Goal: Task Accomplishment & Management: Complete application form

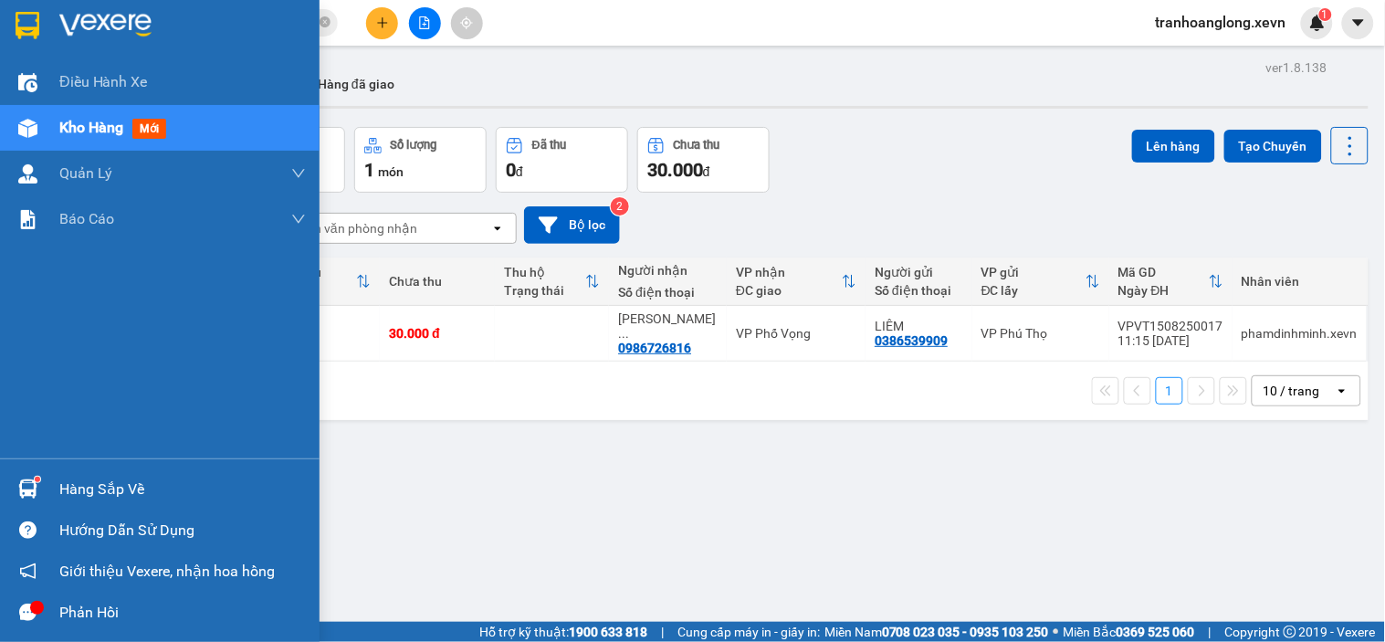
click at [22, 497] on img at bounding box center [27, 488] width 19 height 19
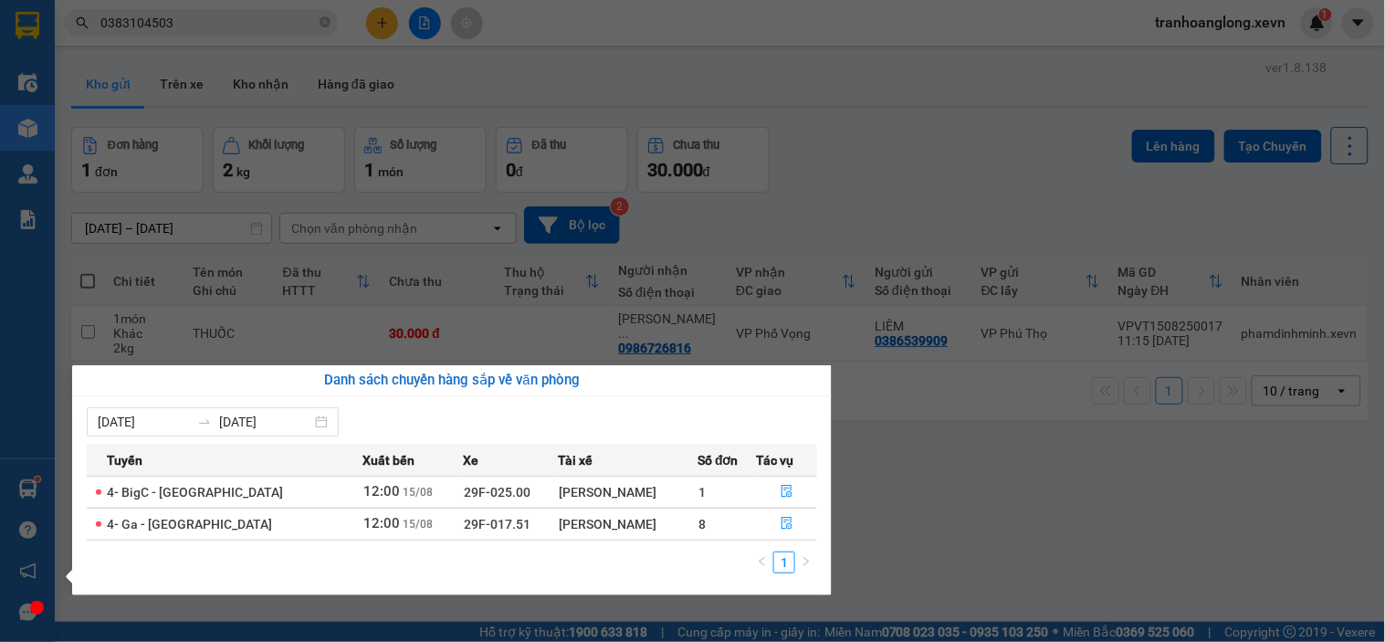
click at [230, 27] on section "Kết quả tìm kiếm ( 2 ) Bộ lọc Mã ĐH Trạng thái Món hàng Thu hộ Tổng cước Chưa c…" at bounding box center [692, 321] width 1385 height 642
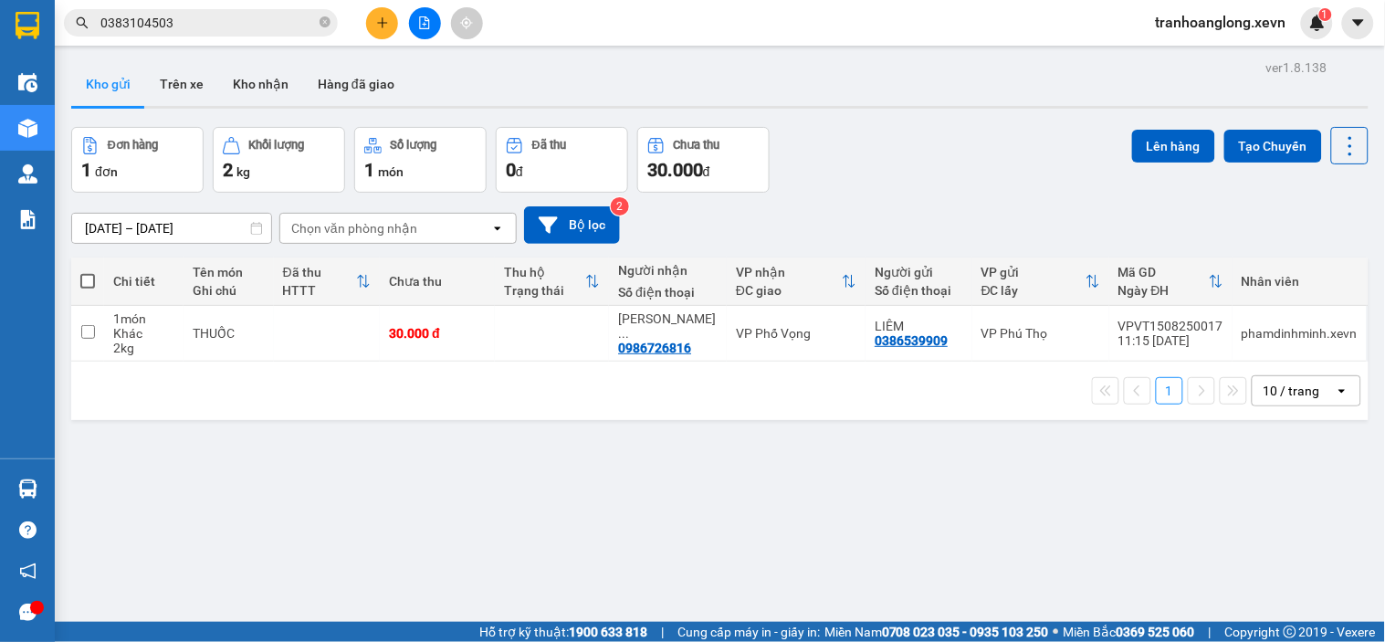
click at [230, 27] on input "0383104503" at bounding box center [207, 23] width 215 height 20
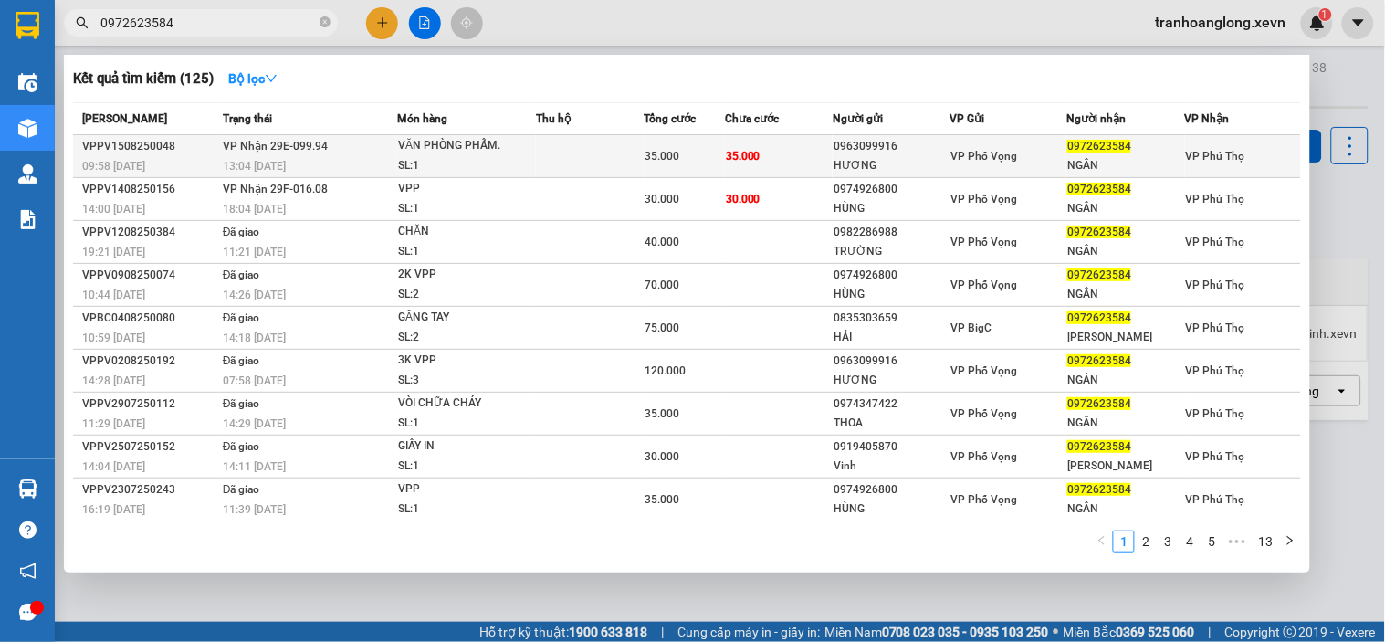
type input "0972623584"
click at [491, 164] on div "SL: 1" at bounding box center [466, 166] width 137 height 20
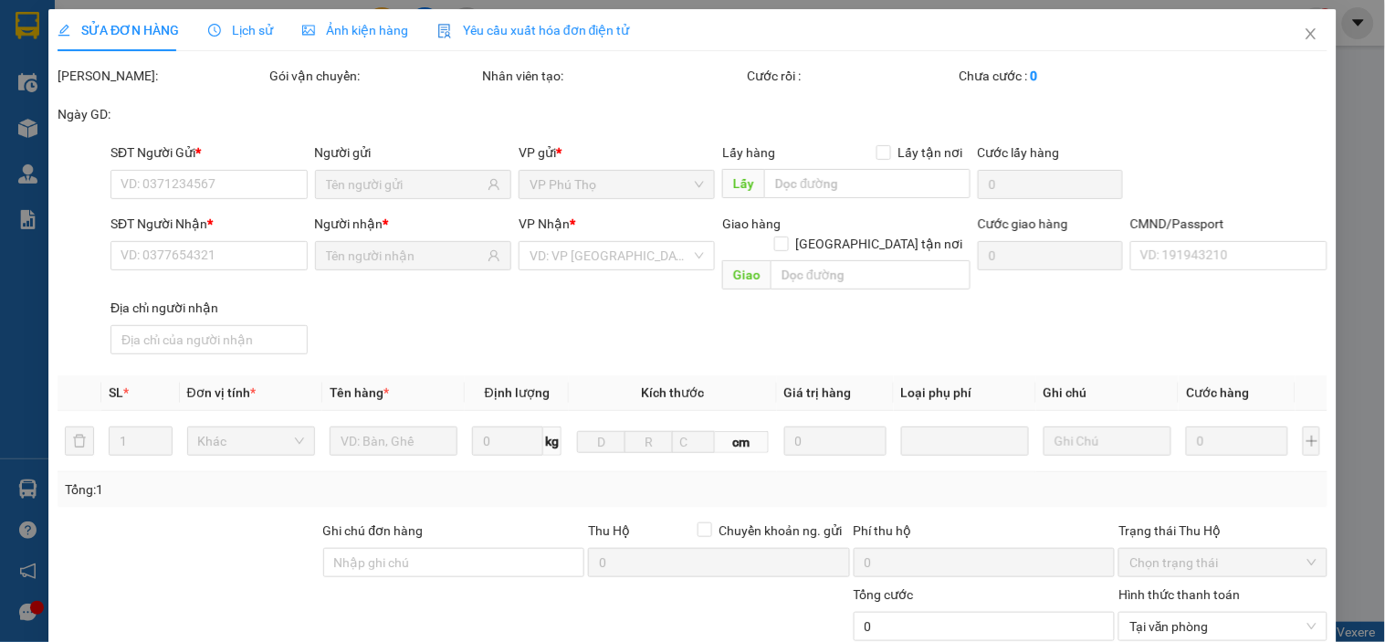
type input "0963099916"
type input "HƯƠNG"
type input "0972623584"
type input "NGÂN"
type input "025084008701"
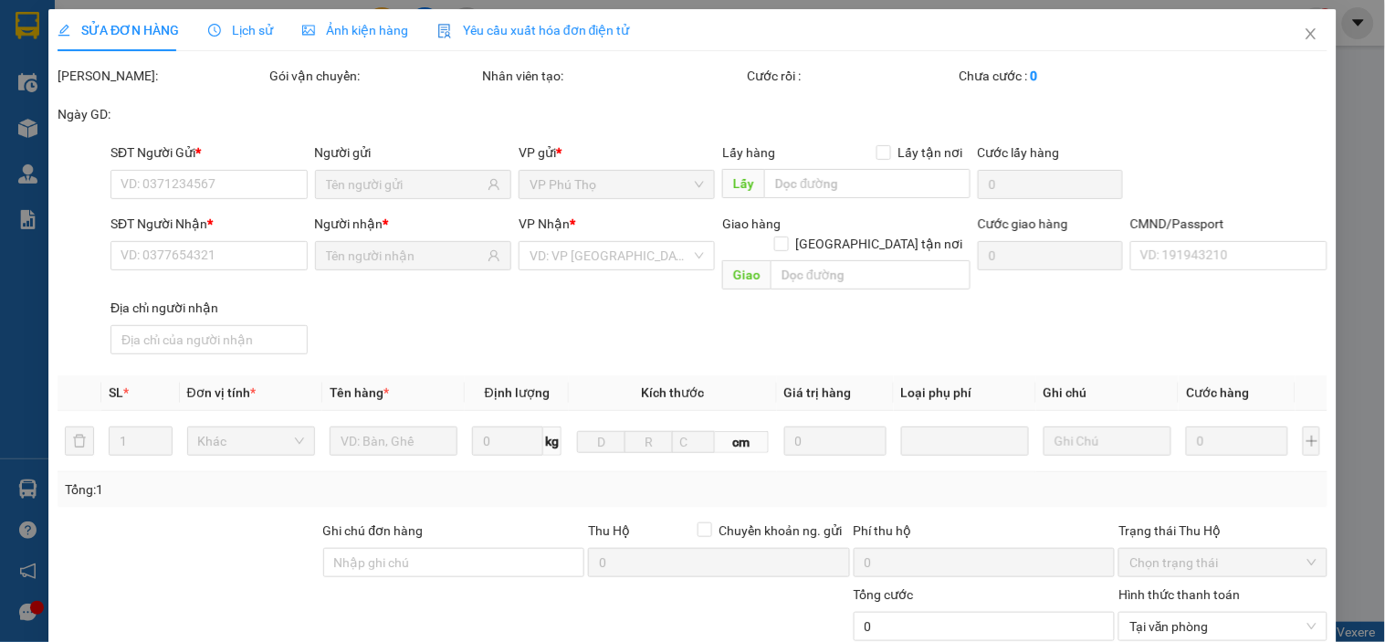
type input "35.000"
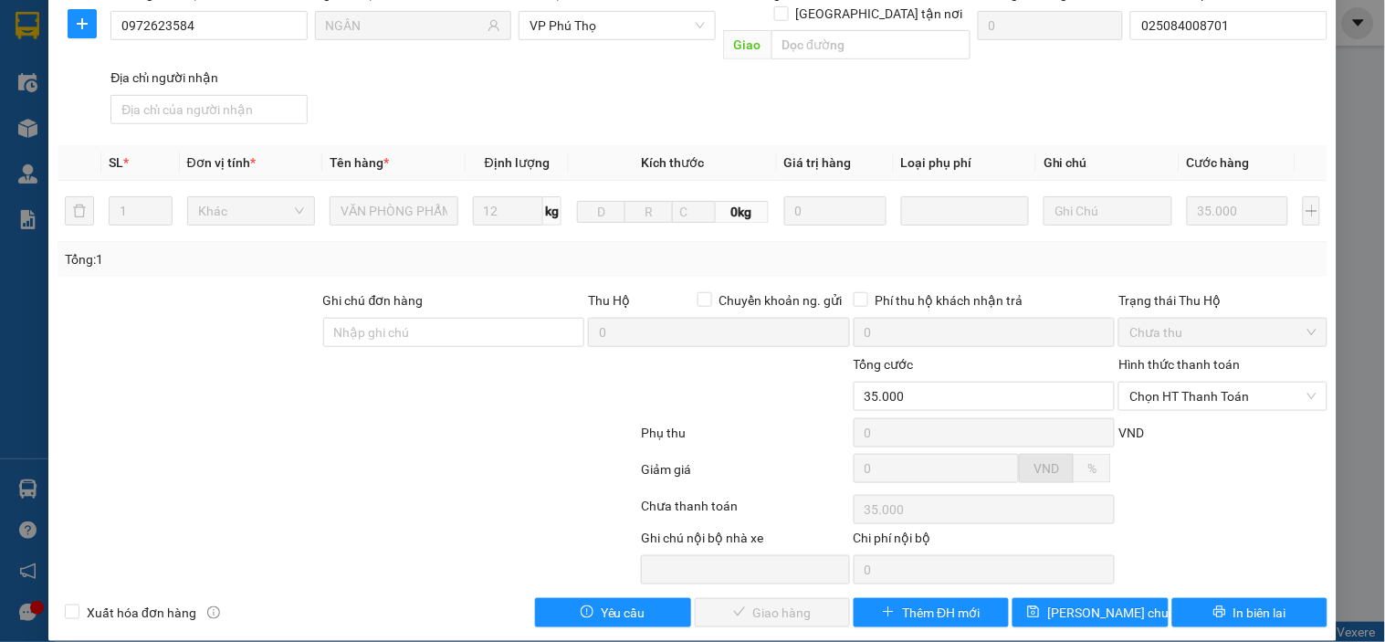
scroll to position [231, 0]
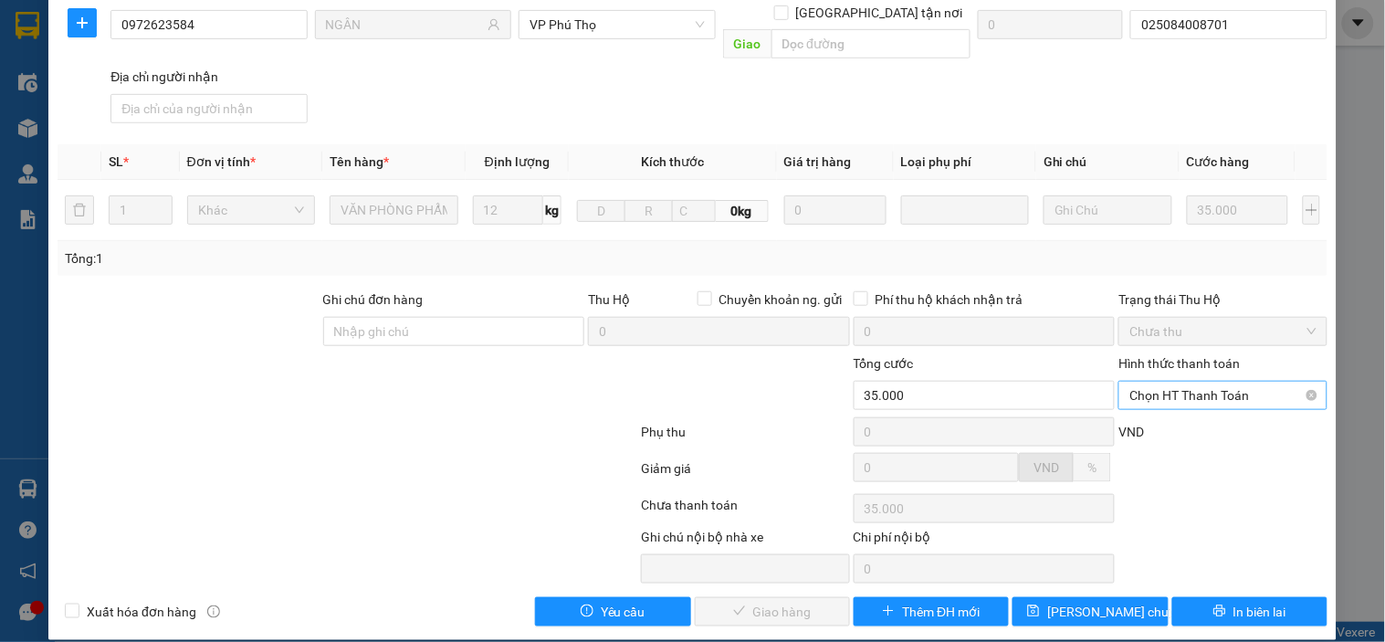
click at [1208, 382] on span "Chọn HT Thanh Toán" at bounding box center [1222, 395] width 186 height 27
click at [1218, 421] on div "Tại văn phòng" at bounding box center [1211, 412] width 184 height 20
type input "0"
click at [771, 601] on span "Giao hàng" at bounding box center [782, 611] width 58 height 20
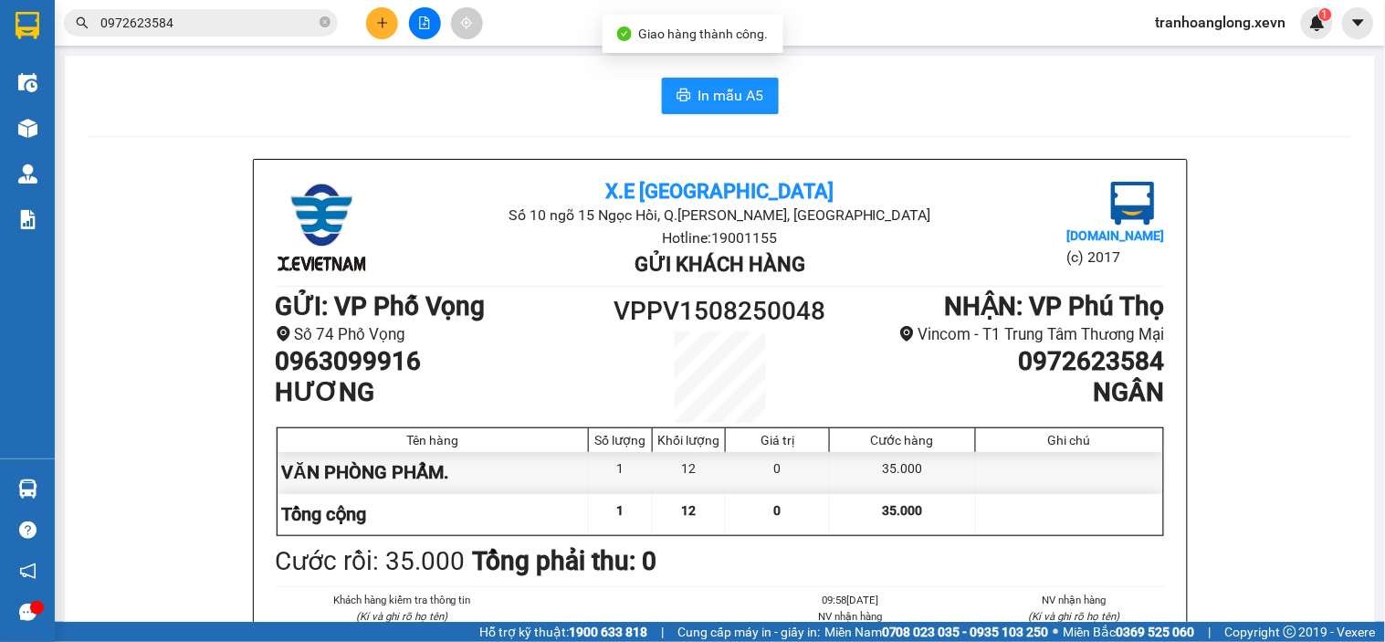
click at [262, 14] on input "0972623584" at bounding box center [207, 23] width 215 height 20
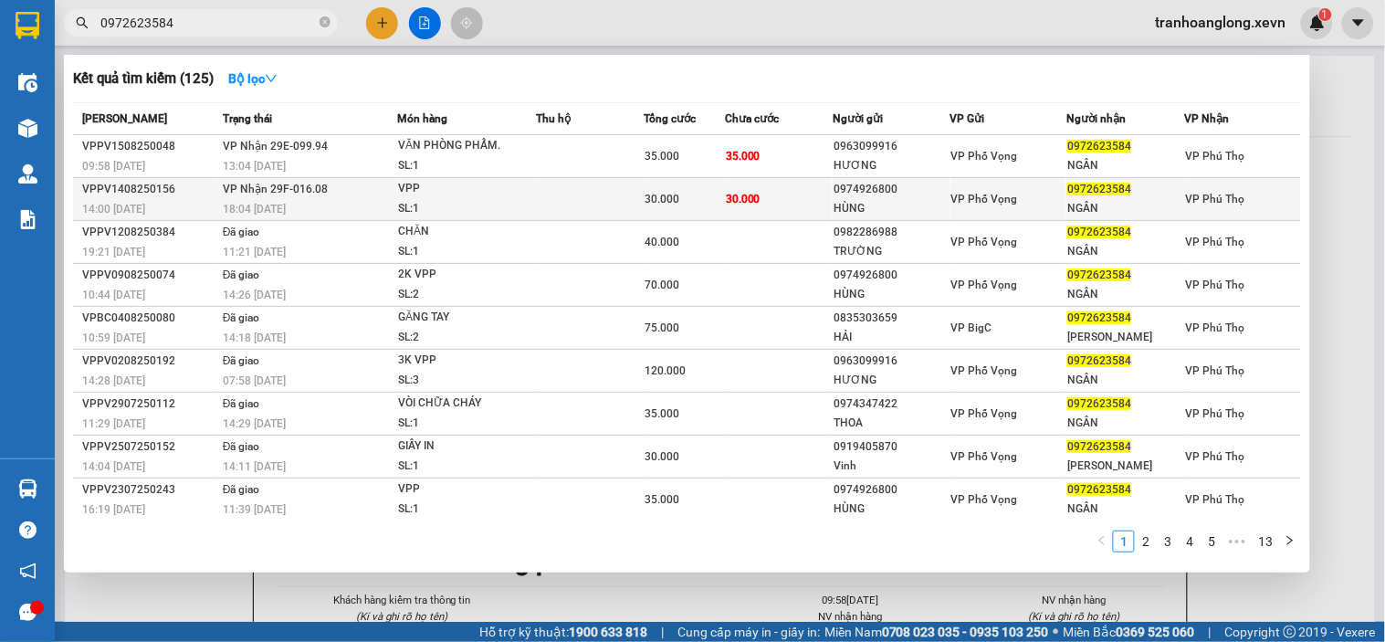
click at [469, 190] on div "VPP" at bounding box center [466, 189] width 137 height 20
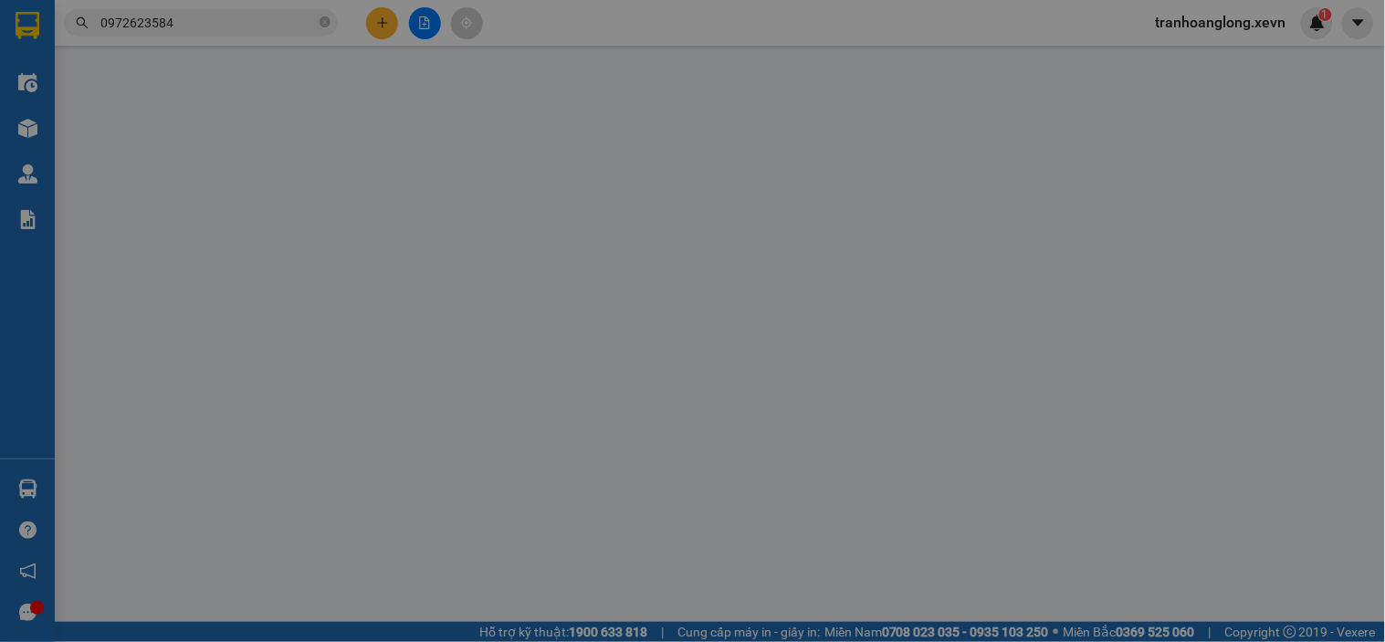
type input "0974926800"
type input "HÙNG"
type input "0972623584"
type input "NGÂN"
type input "025084008701"
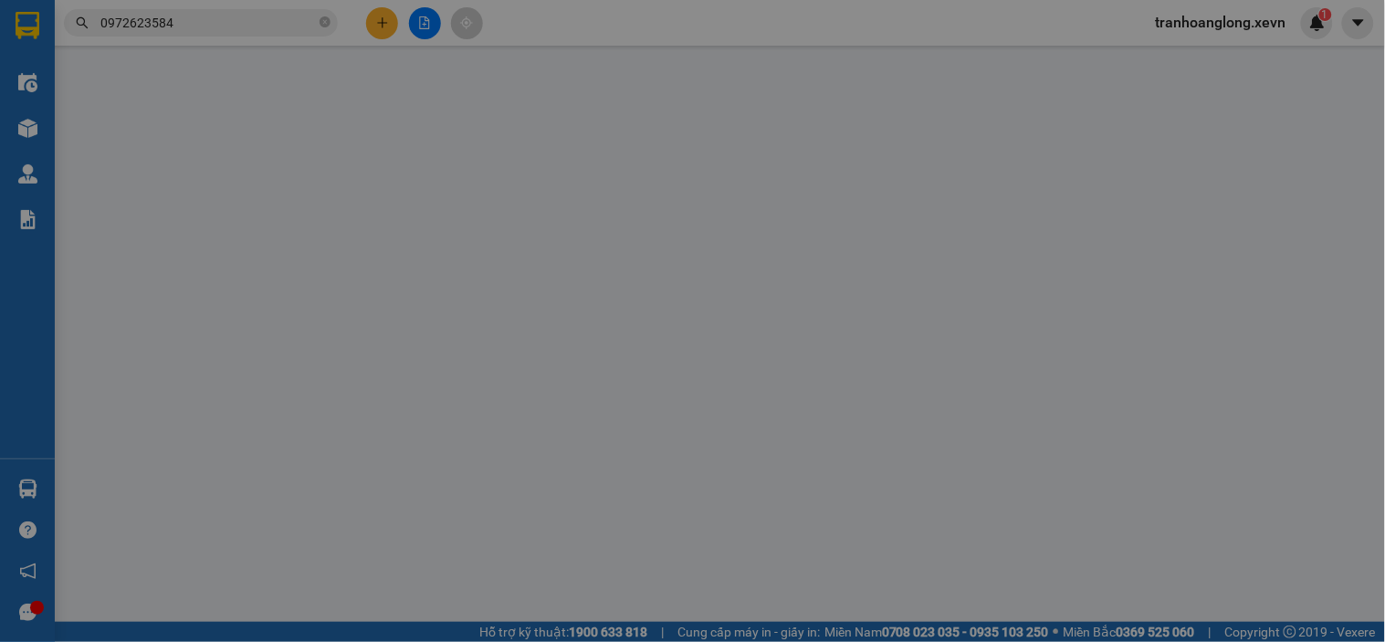
type input "30.000"
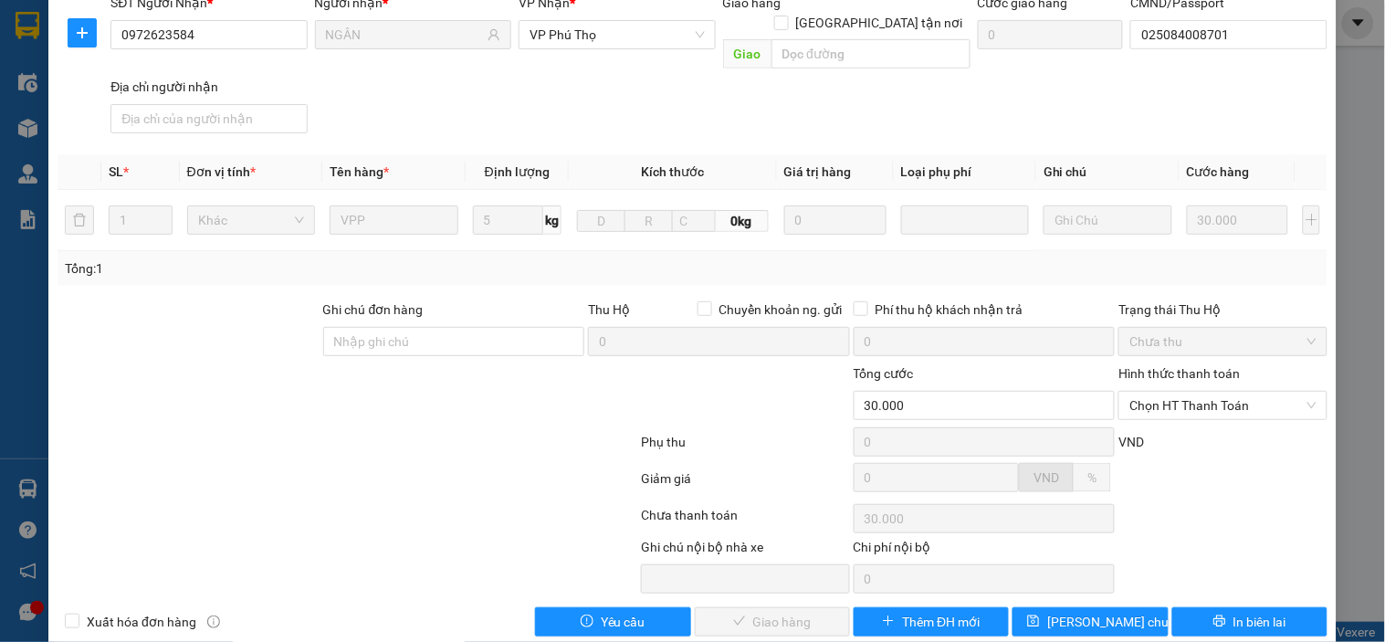
scroll to position [231, 0]
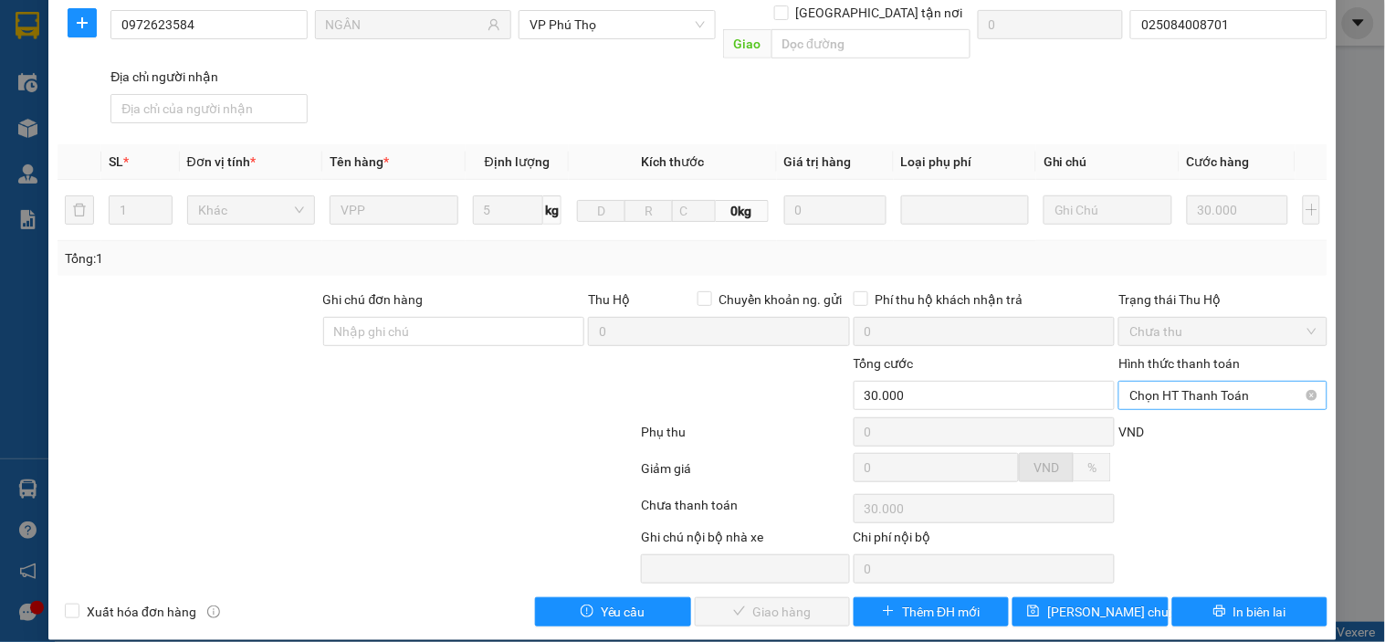
click at [1218, 382] on span "Chọn HT Thanh Toán" at bounding box center [1222, 395] width 186 height 27
click at [1207, 417] on div "Tại văn phòng" at bounding box center [1211, 412] width 184 height 20
type input "0"
click at [781, 601] on span "Giao hàng" at bounding box center [782, 611] width 58 height 20
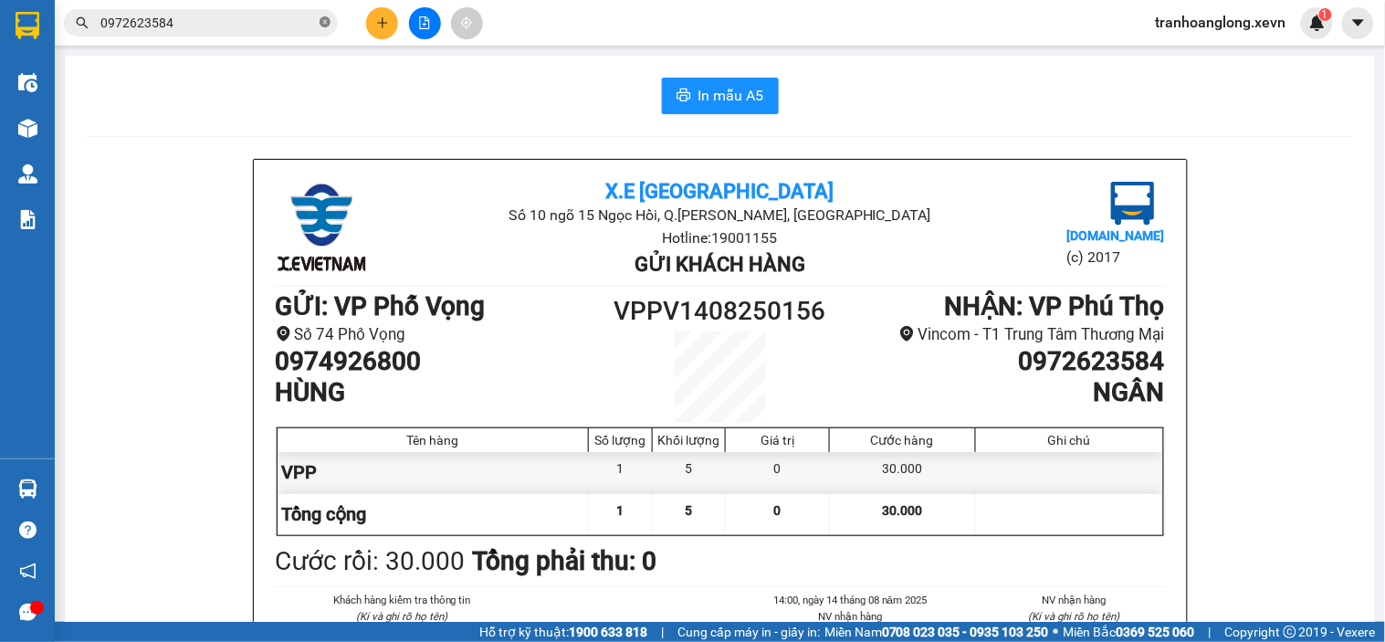
click at [329, 30] on span at bounding box center [324, 23] width 11 height 17
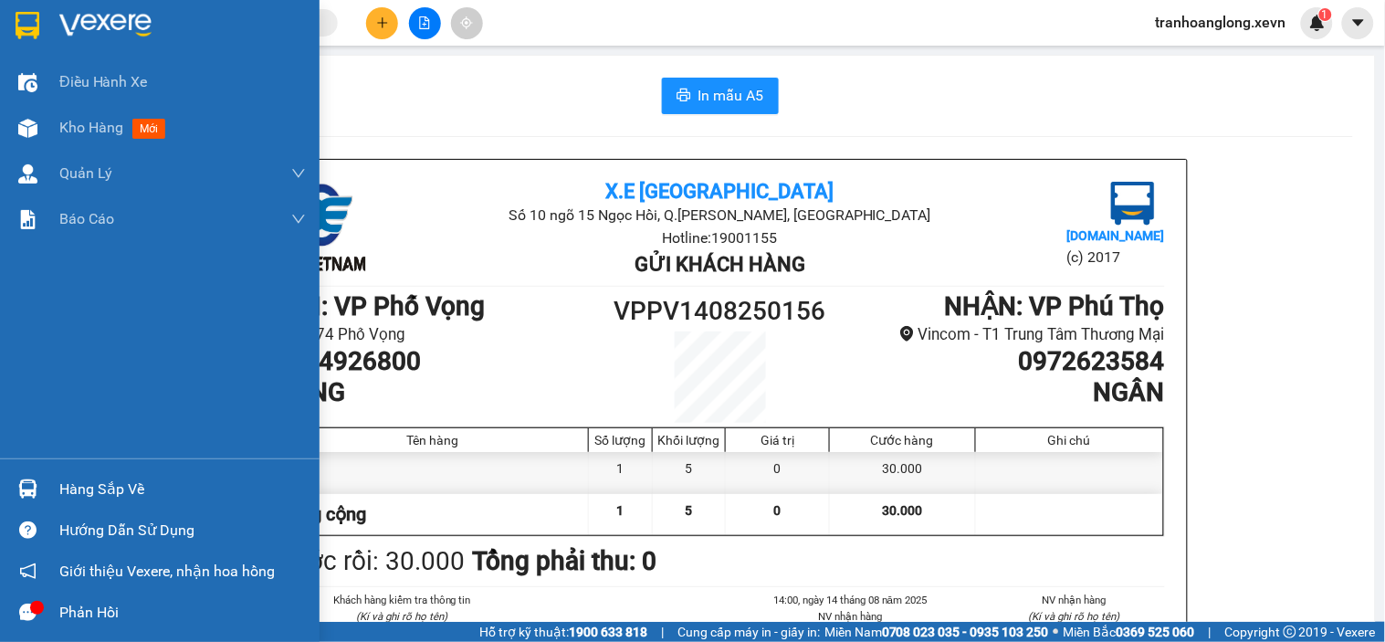
click at [51, 479] on div "Hàng sắp về" at bounding box center [159, 488] width 319 height 41
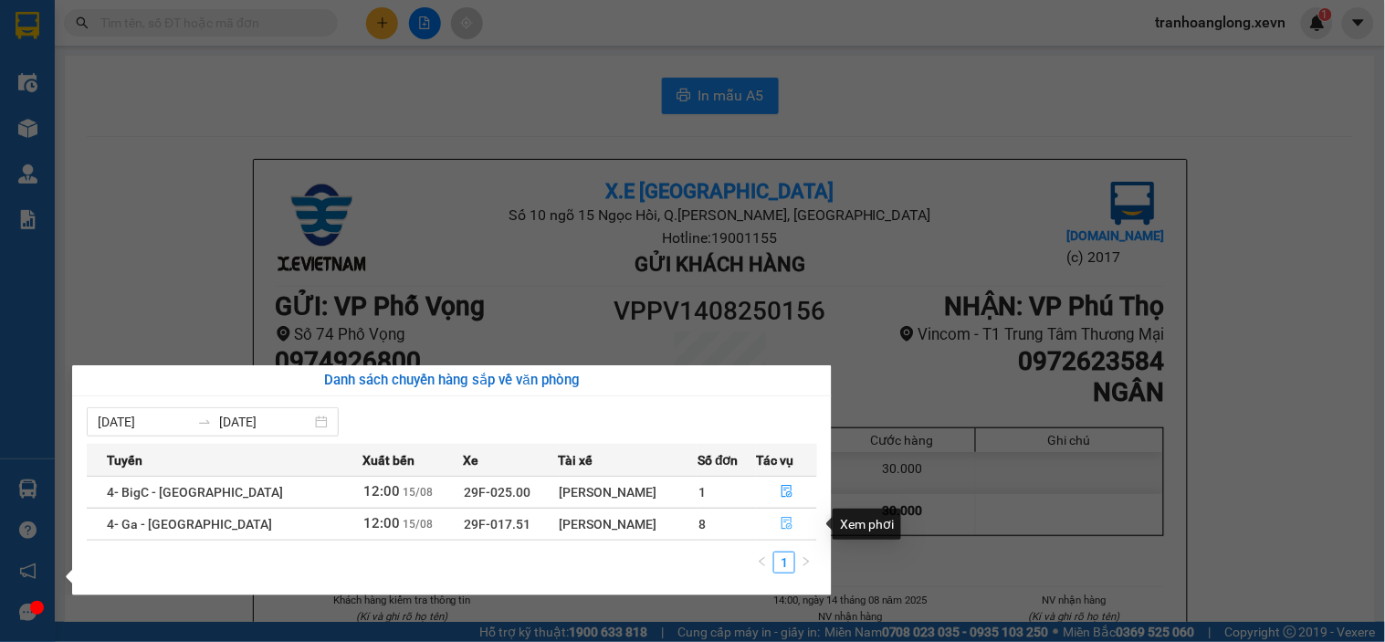
click at [769, 521] on button "button" at bounding box center [786, 523] width 59 height 29
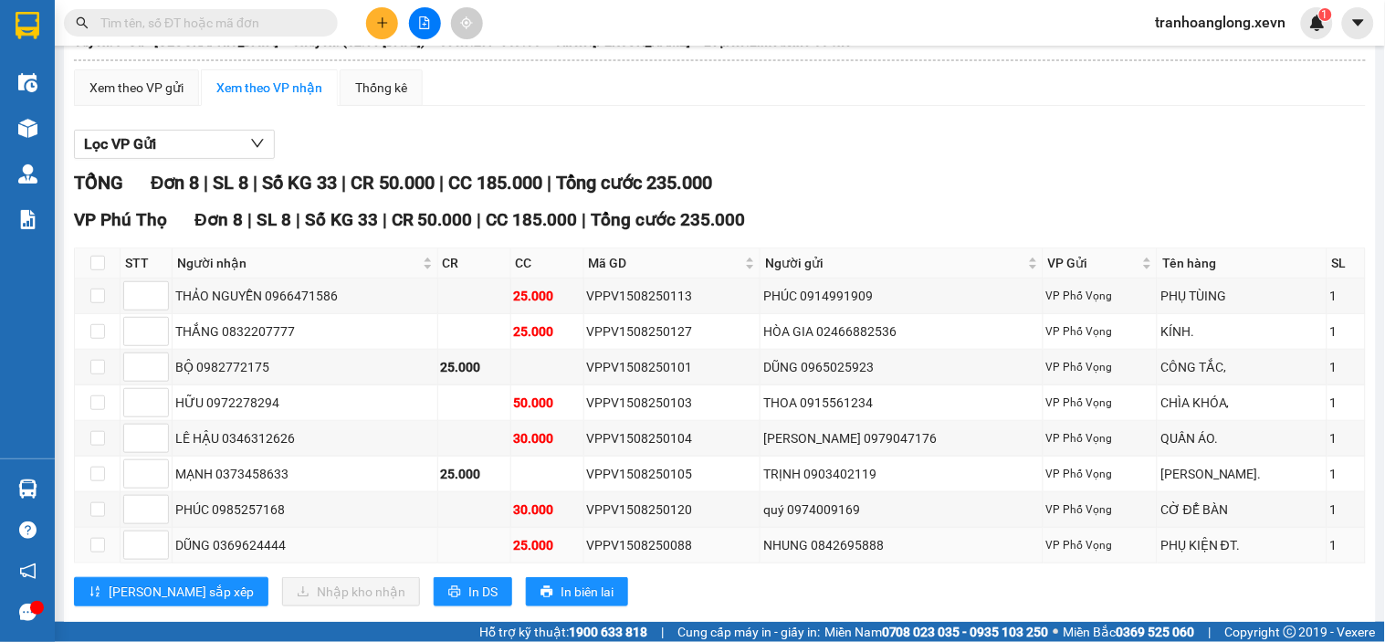
scroll to position [172, 0]
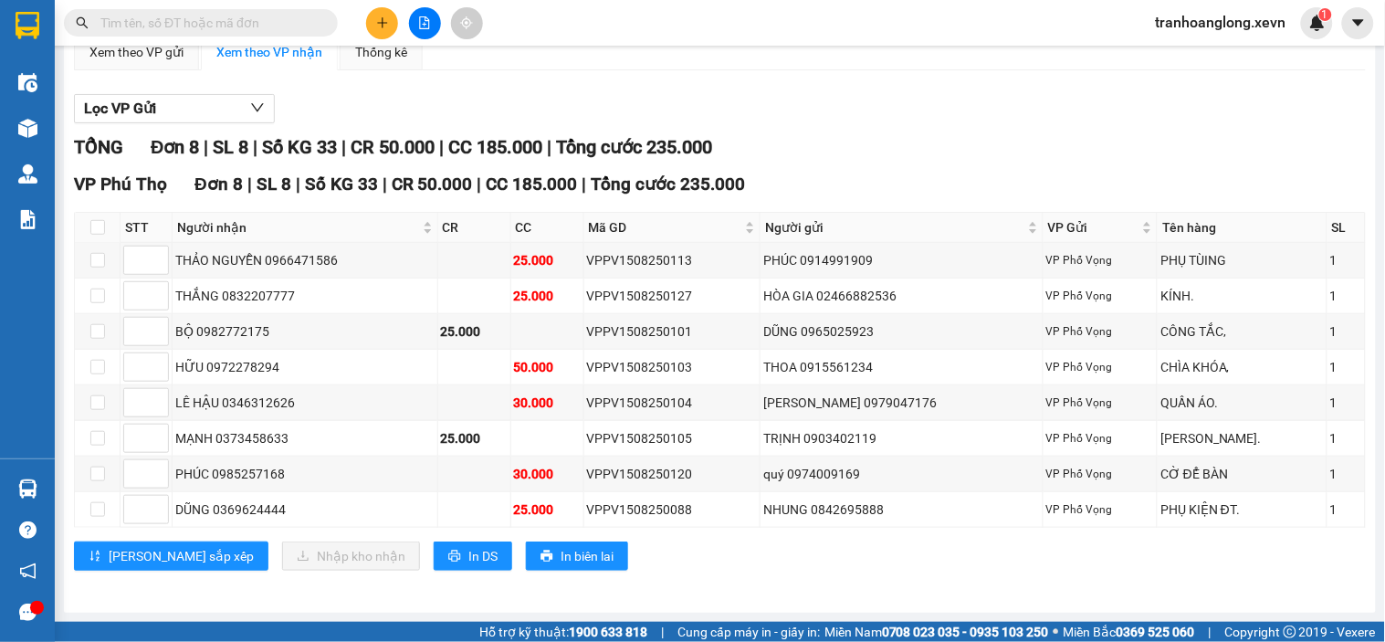
click at [250, 27] on input "text" at bounding box center [207, 23] width 215 height 20
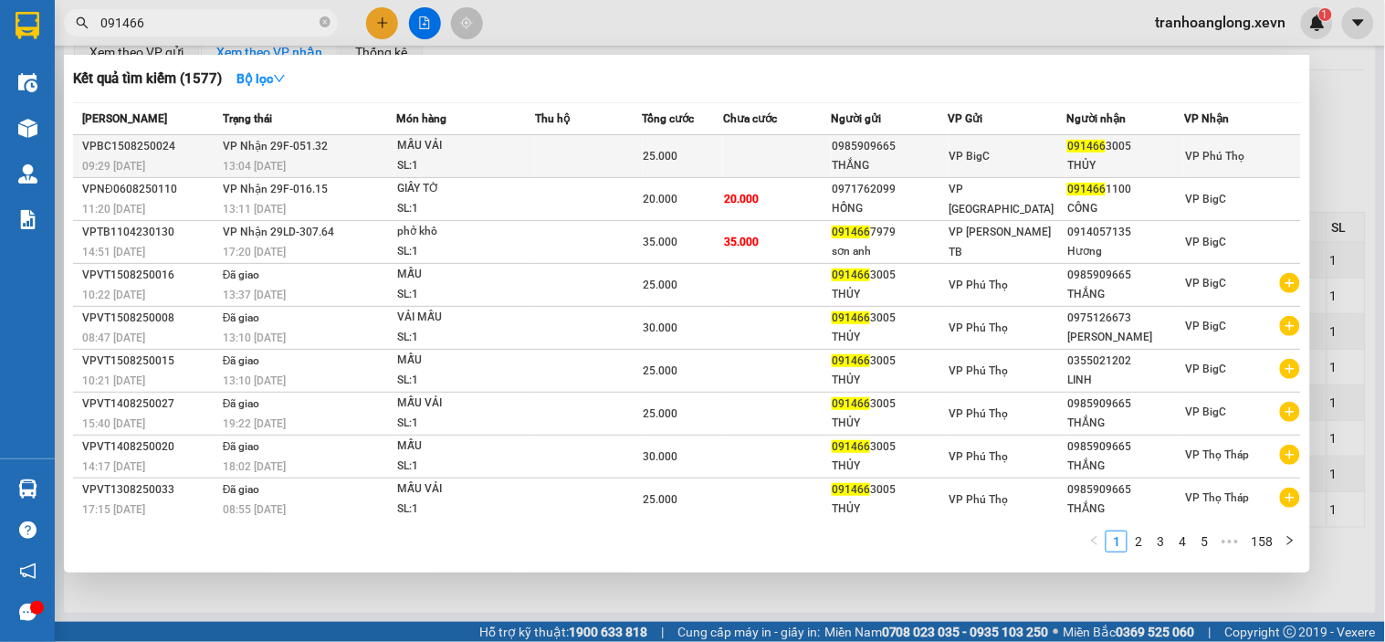
type input "091466"
click at [532, 156] on div "SL: 1" at bounding box center [465, 166] width 137 height 20
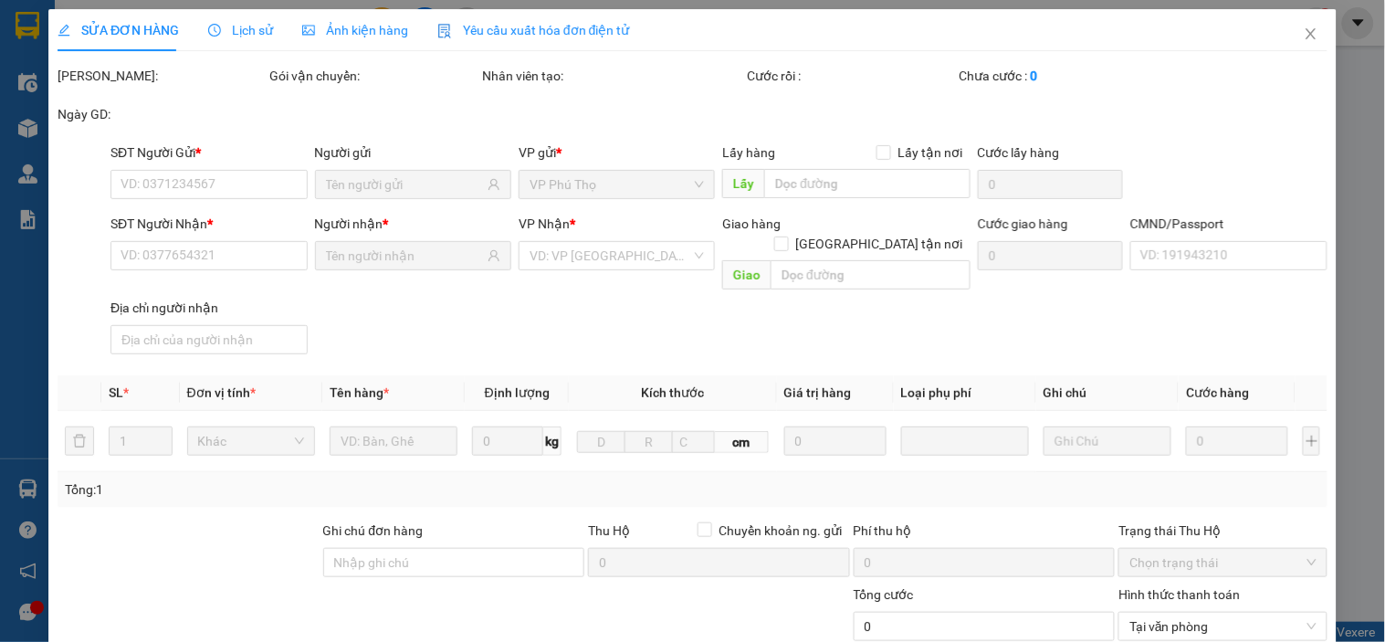
type input "0985909665"
type input "THẮNG"
type input "0914663005"
type input "THỦY"
type input "5"
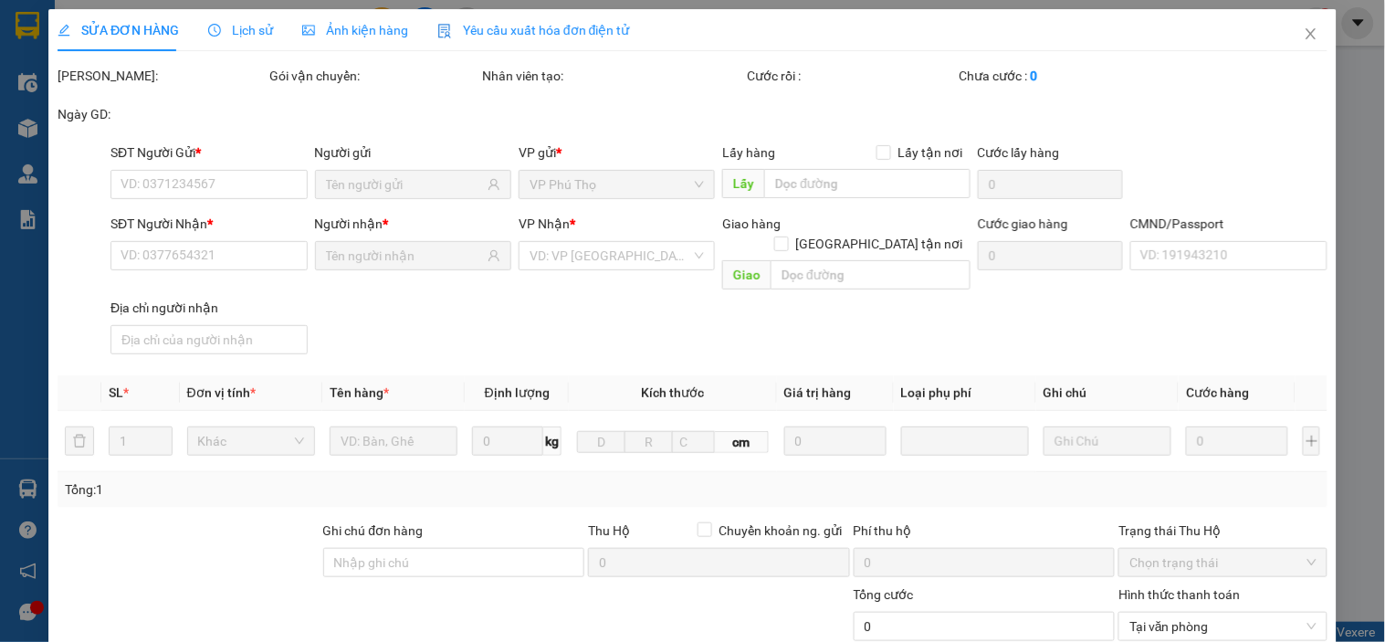
type input "25.000"
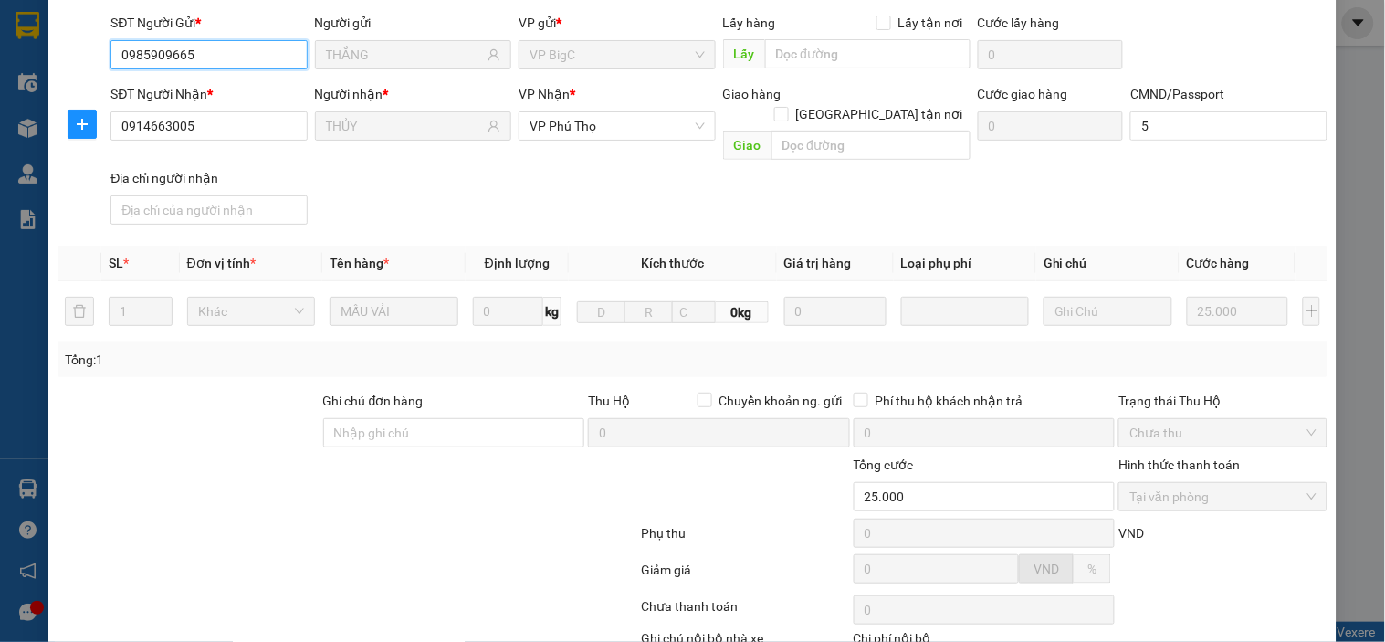
scroll to position [231, 0]
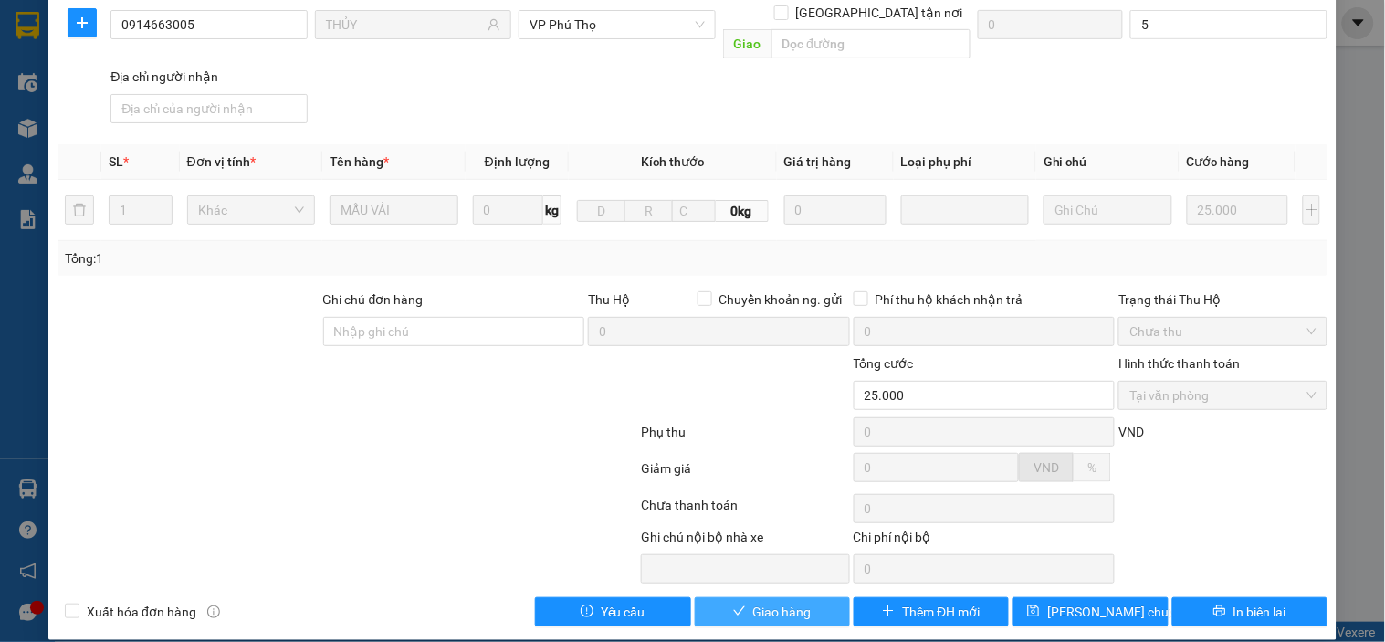
click at [779, 597] on button "Giao hàng" at bounding box center [772, 611] width 155 height 29
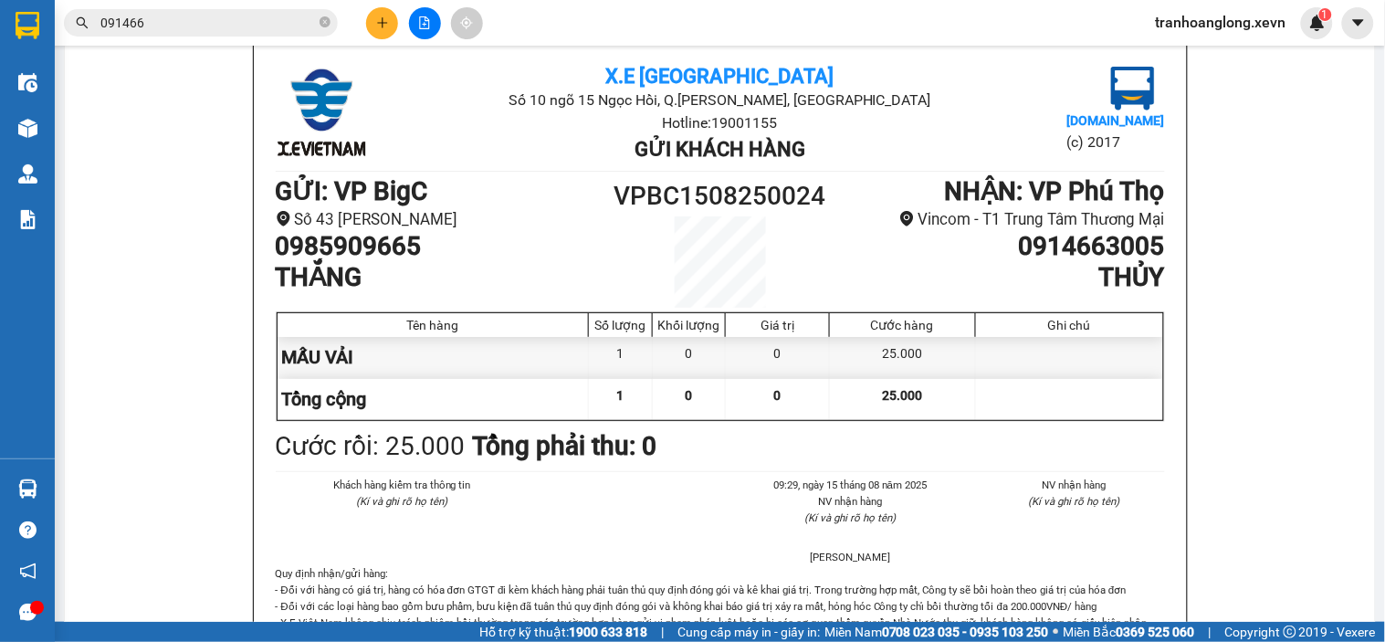
scroll to position [203, 0]
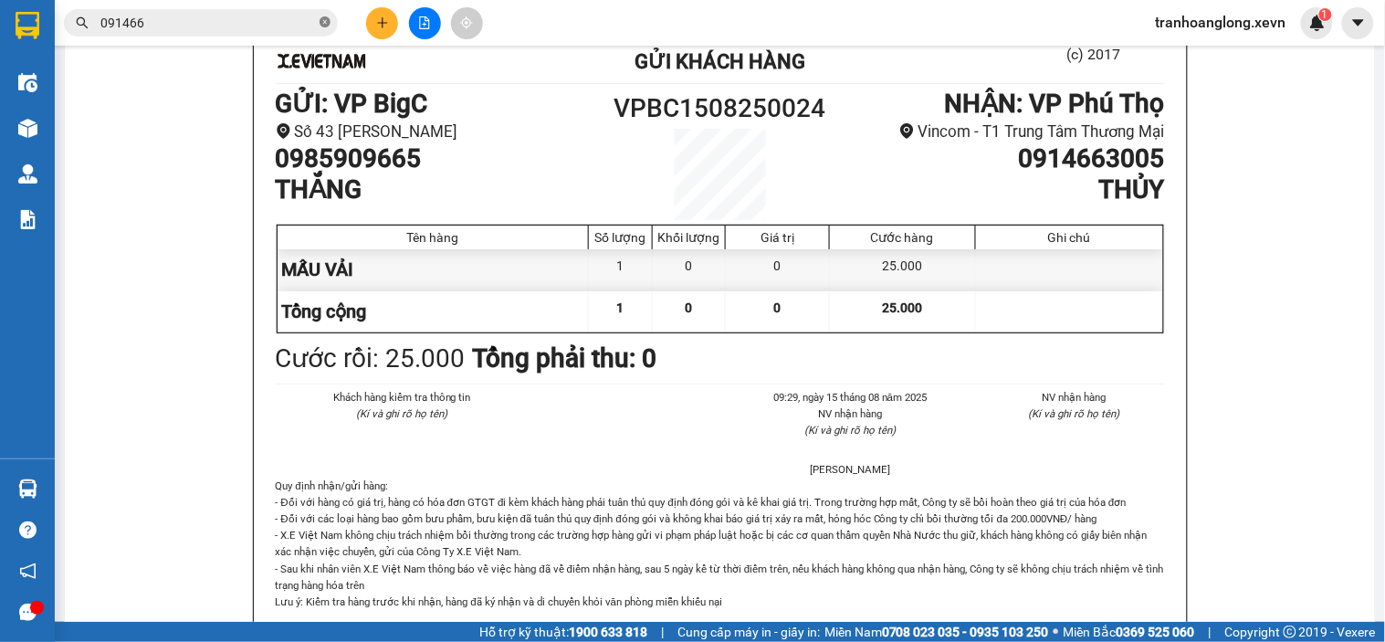
click at [327, 23] on icon "close-circle" at bounding box center [324, 21] width 11 height 11
click at [391, 18] on button at bounding box center [382, 23] width 32 height 32
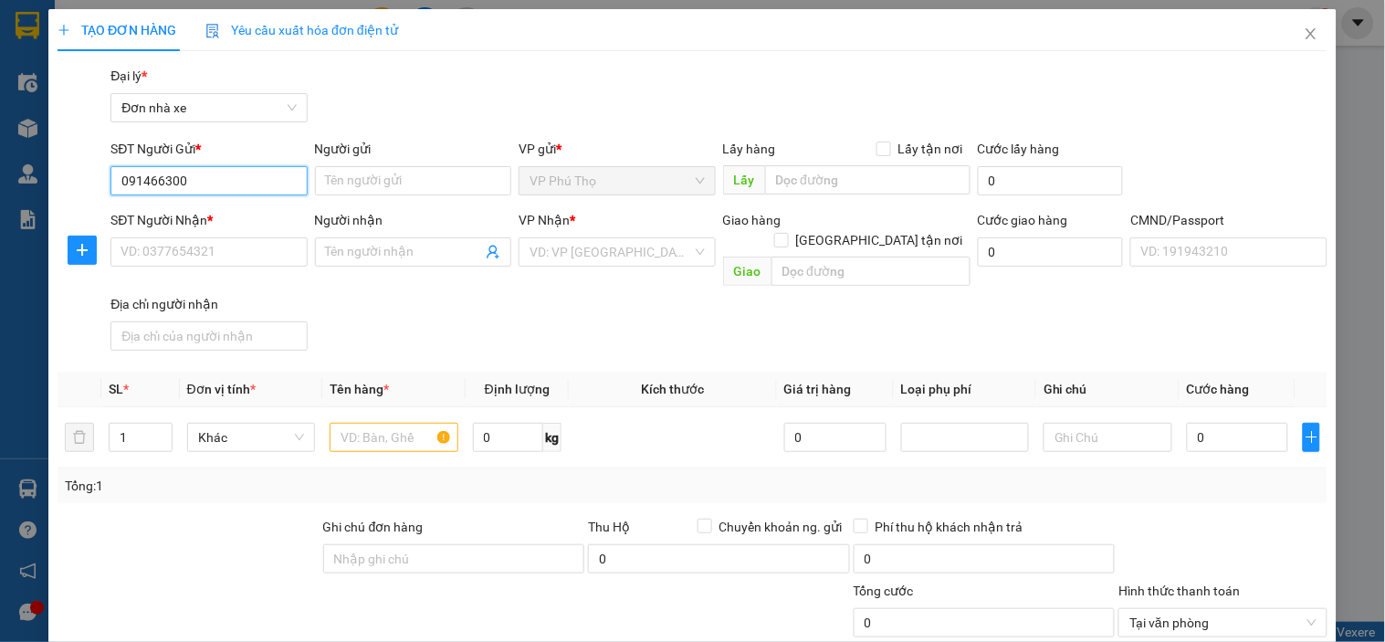
type input "0914663005"
click at [195, 212] on div "0914663005 - THỦY" at bounding box center [206, 217] width 172 height 20
type input "THỦY"
type input "0985909665"
type input "THẮNG"
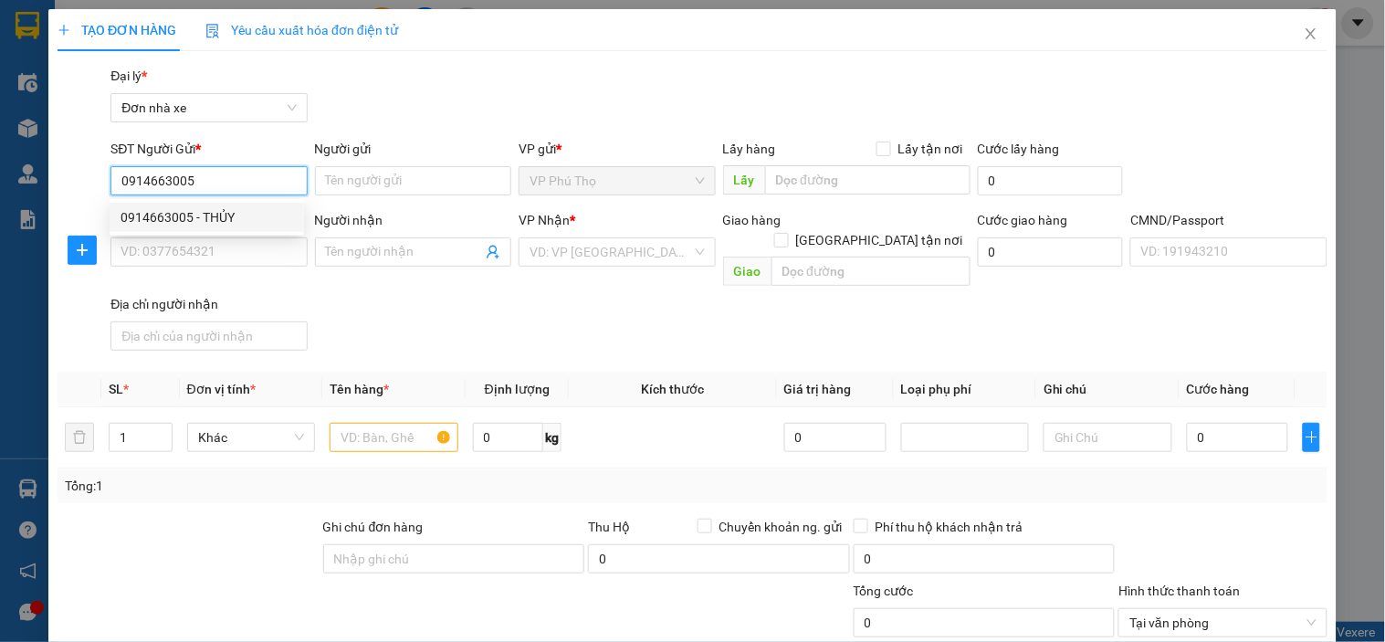
type input "thắng"
type input "0914663005"
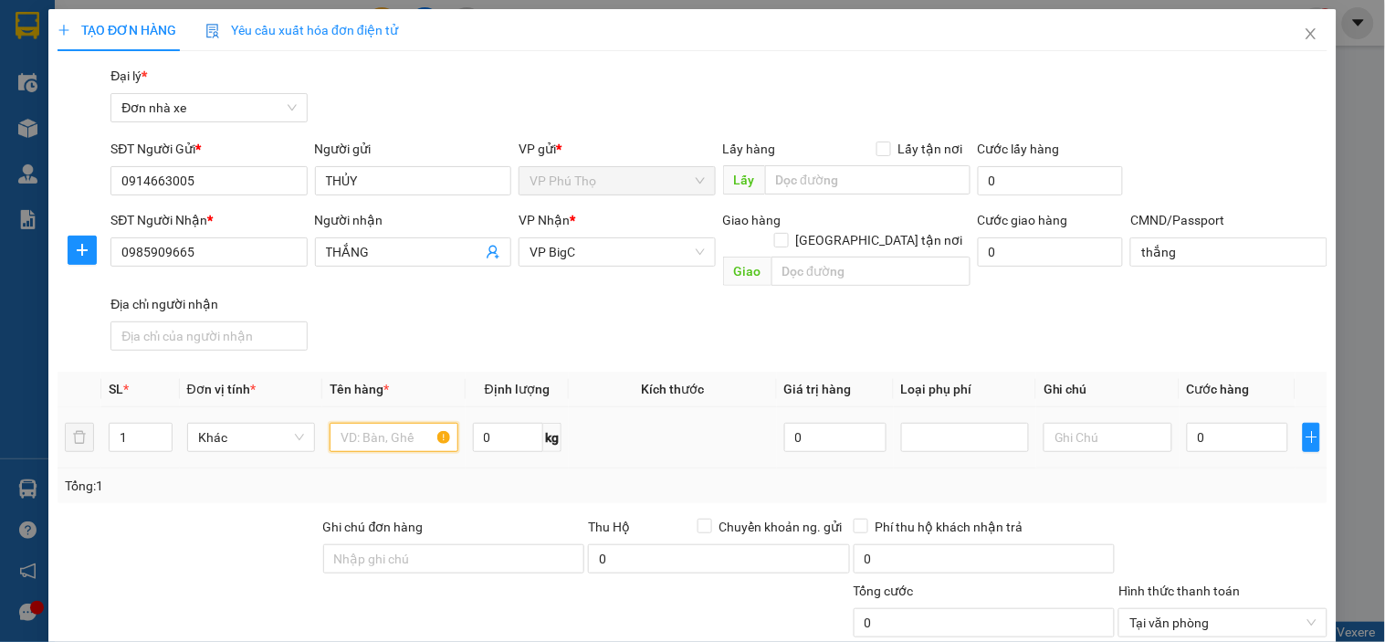
click at [353, 423] on input "text" at bounding box center [393, 437] width 128 height 29
type input "mẫu vải"
click at [521, 423] on input "0" at bounding box center [508, 437] width 71 height 29
click at [520, 423] on input "0" at bounding box center [508, 437] width 71 height 29
type input "1"
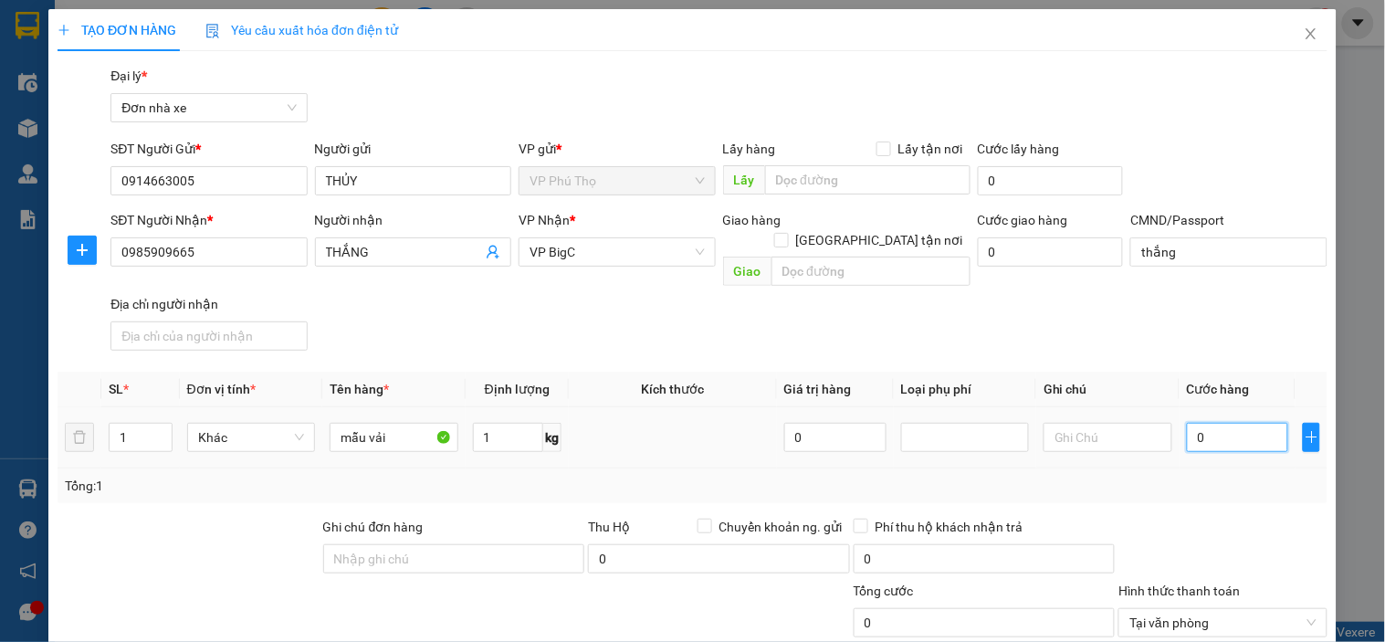
click at [1207, 423] on input "0" at bounding box center [1237, 437] width 102 height 29
click at [1217, 423] on input "0" at bounding box center [1237, 437] width 102 height 29
type input "02"
type input "2"
type input "025"
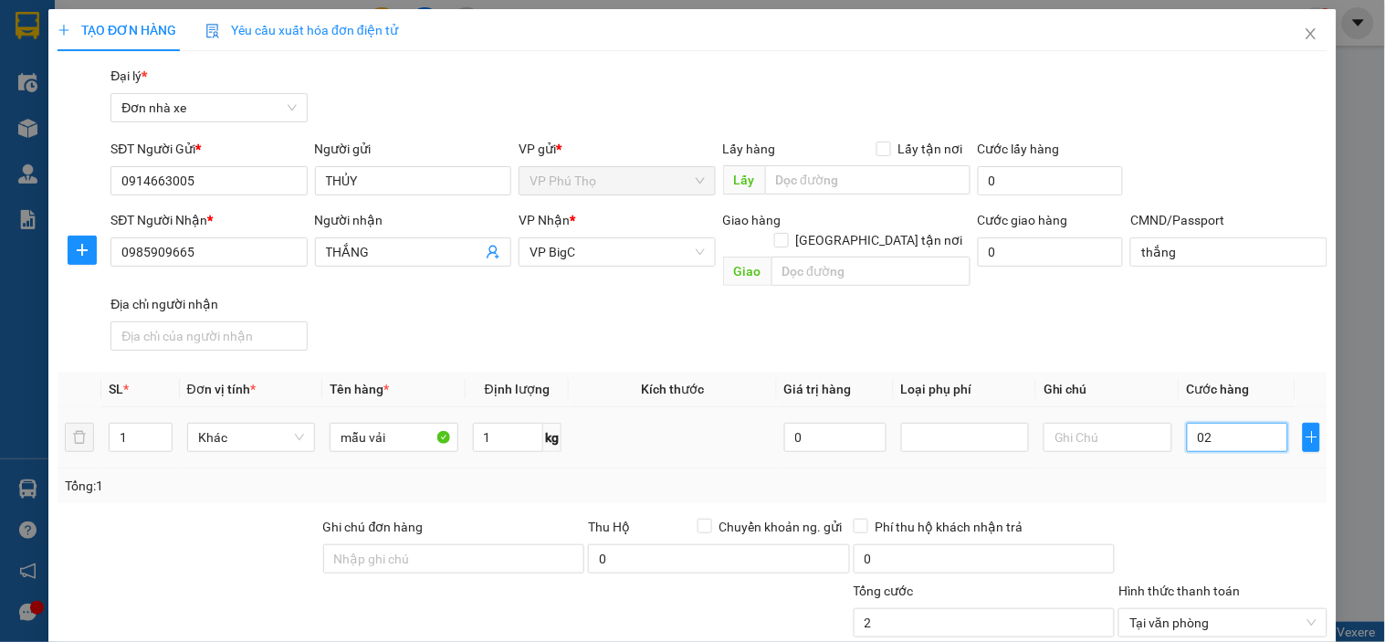
type input "25"
type input "25.000"
click at [1212, 476] on div "Tổng: 1" at bounding box center [692, 486] width 1255 height 20
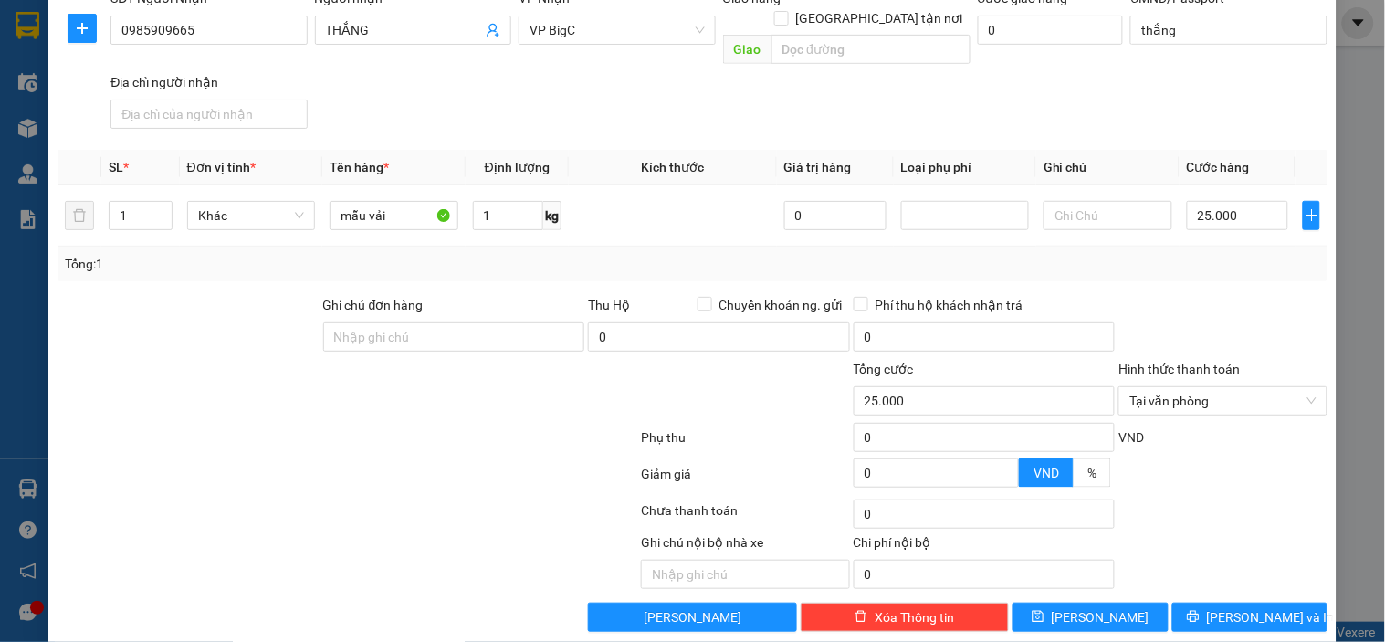
scroll to position [226, 0]
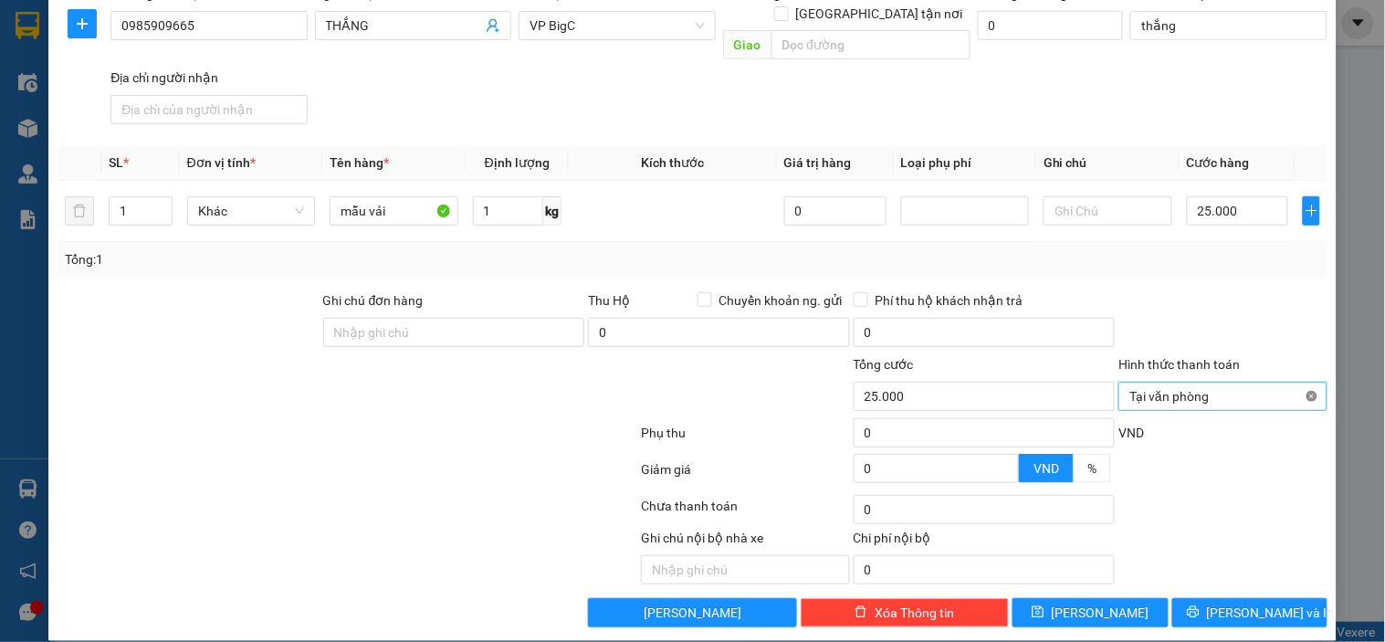
type input "25.000"
click at [1226, 602] on span "[PERSON_NAME] và In" at bounding box center [1271, 612] width 128 height 20
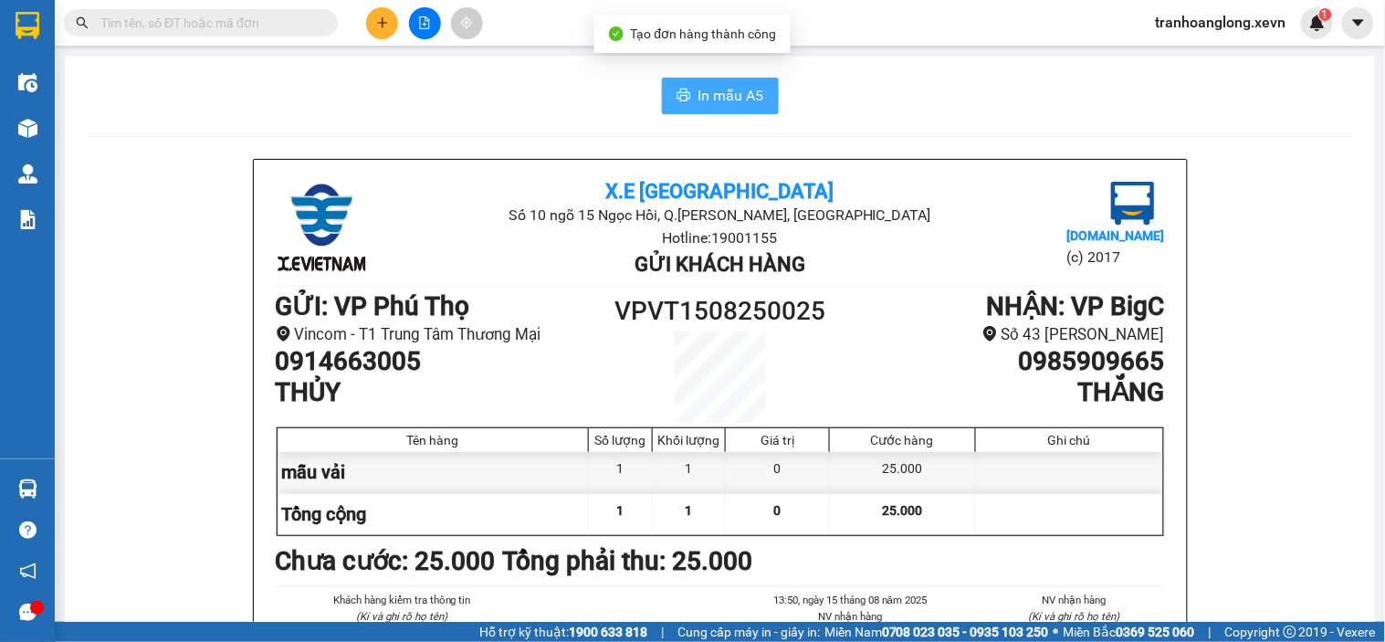
click at [725, 97] on span "In mẫu A5" at bounding box center [731, 95] width 66 height 23
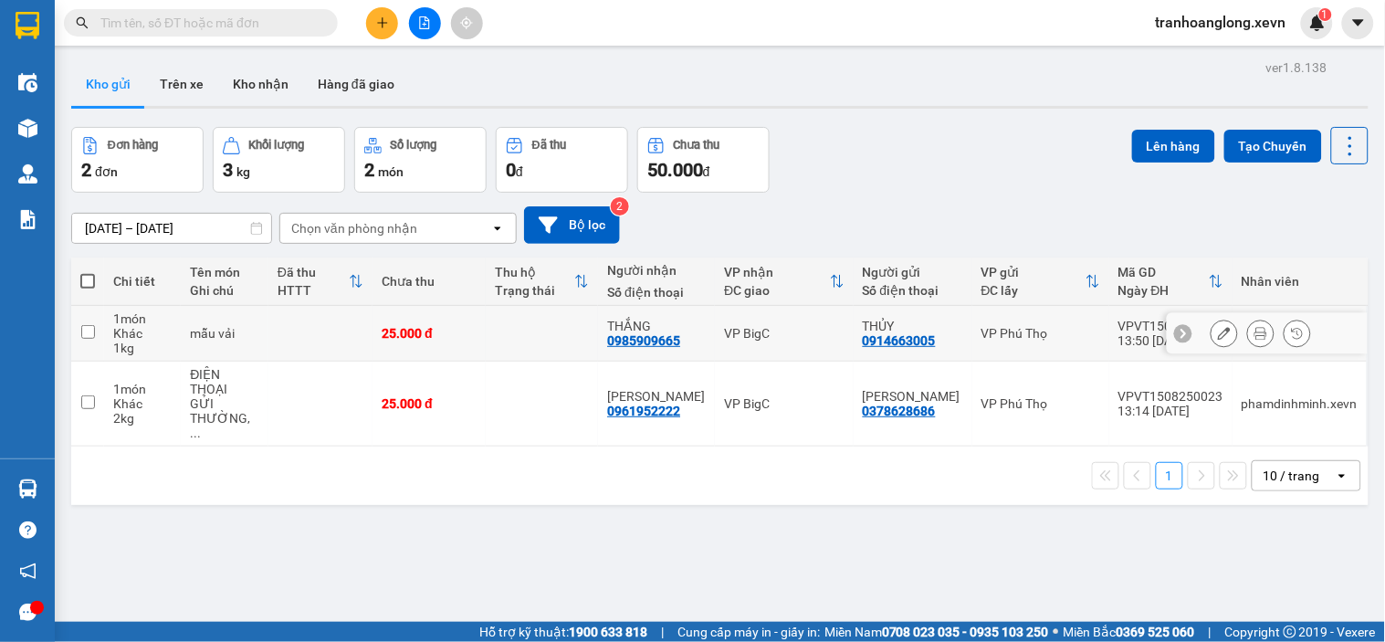
click at [1254, 338] on icon at bounding box center [1260, 333] width 13 height 13
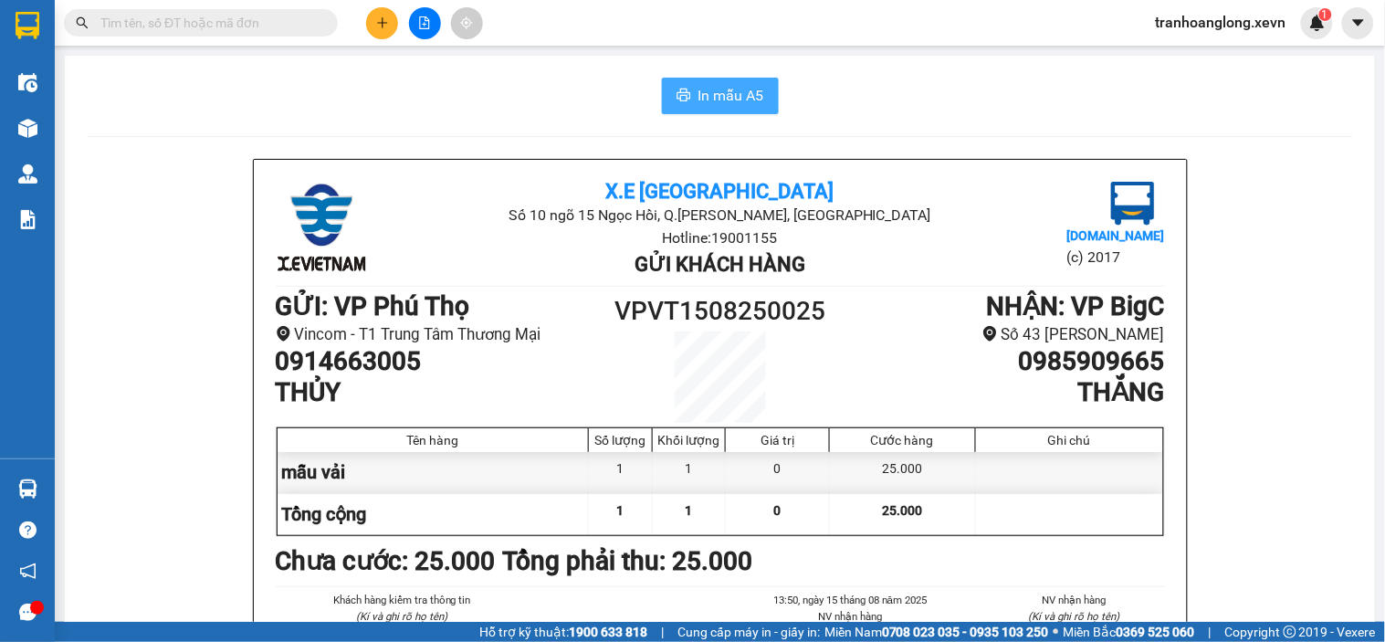
click at [728, 94] on span "In mẫu A5" at bounding box center [731, 95] width 66 height 23
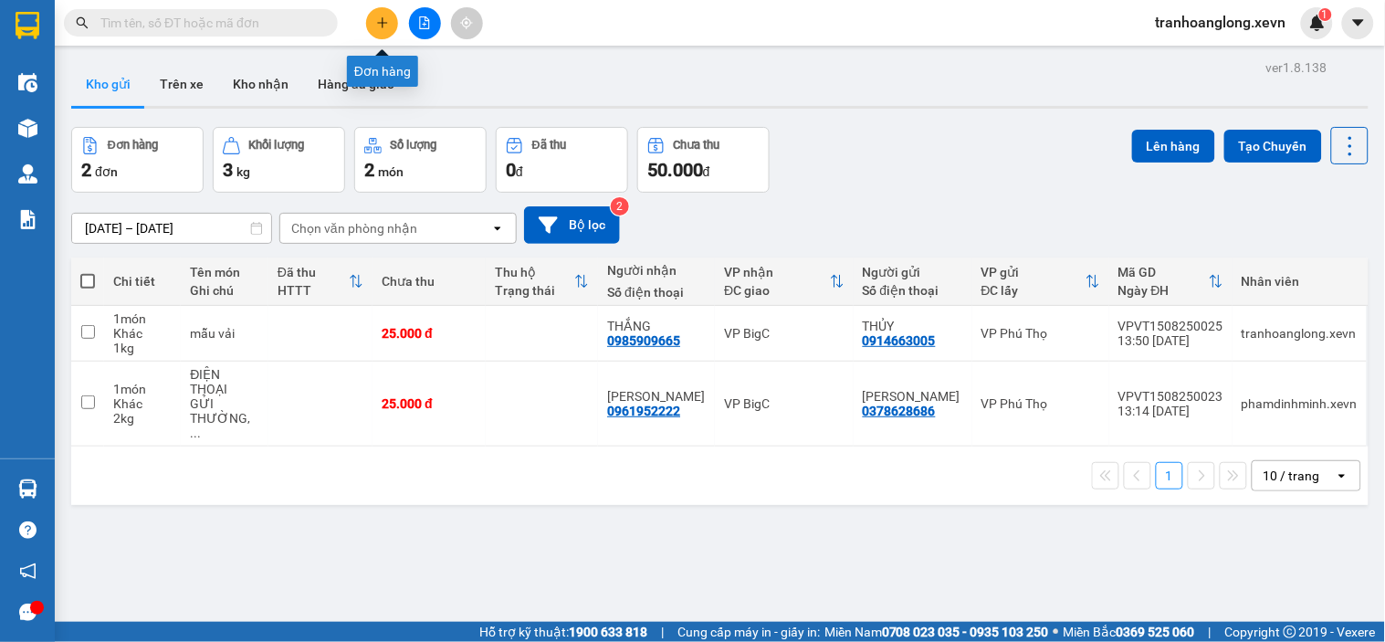
click at [380, 24] on icon "plus" at bounding box center [382, 22] width 13 height 13
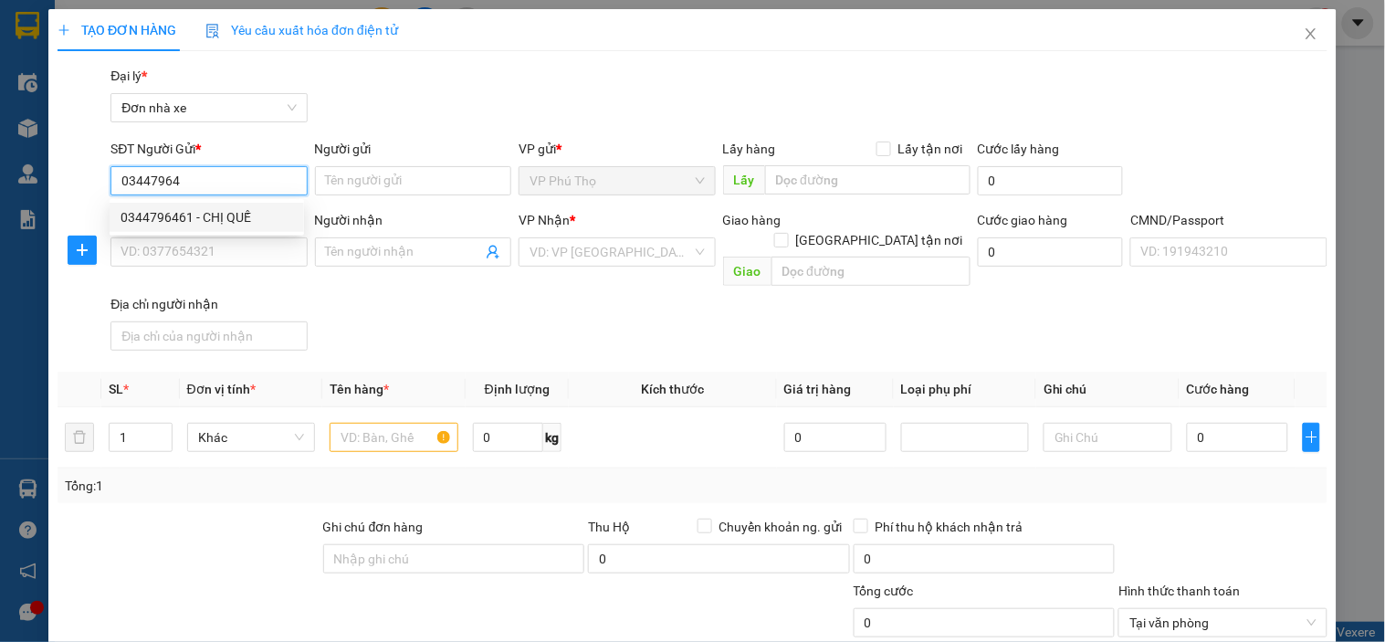
click at [235, 205] on div "0344796461 - CHỊ QUẾ" at bounding box center [207, 217] width 194 height 29
type input "0344796461"
type input "CHỊ QUẾ"
type input "0961347634"
type input "Genesolution Ha Nội"
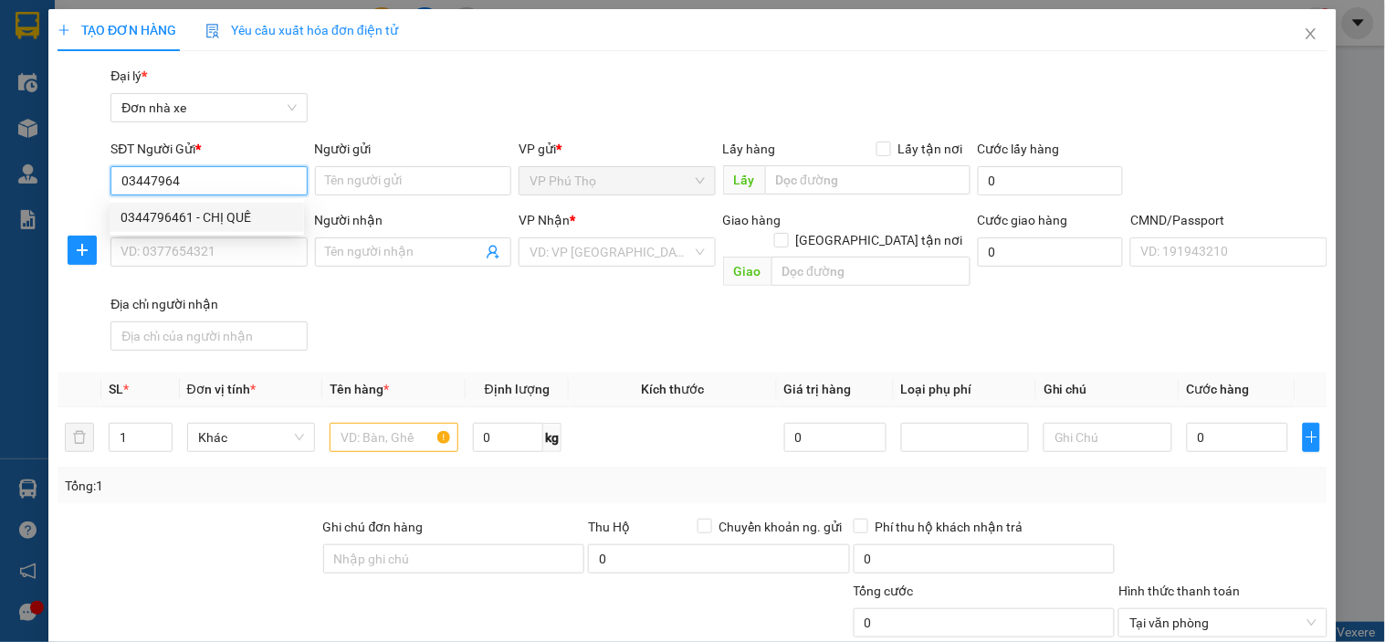
type input "001088036178 nguyễn trung hiếu"
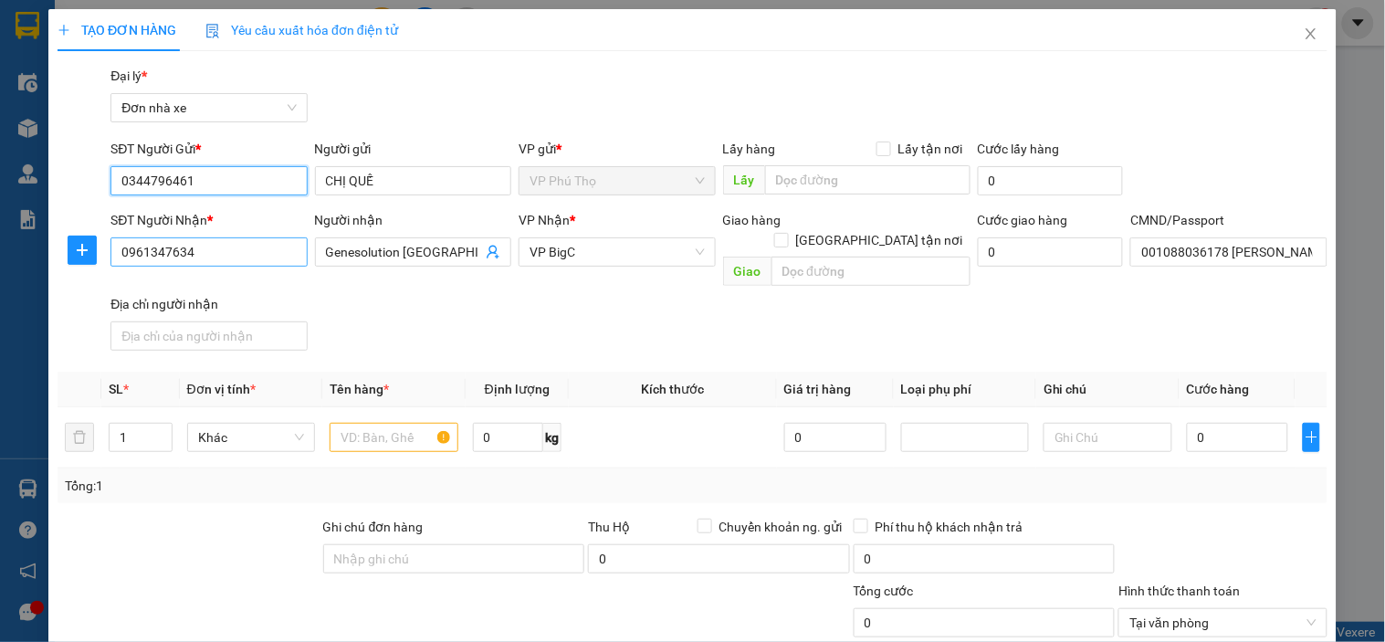
type input "0344796461"
click at [244, 249] on input "0961347634" at bounding box center [208, 251] width 196 height 29
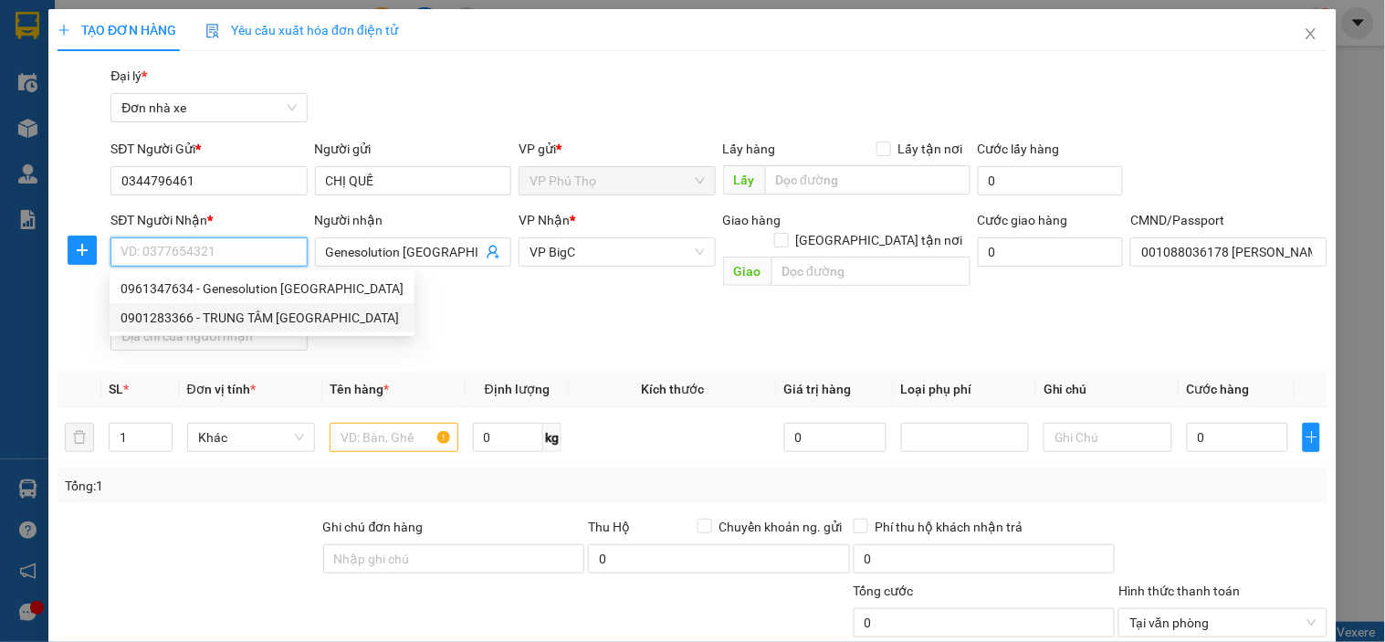
click at [260, 320] on div "0901283366 - TRUNG TÂM VŨ ĐỨC" at bounding box center [261, 318] width 283 height 20
type input "0901283366"
type input "TRUNG TÂM VŨ ĐỨC"
type input "001093031472 NGÔ MẠNH TUẤN 1993"
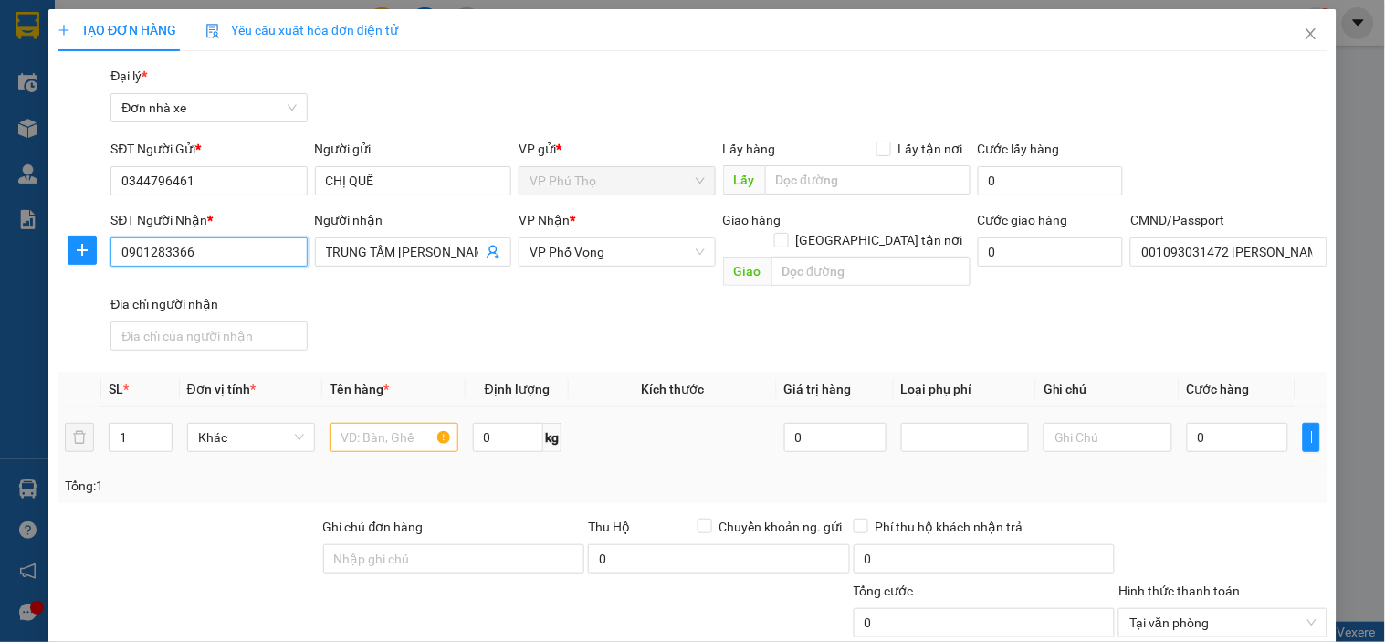
type input "0901283366"
click at [377, 423] on input "text" at bounding box center [393, 437] width 128 height 29
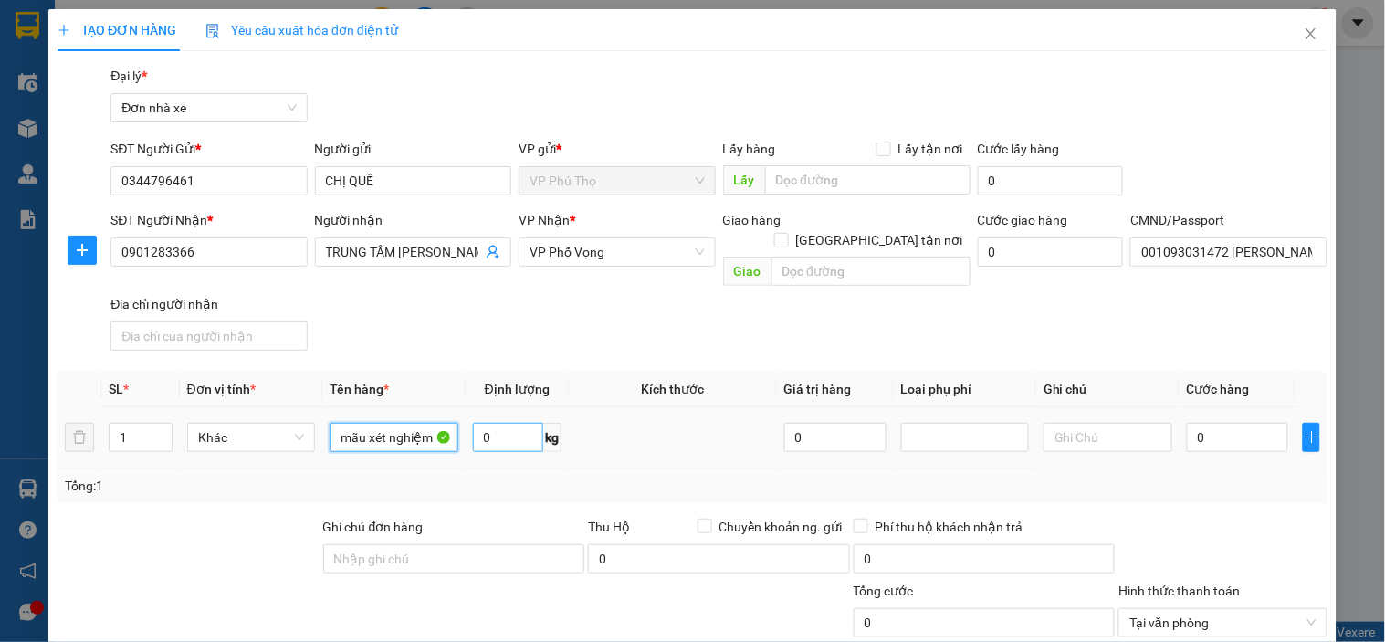
type input "mãu xét nghiệm"
click at [511, 423] on input "0" at bounding box center [508, 437] width 71 height 29
type input "1"
click at [735, 424] on td at bounding box center [673, 437] width 208 height 61
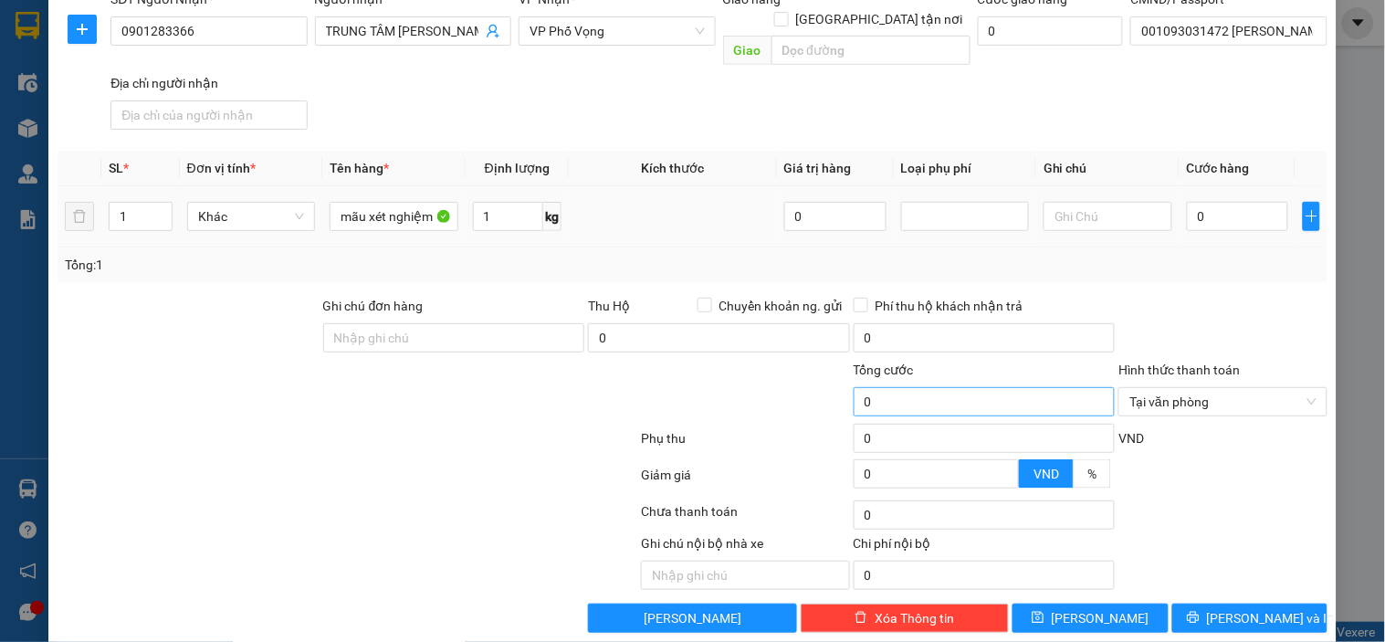
scroll to position [226, 0]
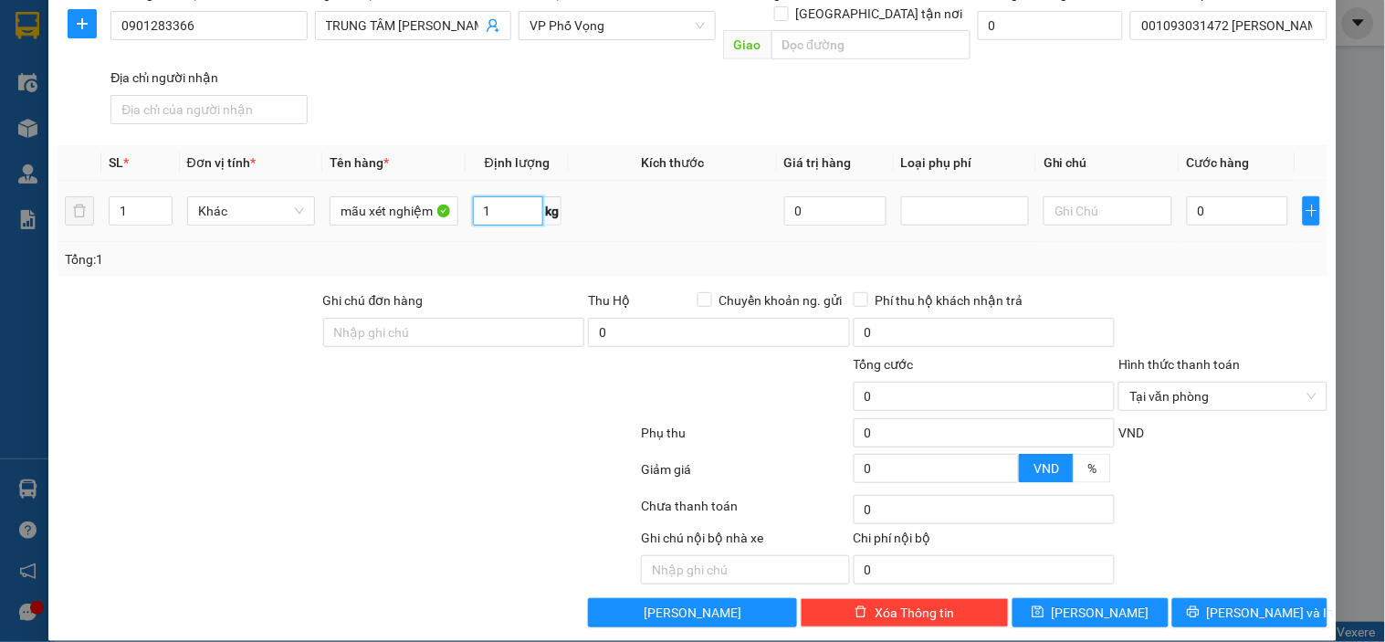
click at [505, 196] on input "1" at bounding box center [508, 210] width 71 height 29
click at [621, 195] on td at bounding box center [673, 211] width 208 height 61
click at [517, 196] on input "2.2" at bounding box center [508, 210] width 71 height 29
type input "0.2"
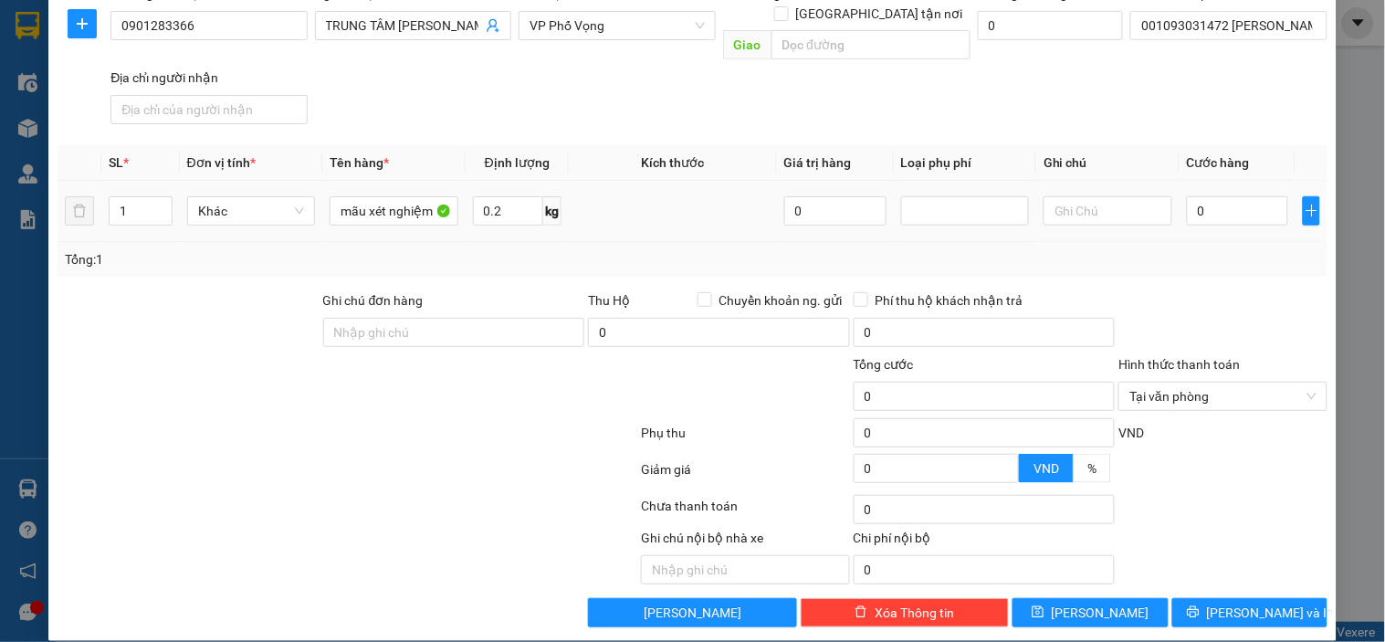
click at [621, 207] on td at bounding box center [673, 211] width 208 height 61
click at [1236, 181] on td "0" at bounding box center [1237, 211] width 117 height 61
click at [1219, 204] on div "0" at bounding box center [1237, 211] width 102 height 37
click at [1225, 196] on input "0" at bounding box center [1237, 210] width 102 height 29
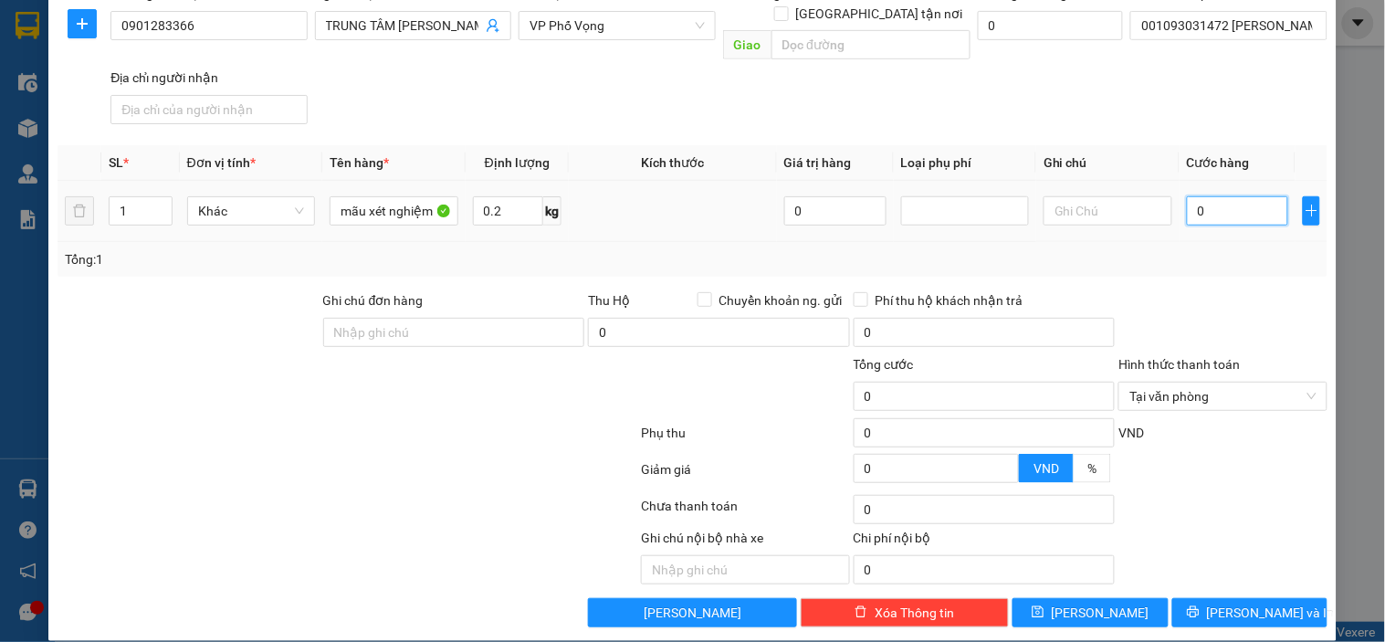
type input "2"
type input "25"
drag, startPoint x: 1225, startPoint y: 195, endPoint x: 1235, endPoint y: 261, distance: 66.5
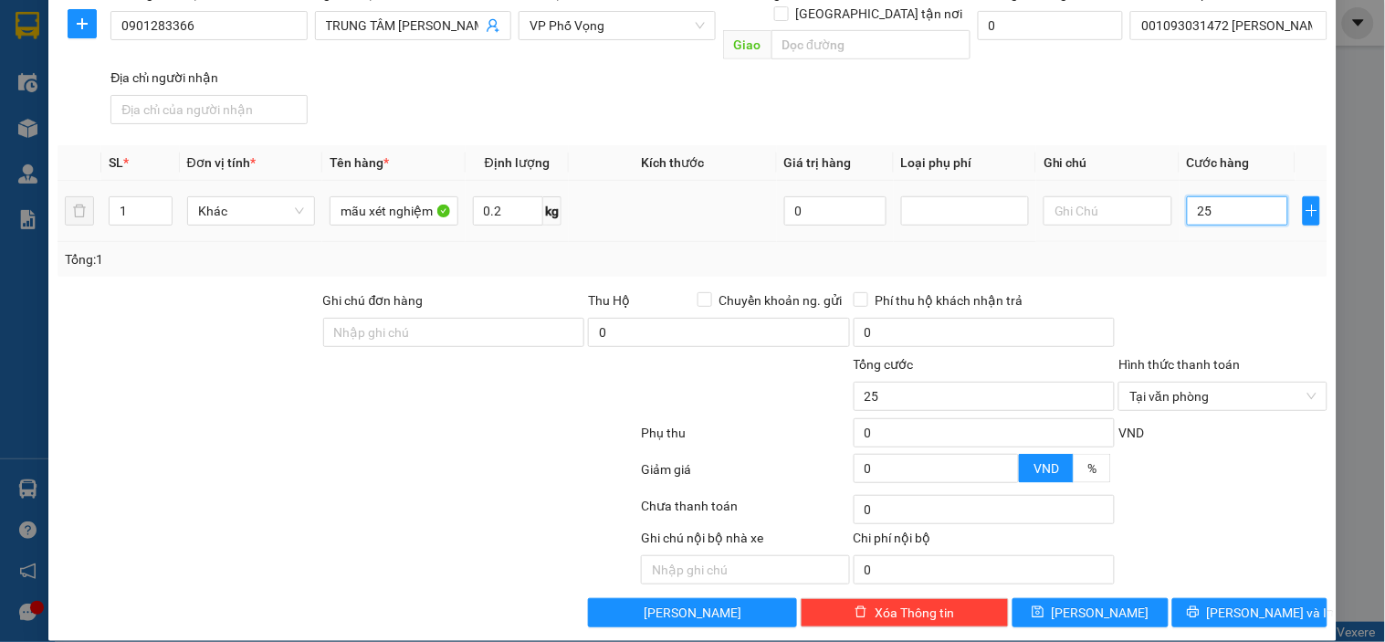
click at [1226, 207] on div "25" at bounding box center [1237, 211] width 102 height 37
type input "25.000"
click at [1235, 261] on div "Transit Pickup Surcharge Ids Transit Deliver Surcharge Ids Transit Deliver Surc…" at bounding box center [692, 233] width 1270 height 788
type input "25.000"
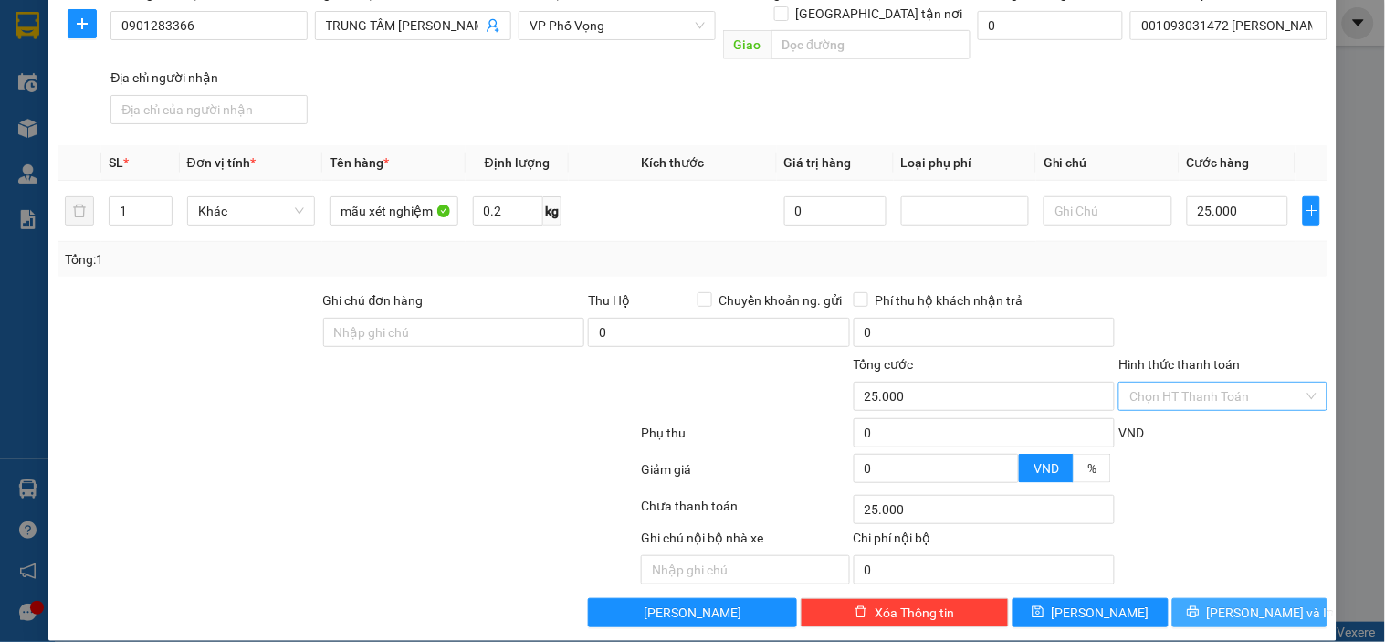
click at [1199, 605] on icon "printer" at bounding box center [1192, 611] width 13 height 13
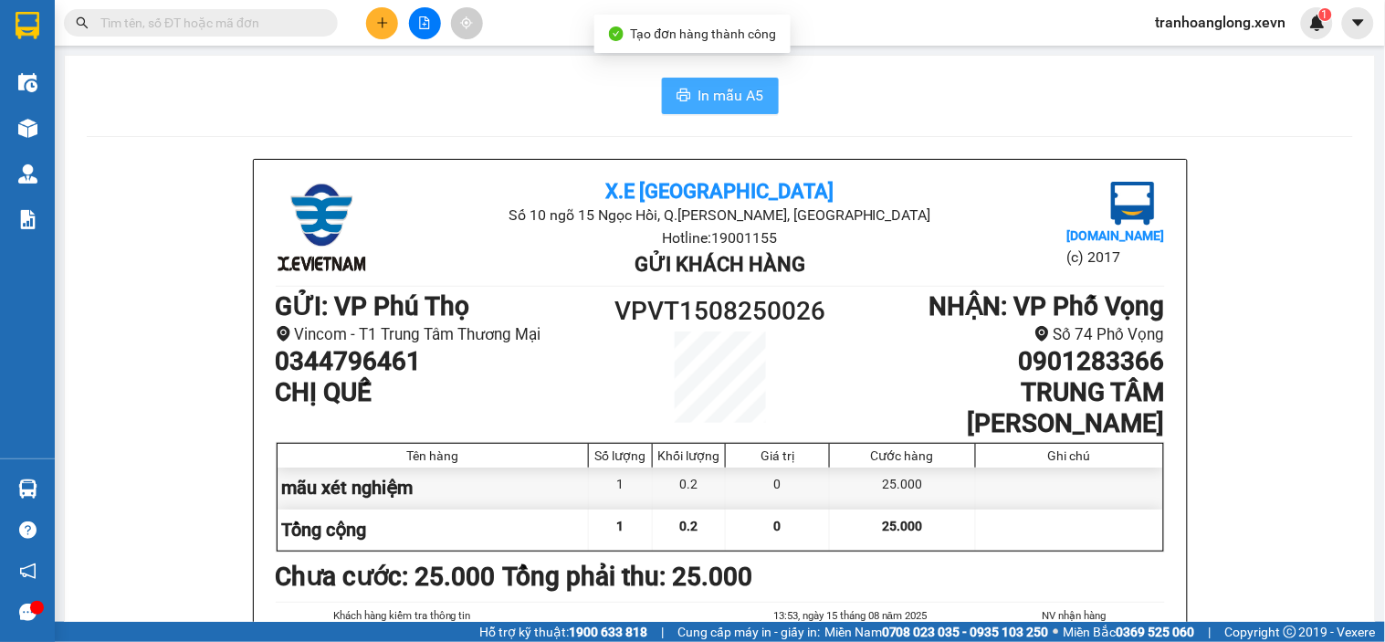
click at [704, 97] on span "In mẫu A5" at bounding box center [731, 95] width 66 height 23
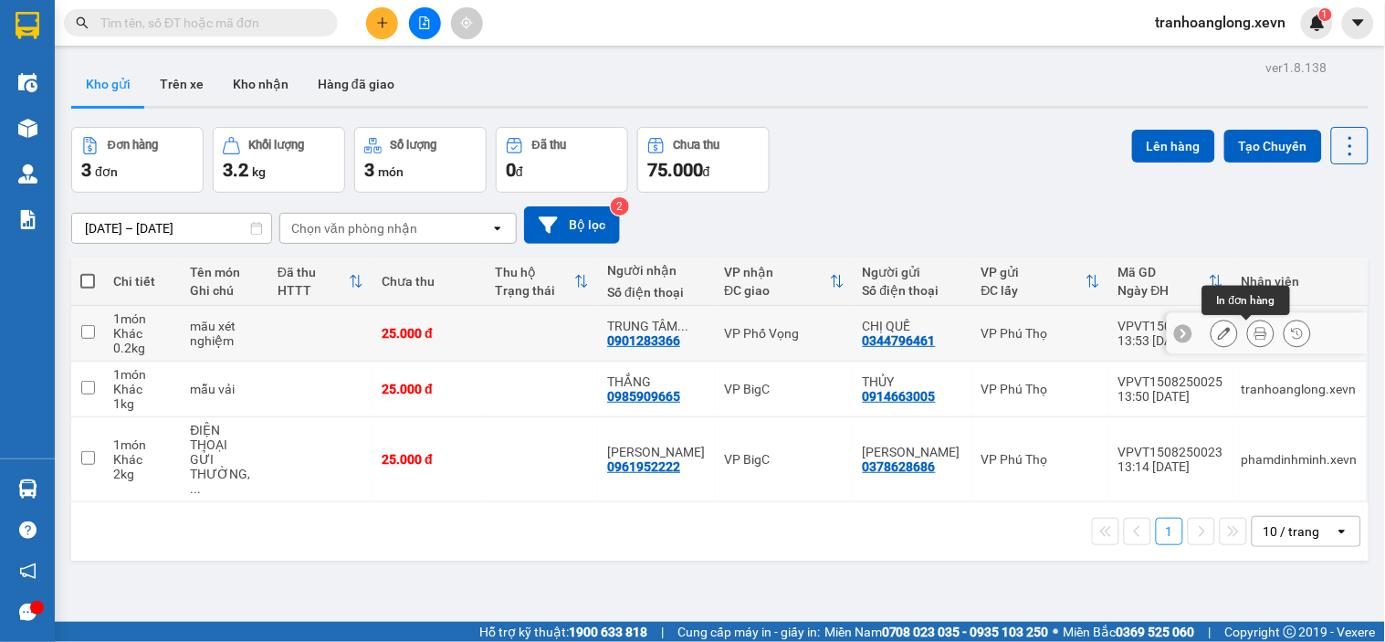
click at [1250, 340] on button at bounding box center [1261, 334] width 26 height 32
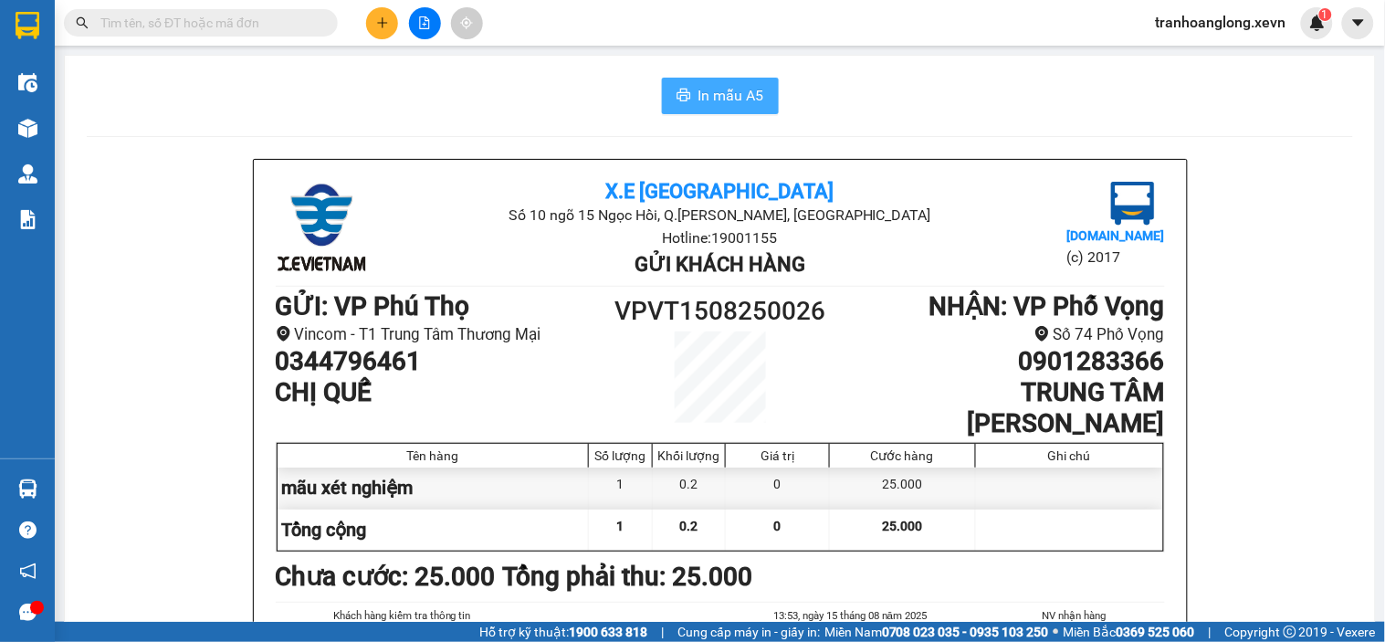
click at [719, 95] on span "In mẫu A5" at bounding box center [731, 95] width 66 height 23
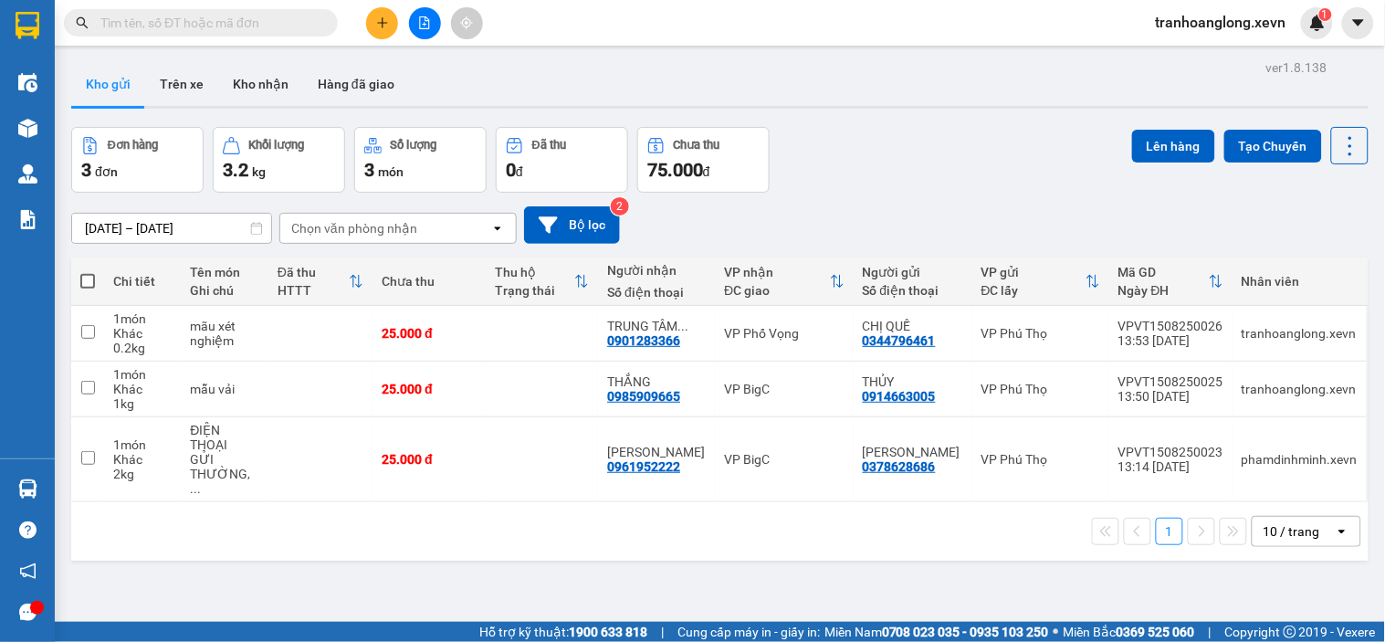
click at [376, 25] on icon "plus" at bounding box center [382, 22] width 13 height 13
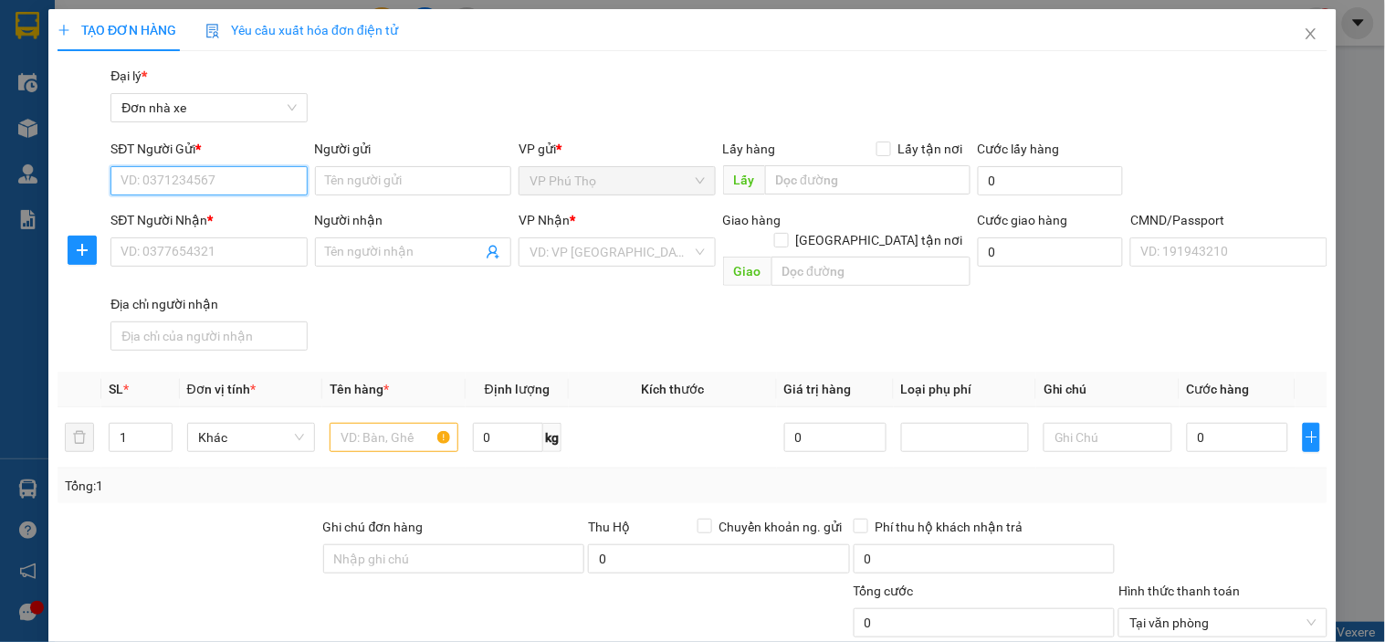
click at [212, 174] on input "SĐT Người Gửi *" at bounding box center [208, 180] width 196 height 29
click at [491, 423] on input "0" at bounding box center [508, 437] width 71 height 29
type input "2"
click at [267, 189] on input "SĐT Người Gửi *" at bounding box center [208, 180] width 196 height 29
type input "0869075889"
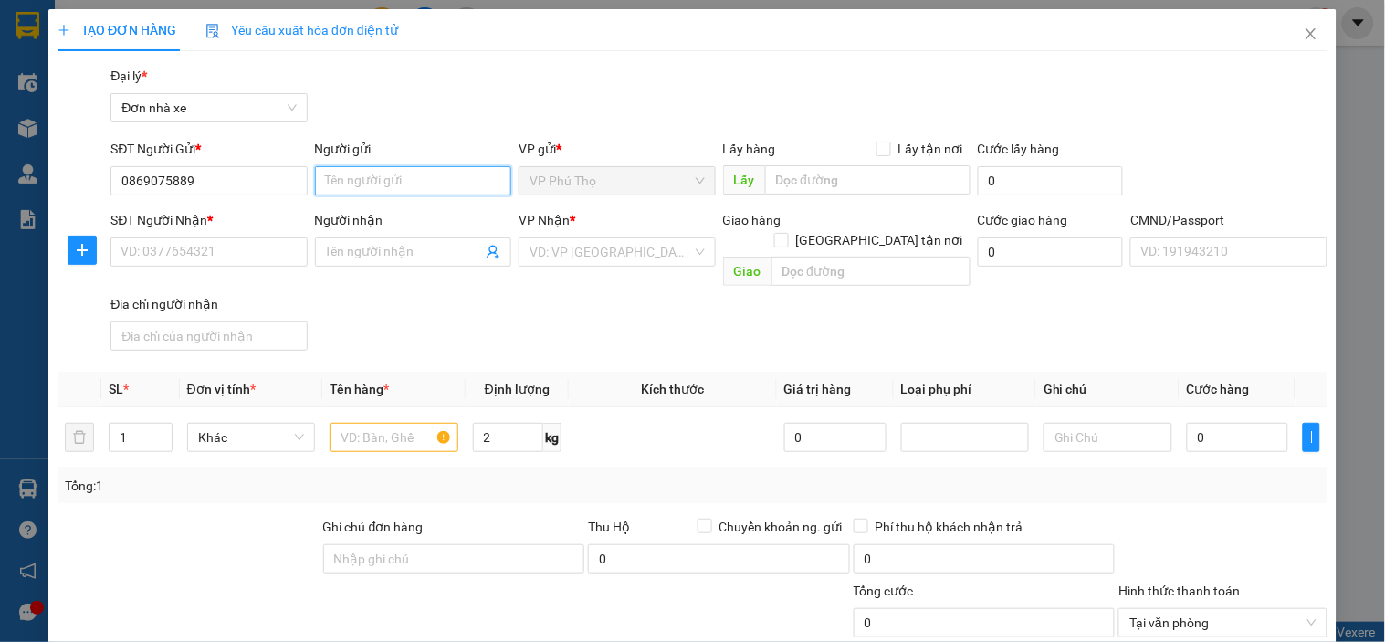
click at [464, 189] on input "Người gửi" at bounding box center [413, 180] width 196 height 29
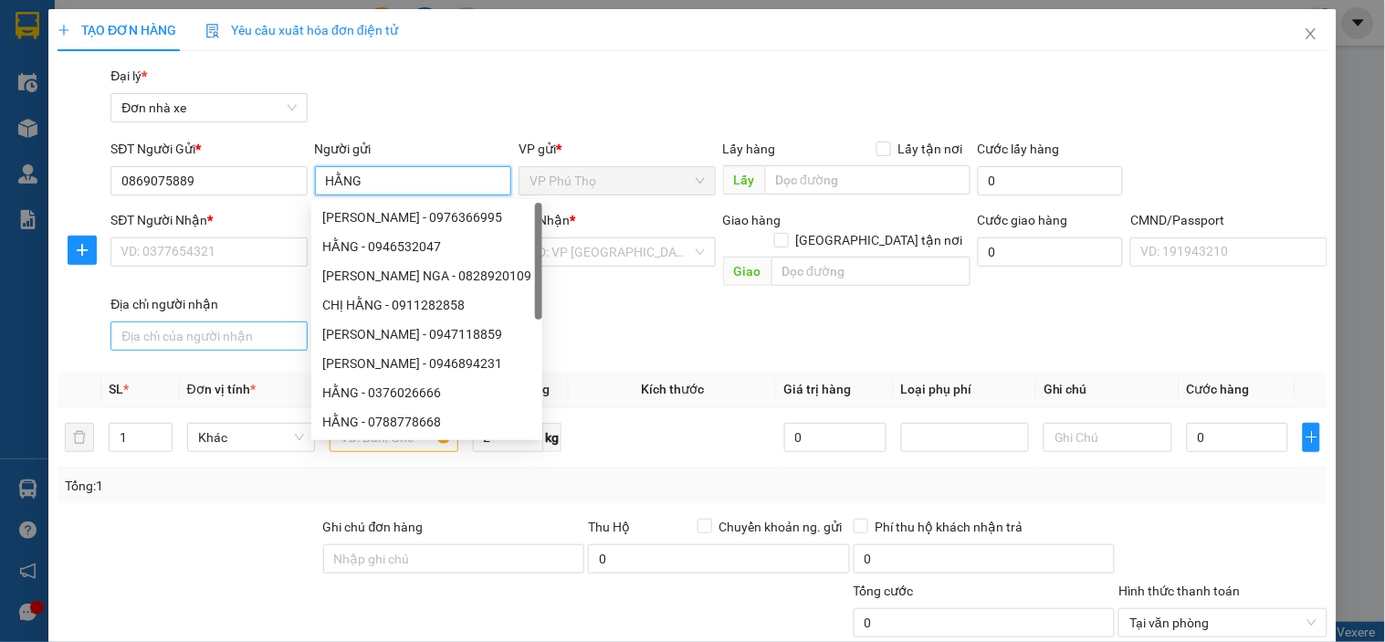
type input "HẰNG"
click at [210, 321] on input "Địa chỉ người nhận" at bounding box center [208, 335] width 196 height 29
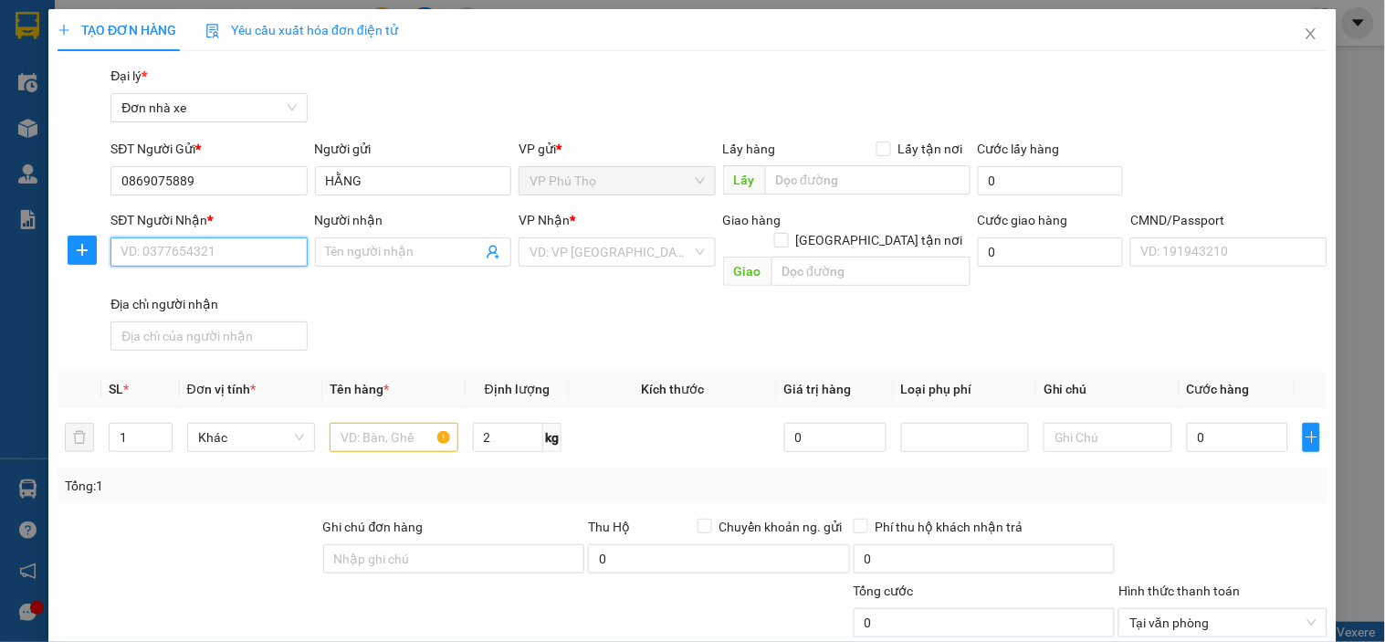
click at [269, 252] on input "SĐT Người Nhận *" at bounding box center [208, 251] width 196 height 29
type input "0974498848"
click at [271, 287] on div "0974498848 - NGỌC" at bounding box center [206, 288] width 172 height 20
type input "NGỌC"
type input "ship"
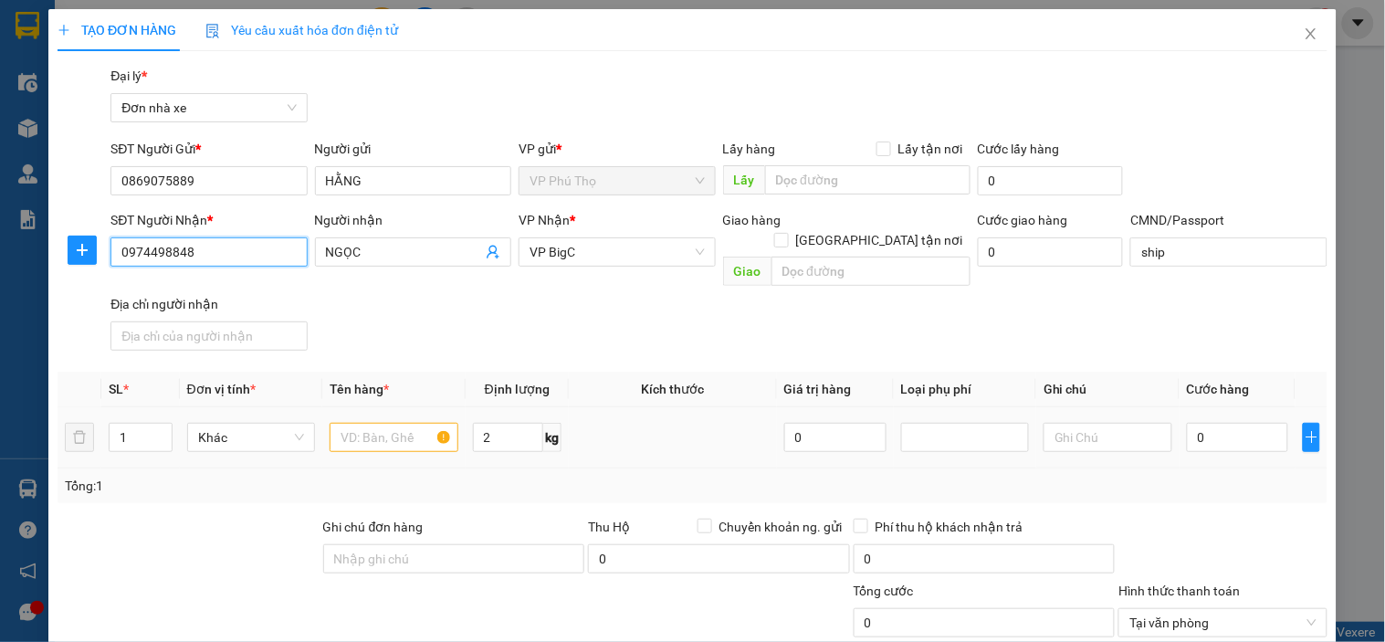
type input "0974498848"
click at [378, 423] on input "text" at bounding box center [393, 437] width 128 height 29
type input "HẠT SEN"
click at [1198, 424] on input "0" at bounding box center [1237, 437] width 102 height 29
type input "2"
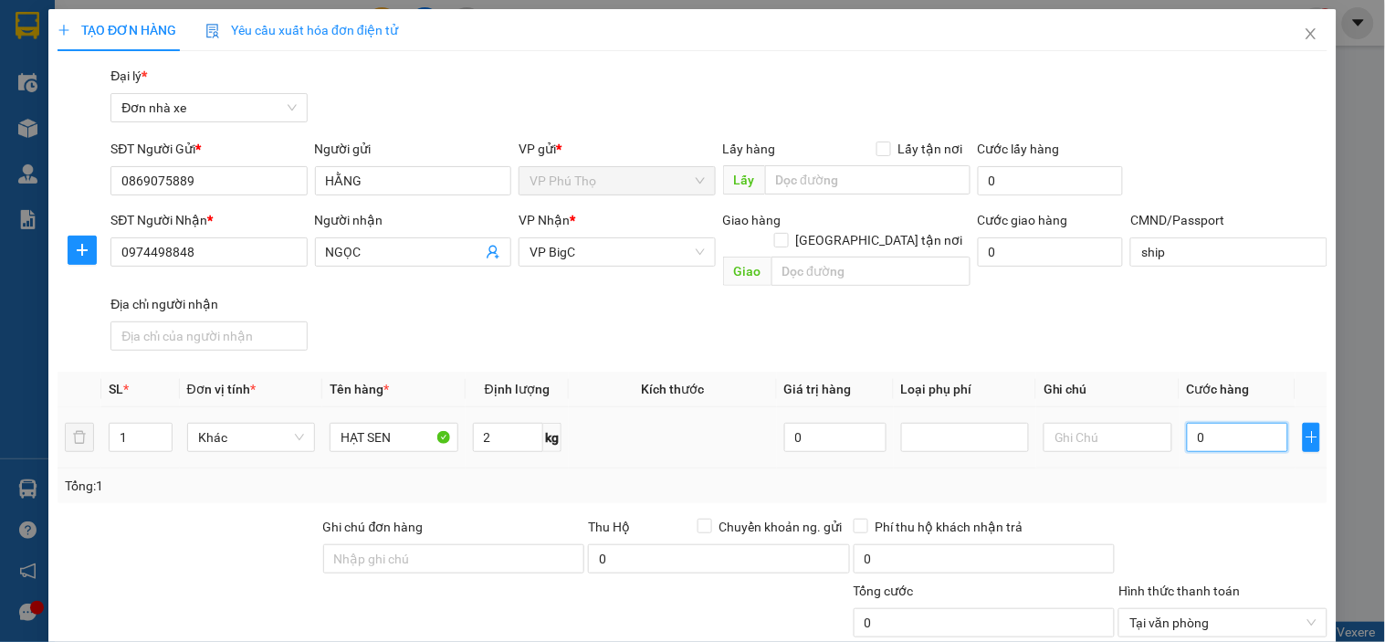
type input "2"
type input "25"
type input "25.000"
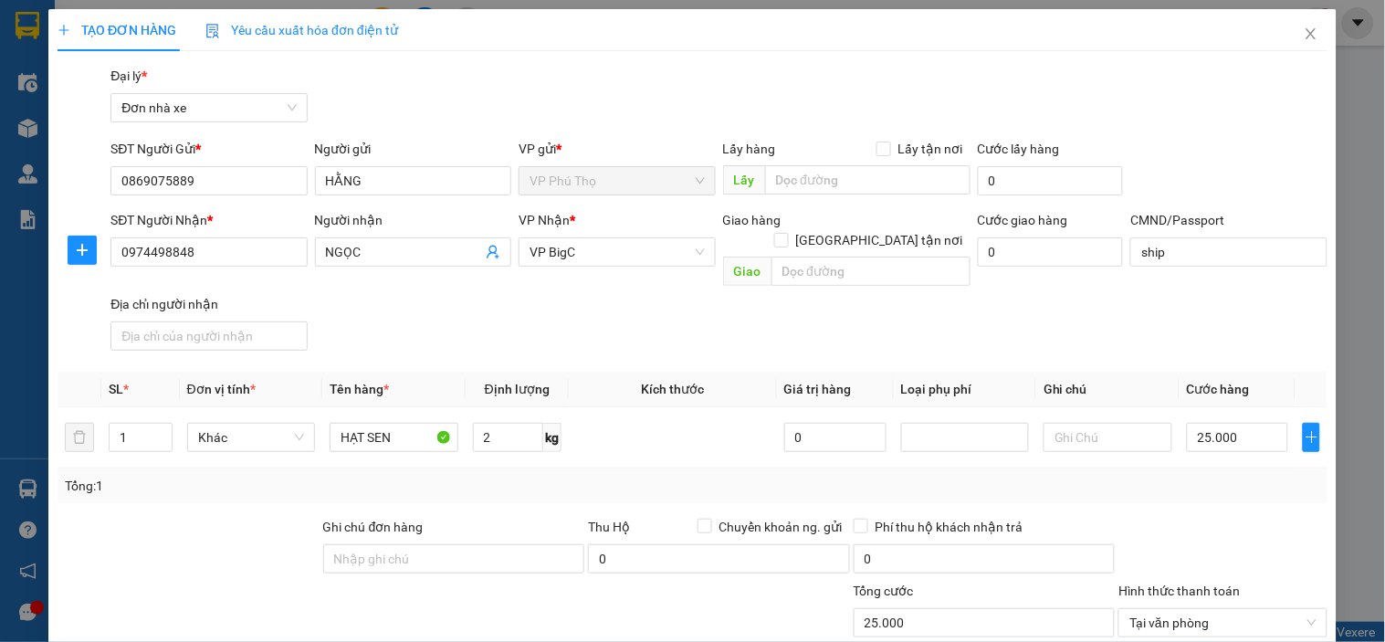
click at [1078, 334] on div "SĐT Người Nhận * 0974498848 Người nhận NGỌC VP Nhận * VP BigC Giao hàng Giao tậ…" at bounding box center [719, 284] width 1224 height 148
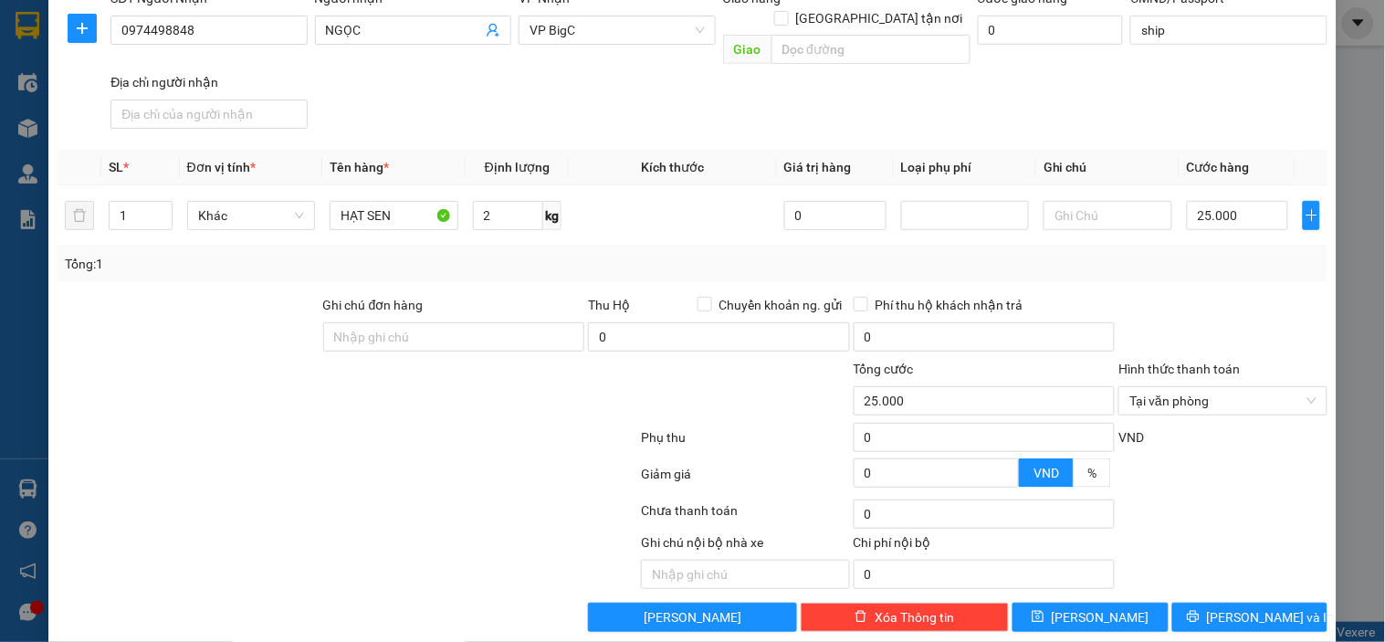
scroll to position [226, 0]
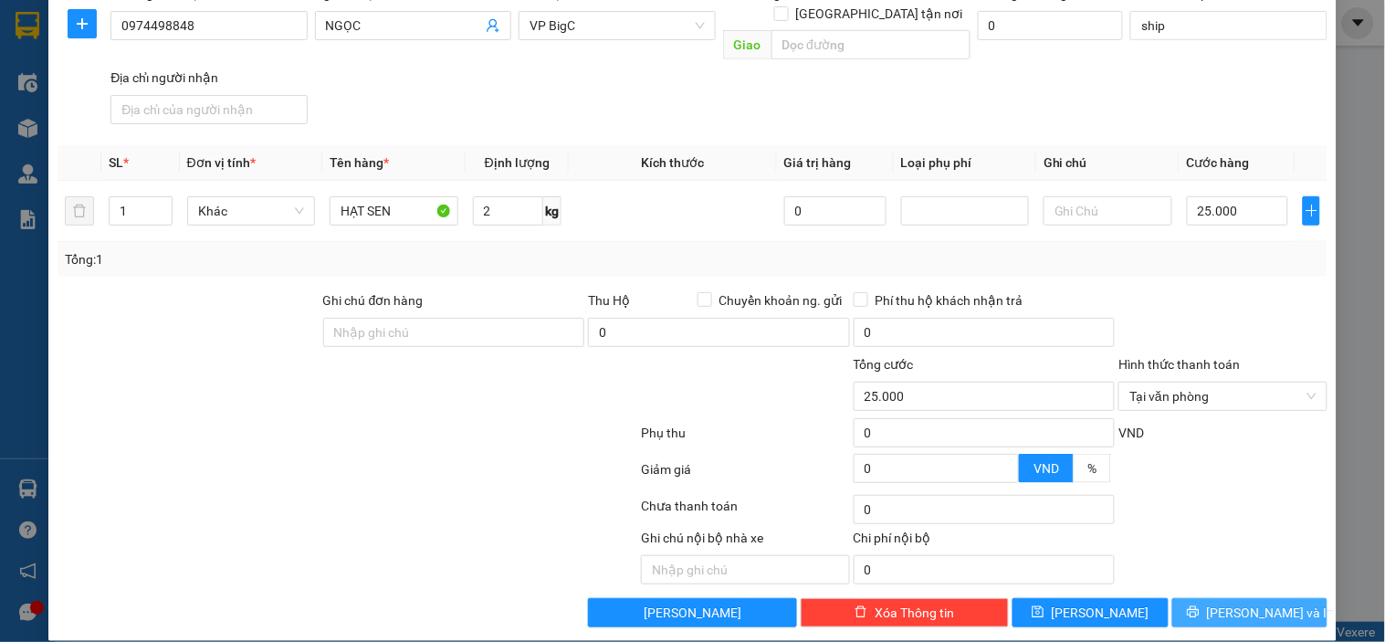
click at [1201, 598] on button "[PERSON_NAME] và In" at bounding box center [1249, 612] width 155 height 29
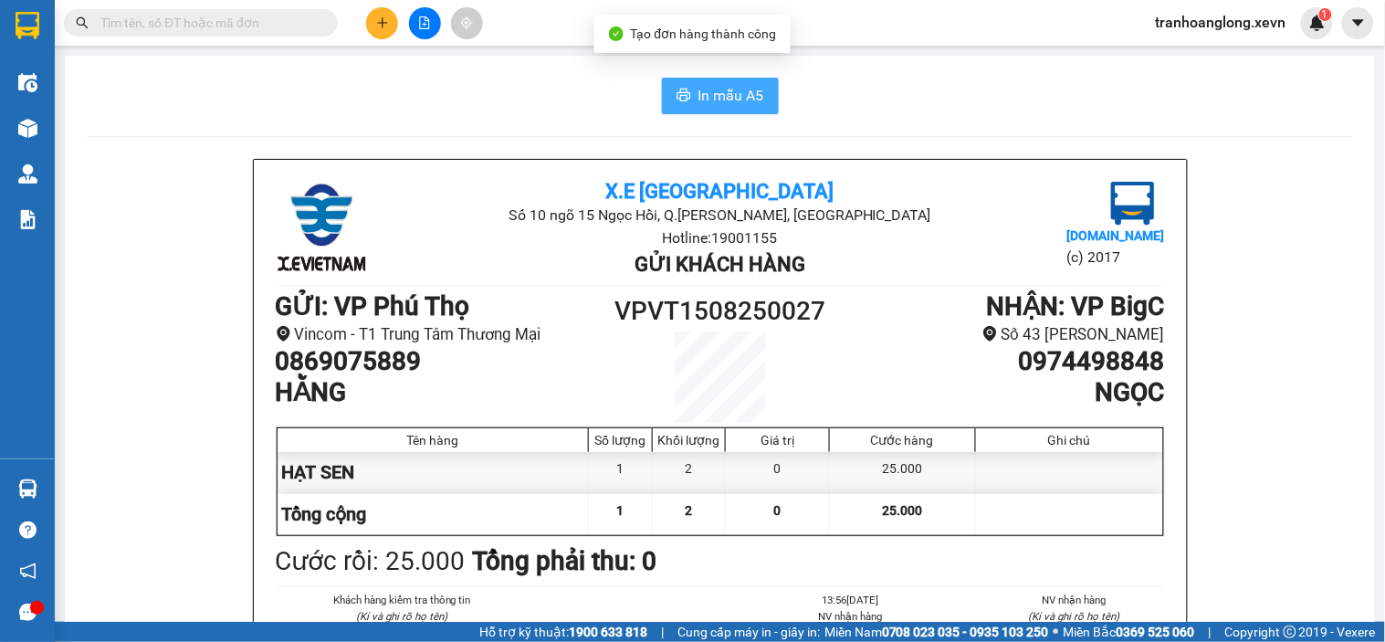
click at [675, 83] on button "In mẫu A5" at bounding box center [720, 96] width 117 height 37
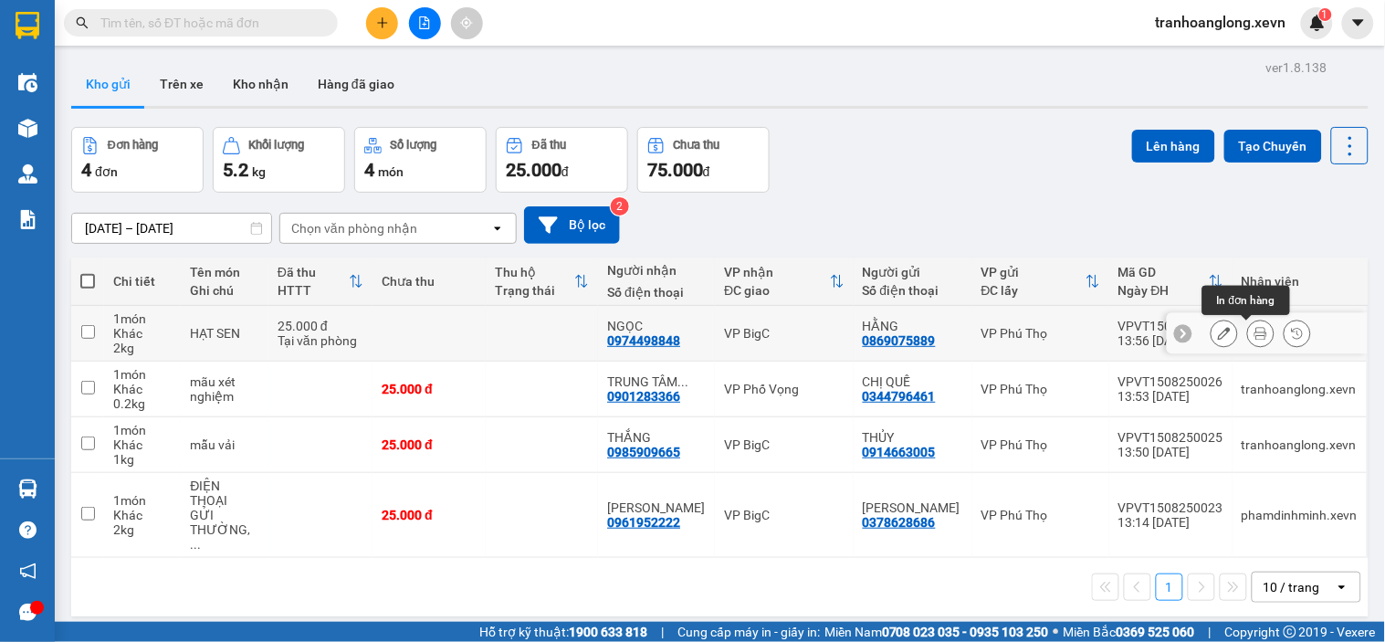
click at [1254, 338] on icon at bounding box center [1260, 333] width 13 height 13
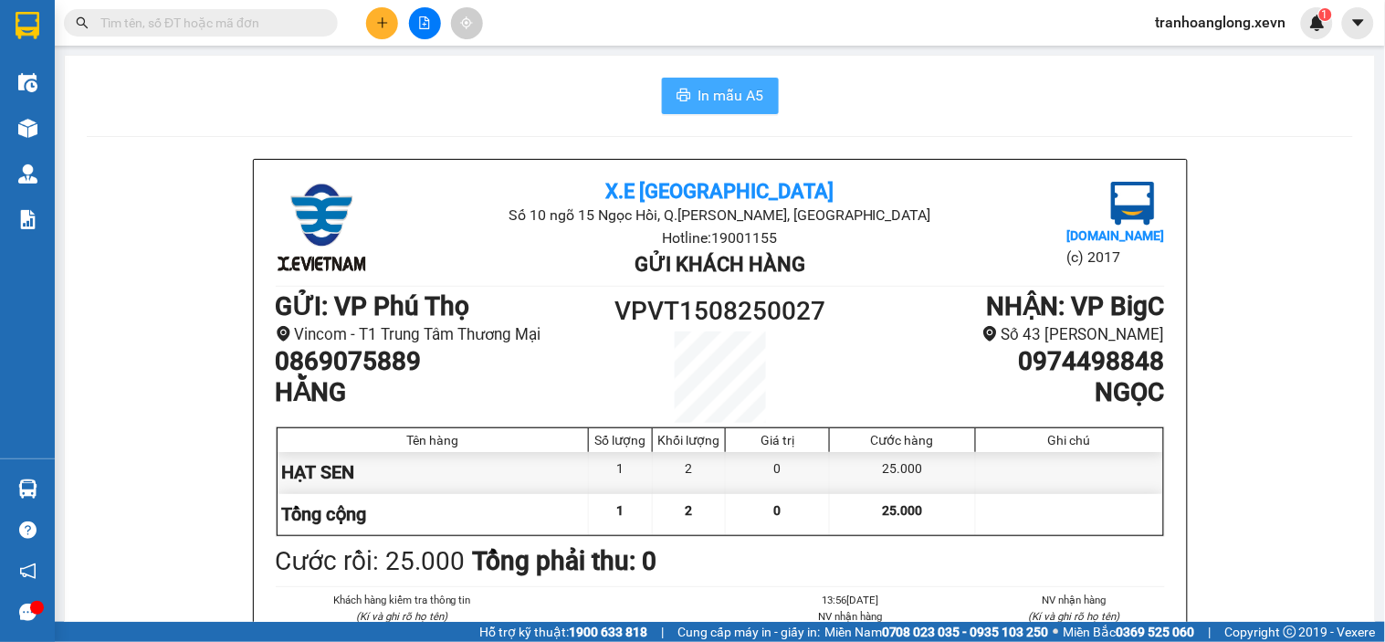
click at [732, 88] on span "In mẫu A5" at bounding box center [731, 95] width 66 height 23
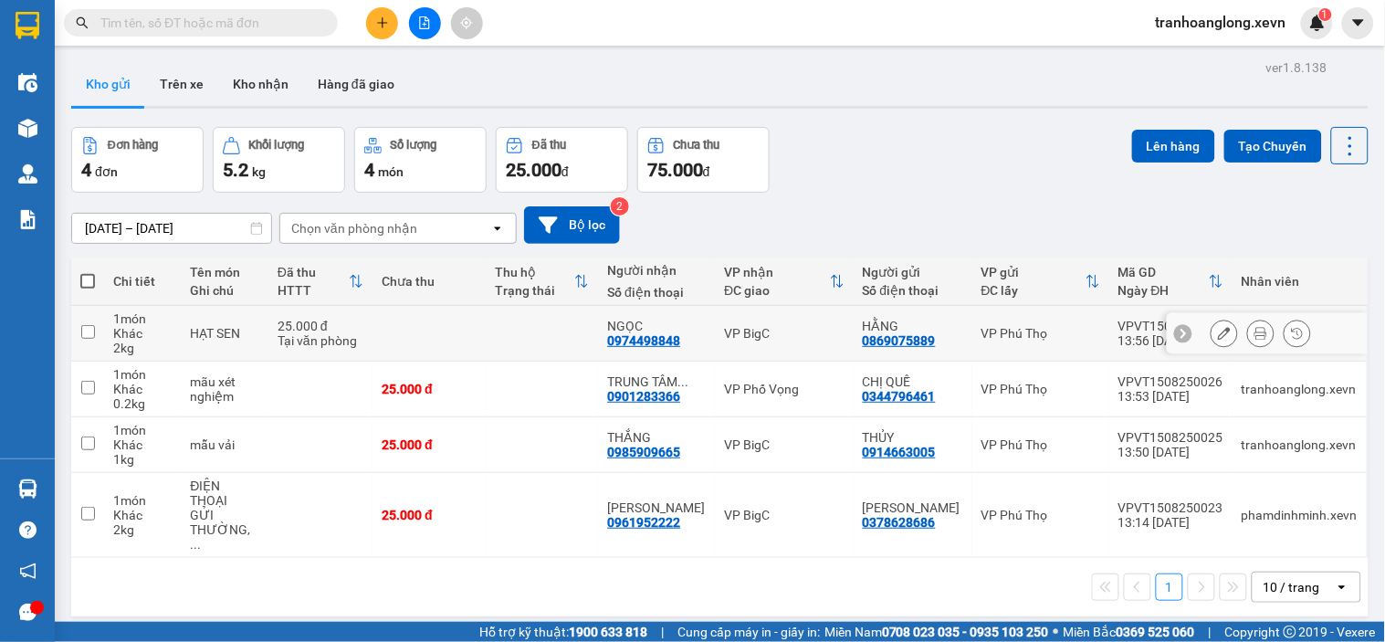
click at [1253, 334] on button at bounding box center [1261, 334] width 26 height 32
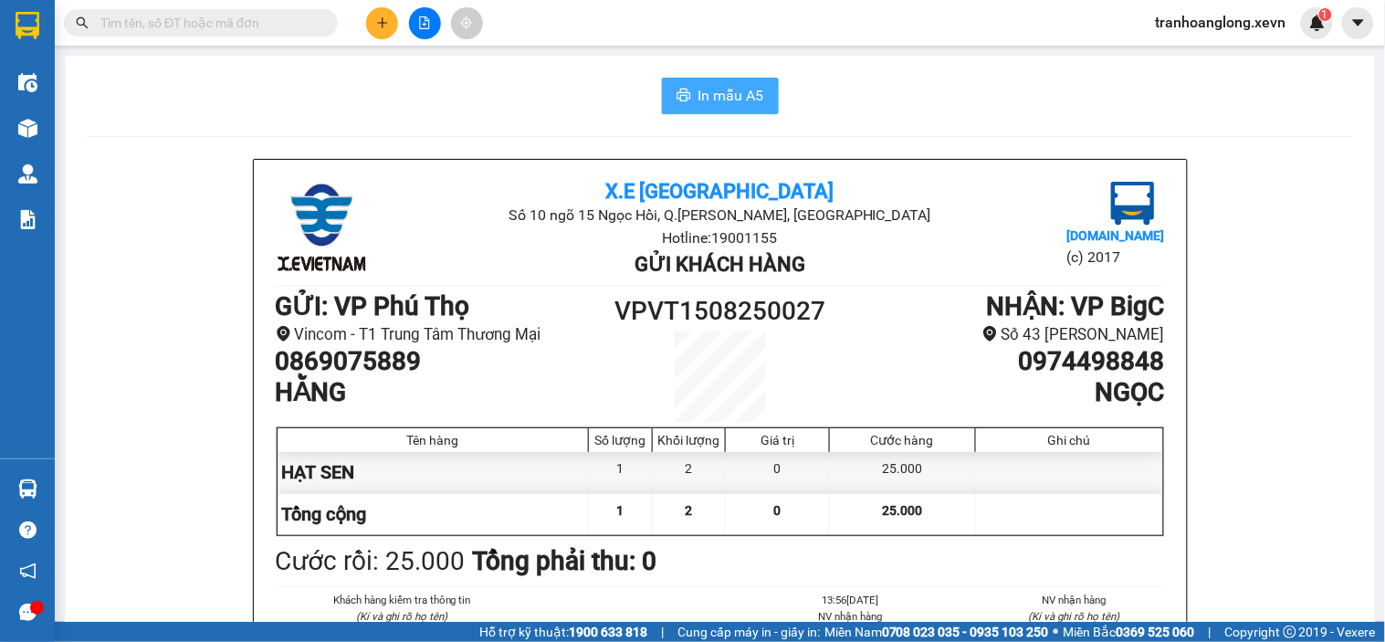
click at [713, 92] on span "In mẫu A5" at bounding box center [731, 95] width 66 height 23
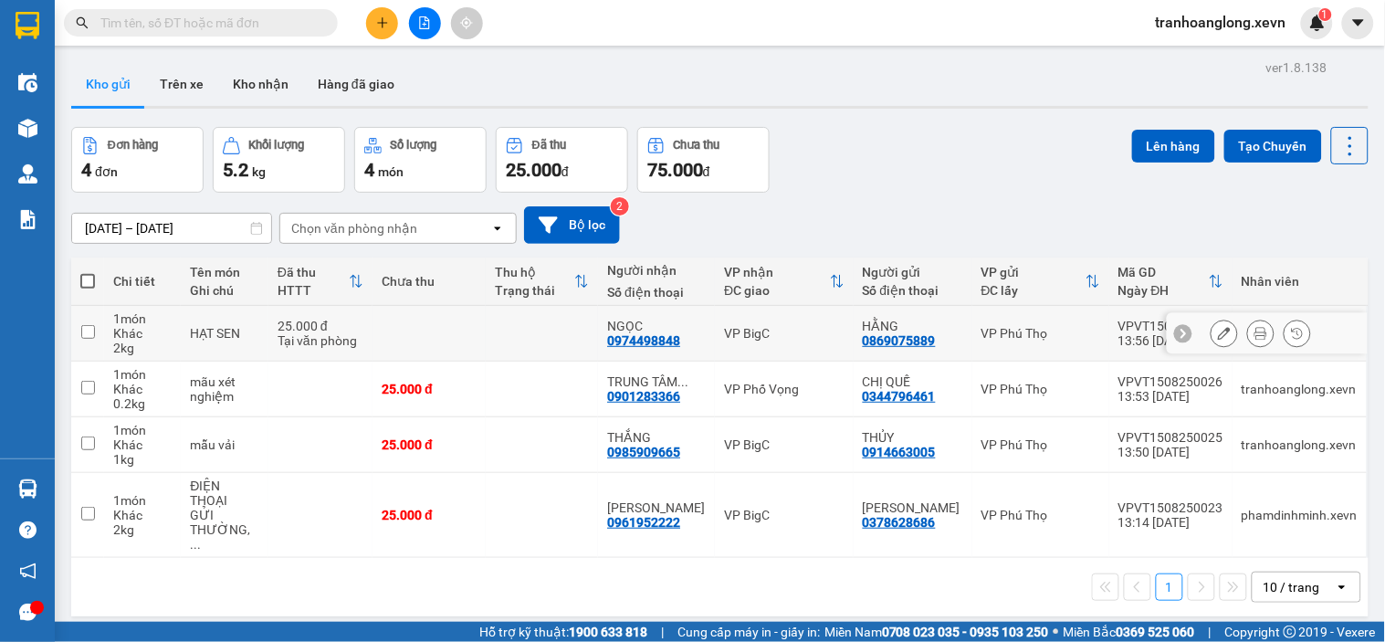
click at [1254, 336] on icon at bounding box center [1260, 333] width 13 height 13
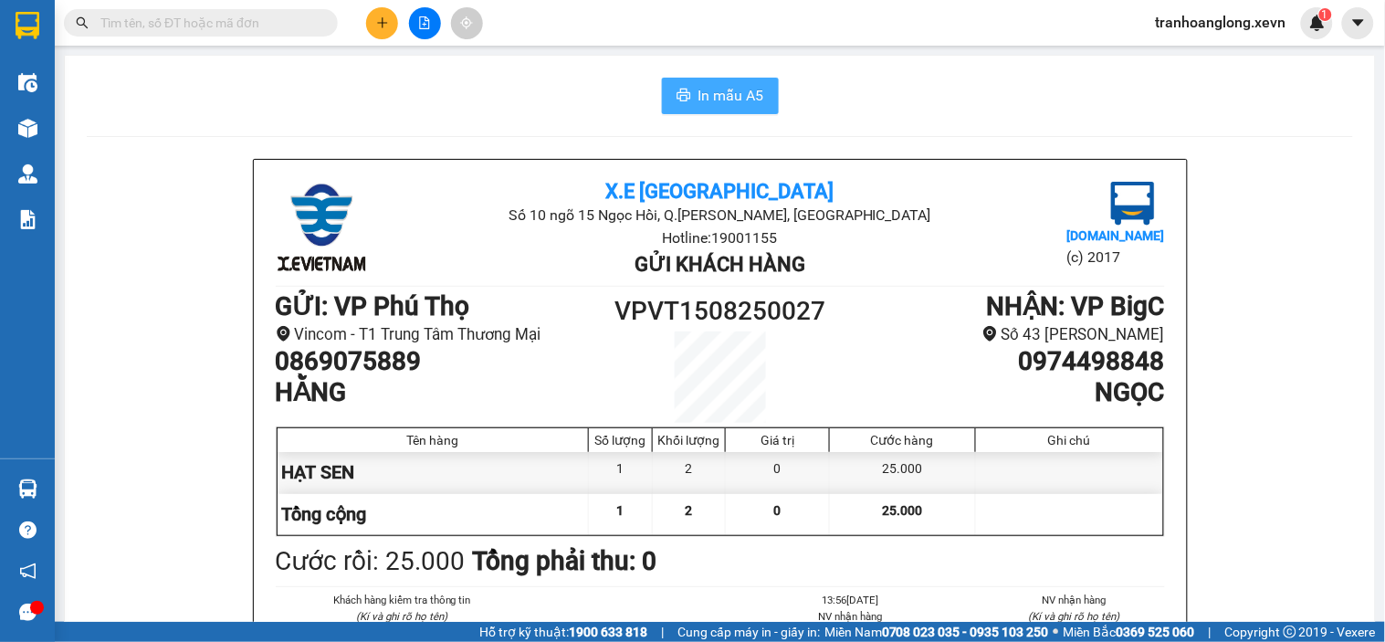
click at [686, 87] on button "In mẫu A5" at bounding box center [720, 96] width 117 height 37
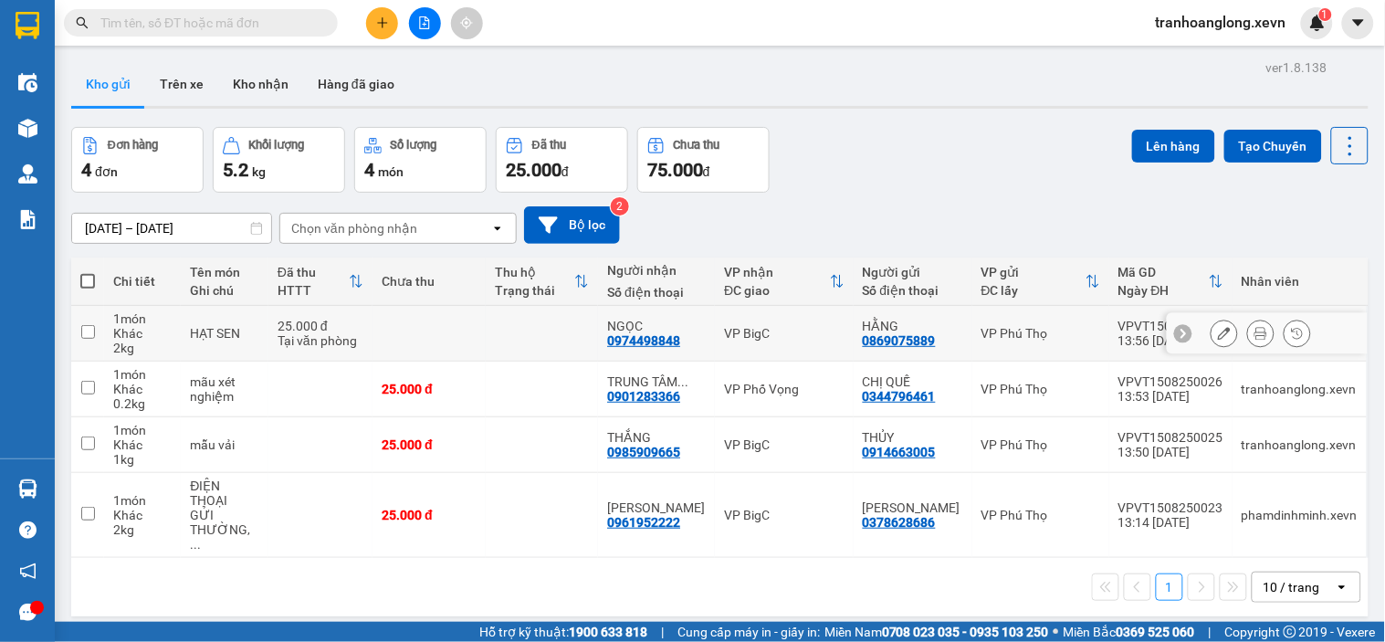
click at [1254, 333] on icon at bounding box center [1260, 333] width 13 height 13
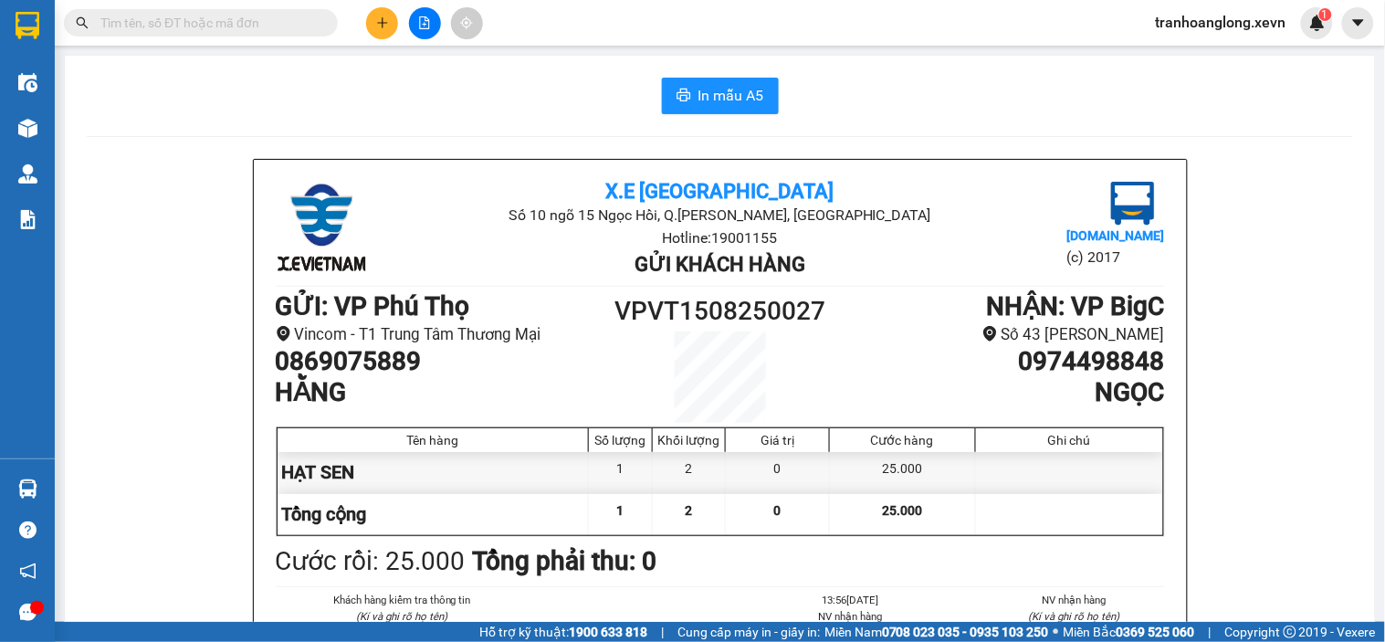
click at [732, 91] on span "In mẫu A5" at bounding box center [731, 95] width 66 height 23
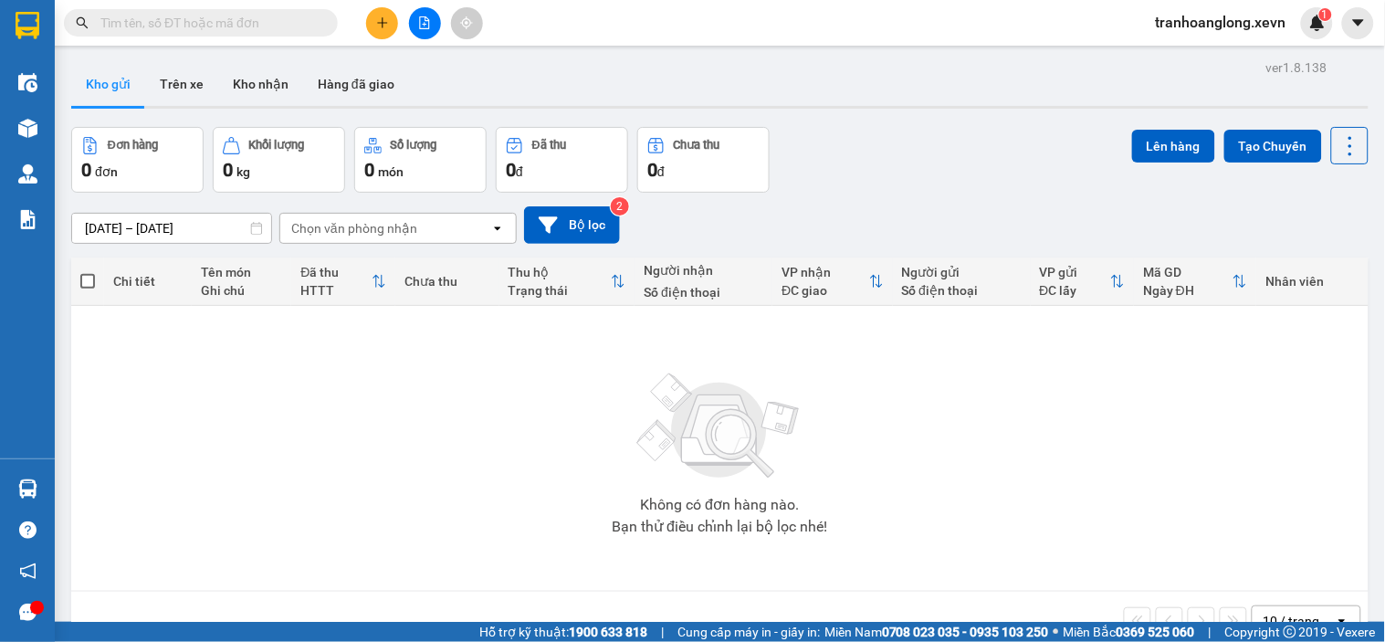
click at [276, 33] on span at bounding box center [201, 22] width 274 height 27
click at [317, 15] on span at bounding box center [201, 22] width 274 height 27
click at [256, 33] on span at bounding box center [201, 22] width 274 height 27
click at [280, 14] on input "text" at bounding box center [207, 23] width 215 height 20
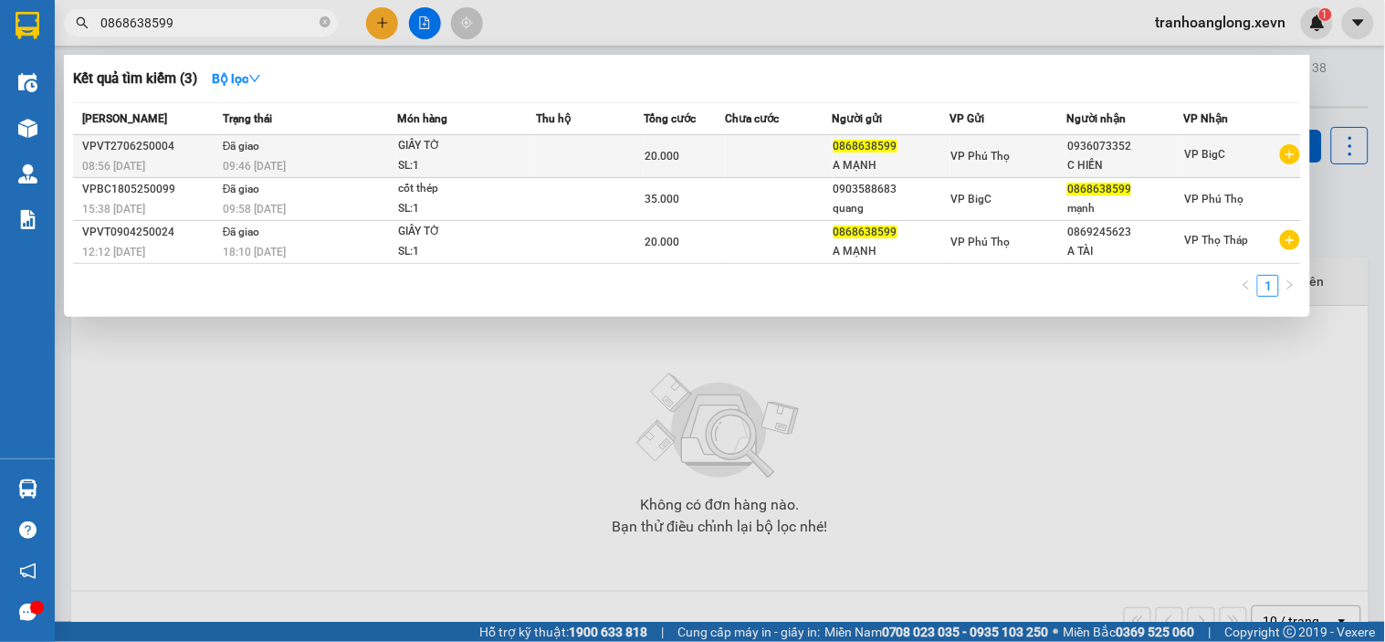
type input "0868638599"
click at [604, 161] on td at bounding box center [590, 156] width 108 height 43
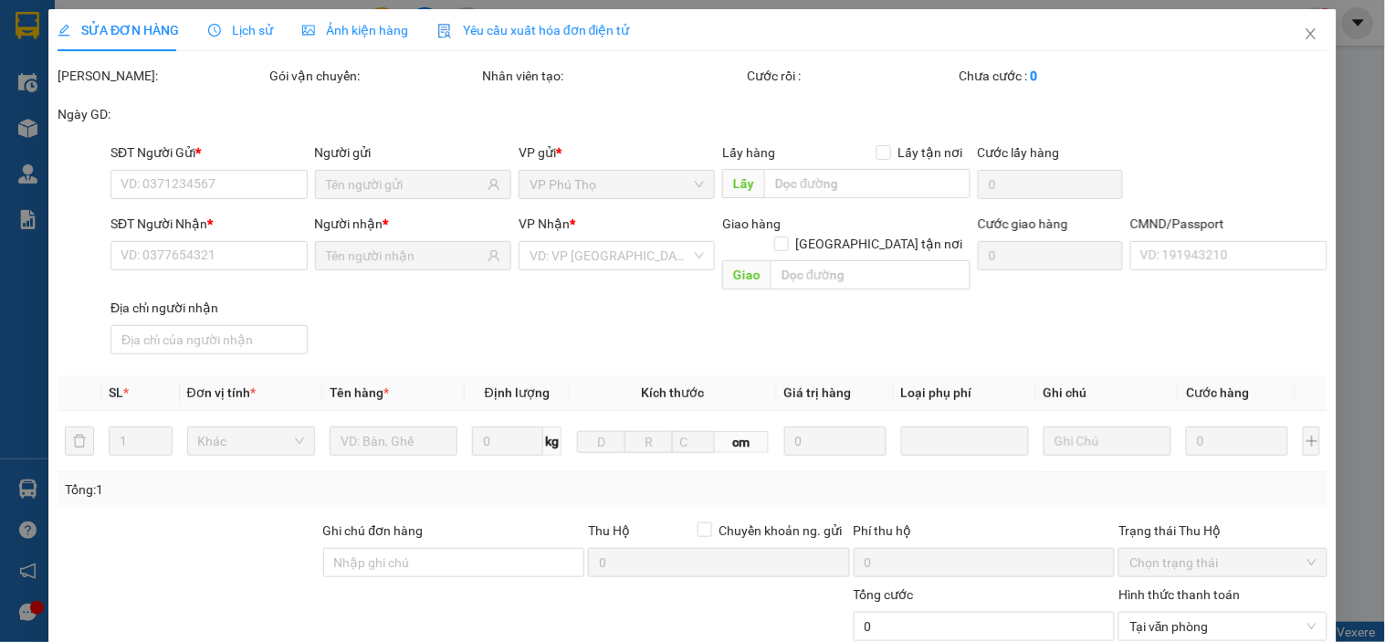
type input "0868638599"
type input "0936073352"
type input "025190000422 [PERSON_NAME]"
type input "20.000"
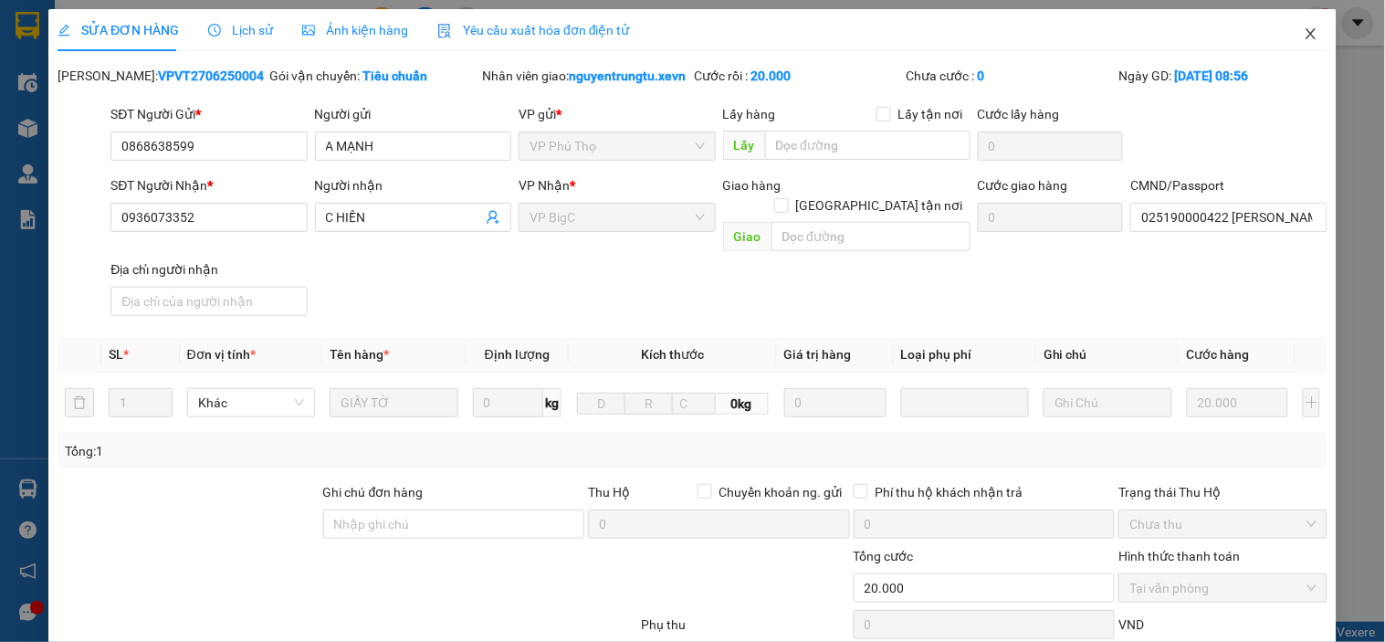
click at [1047, 30] on span "Close" at bounding box center [1310, 34] width 51 height 51
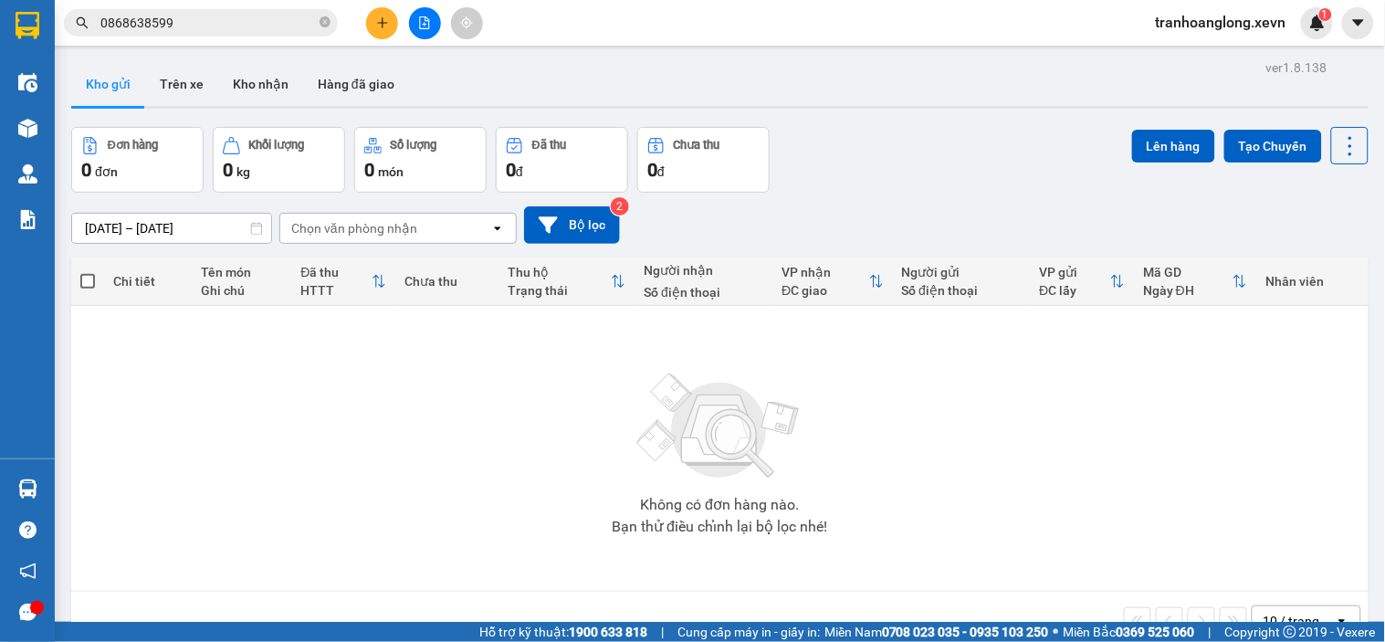
click at [235, 20] on input "0868638599" at bounding box center [207, 23] width 215 height 20
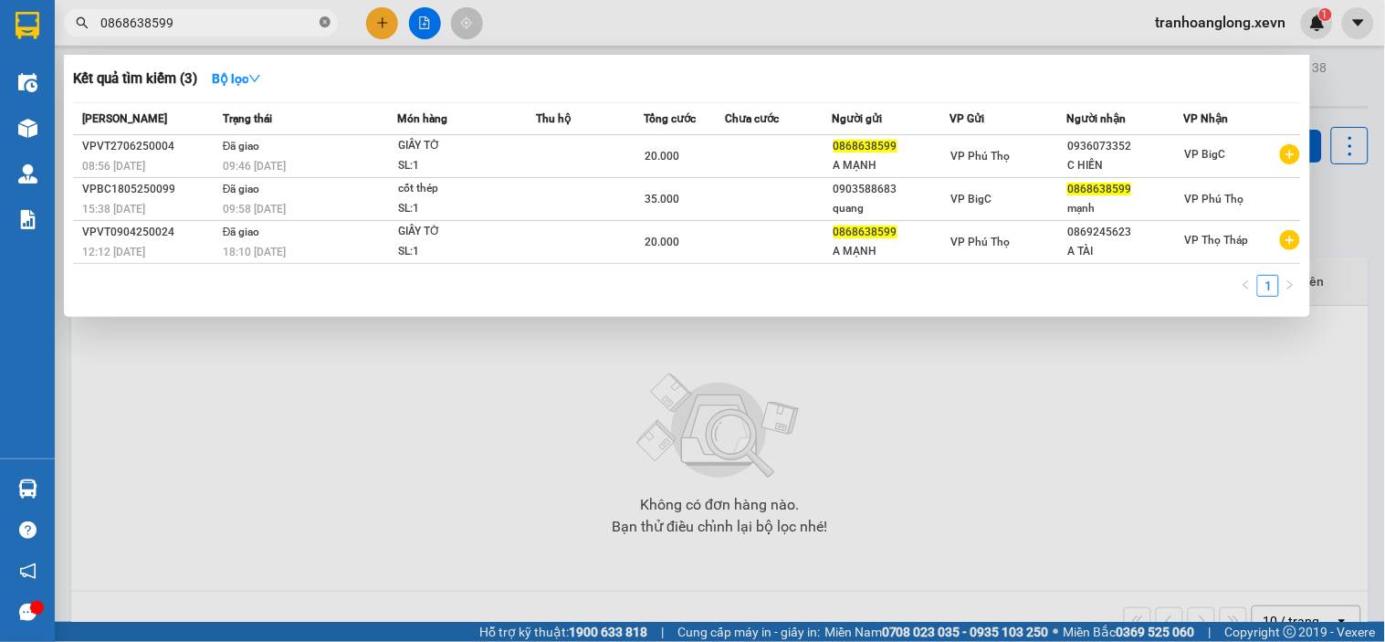
click at [325, 27] on icon "close-circle" at bounding box center [324, 21] width 11 height 11
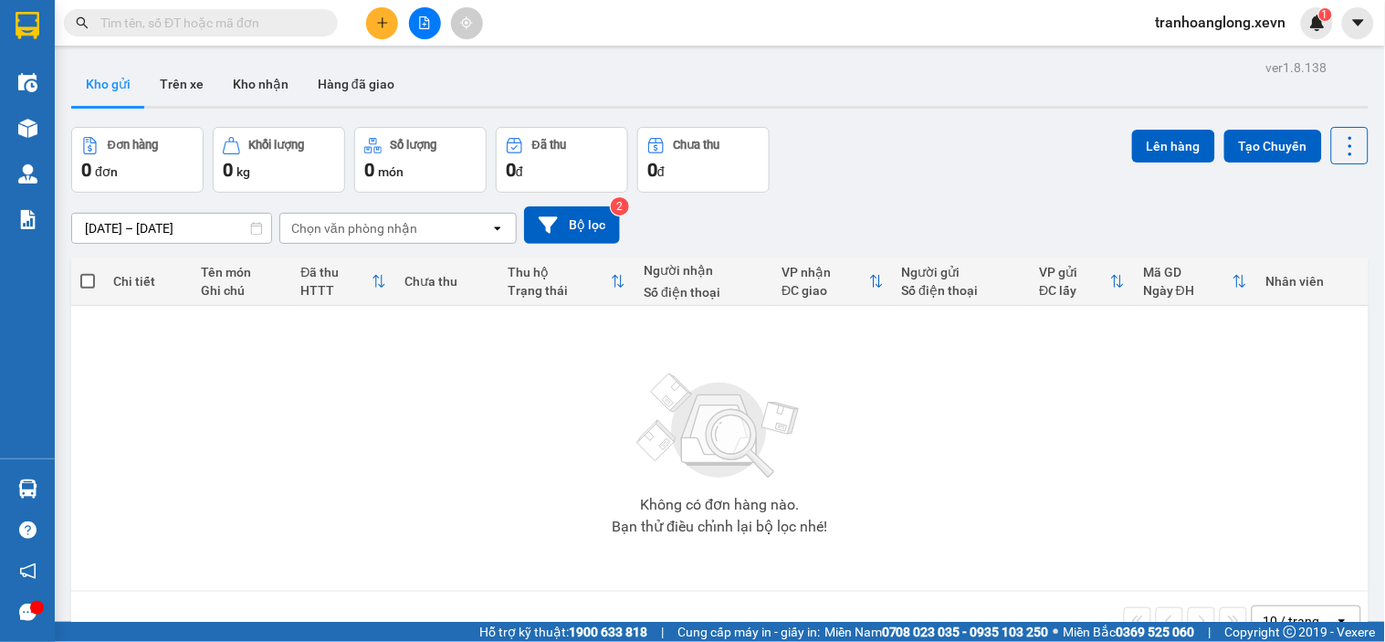
click at [287, 27] on input "text" at bounding box center [207, 23] width 215 height 20
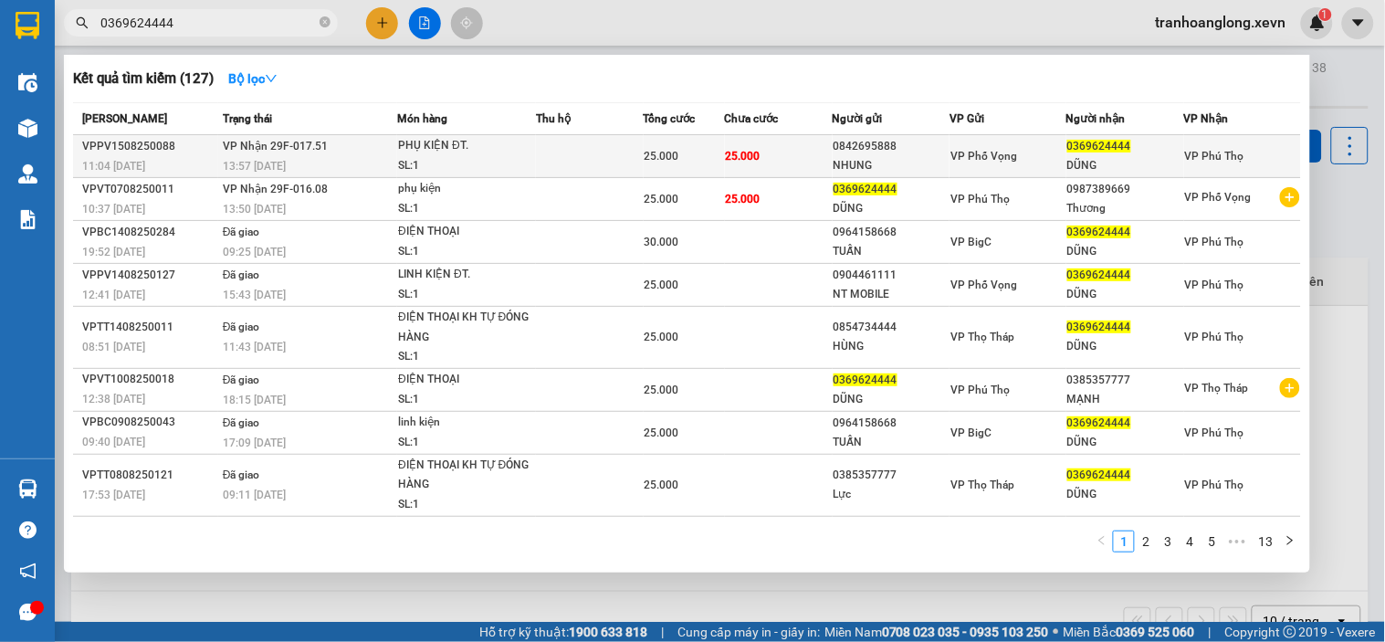
type input "0369624444"
click at [544, 150] on td at bounding box center [590, 156] width 108 height 43
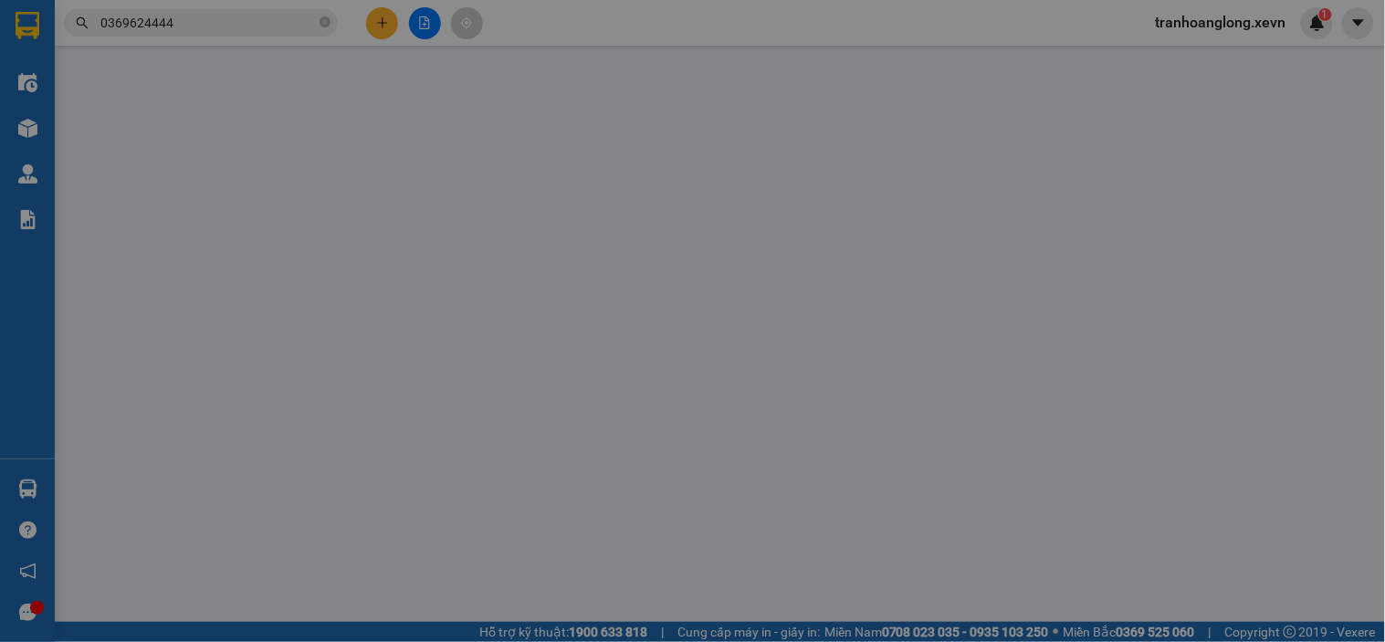
type input "0842695888"
type input "NHUNG"
type input "0369624444"
type input "DŨNG"
type input "025099004975 THU LAN LẤY HÀNG"
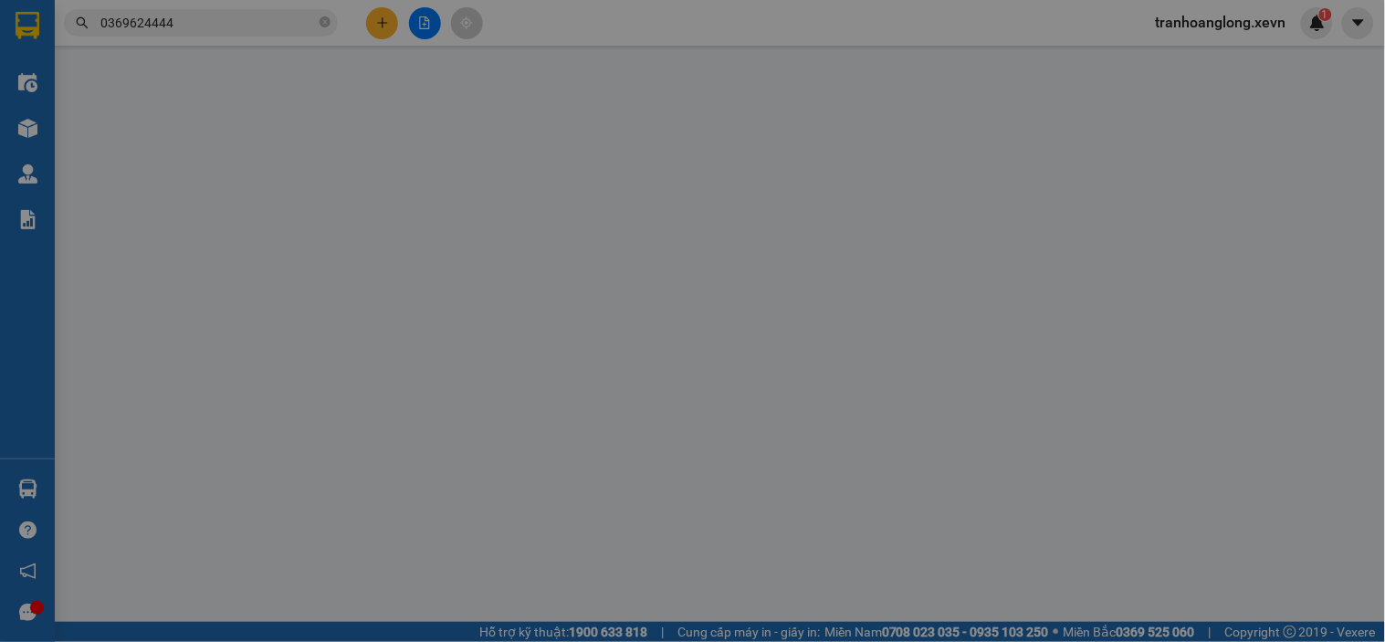
type input "25.000"
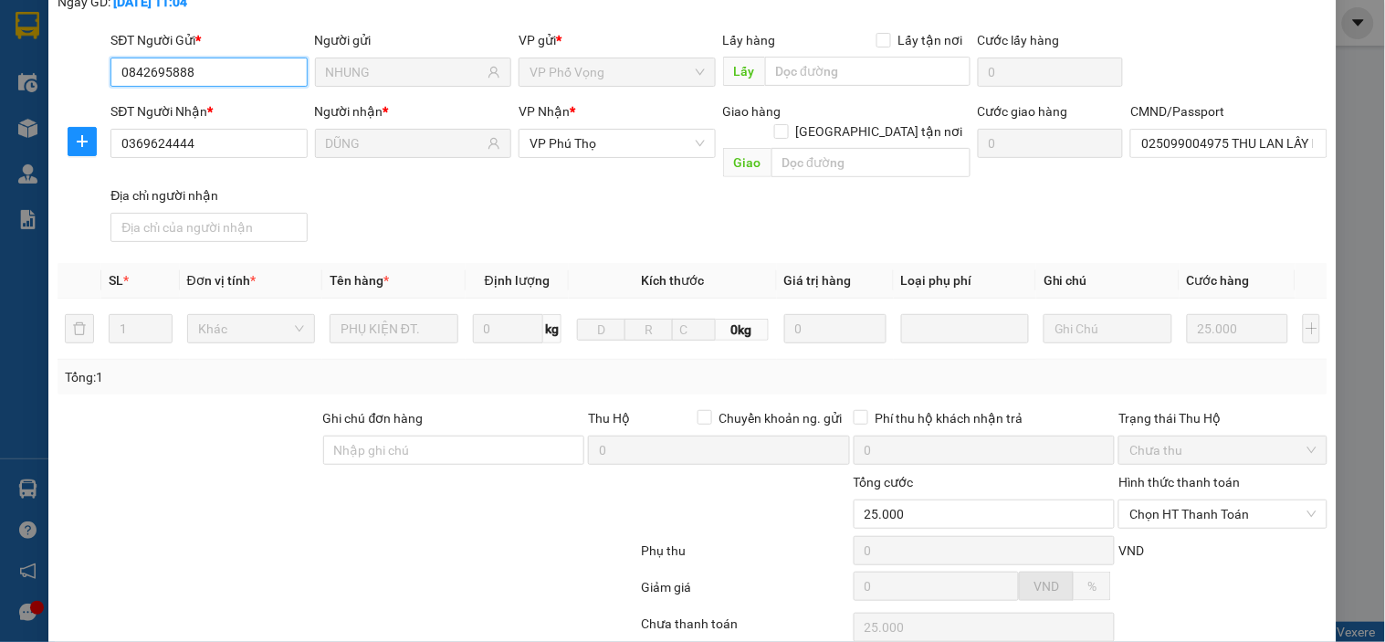
scroll to position [231, 0]
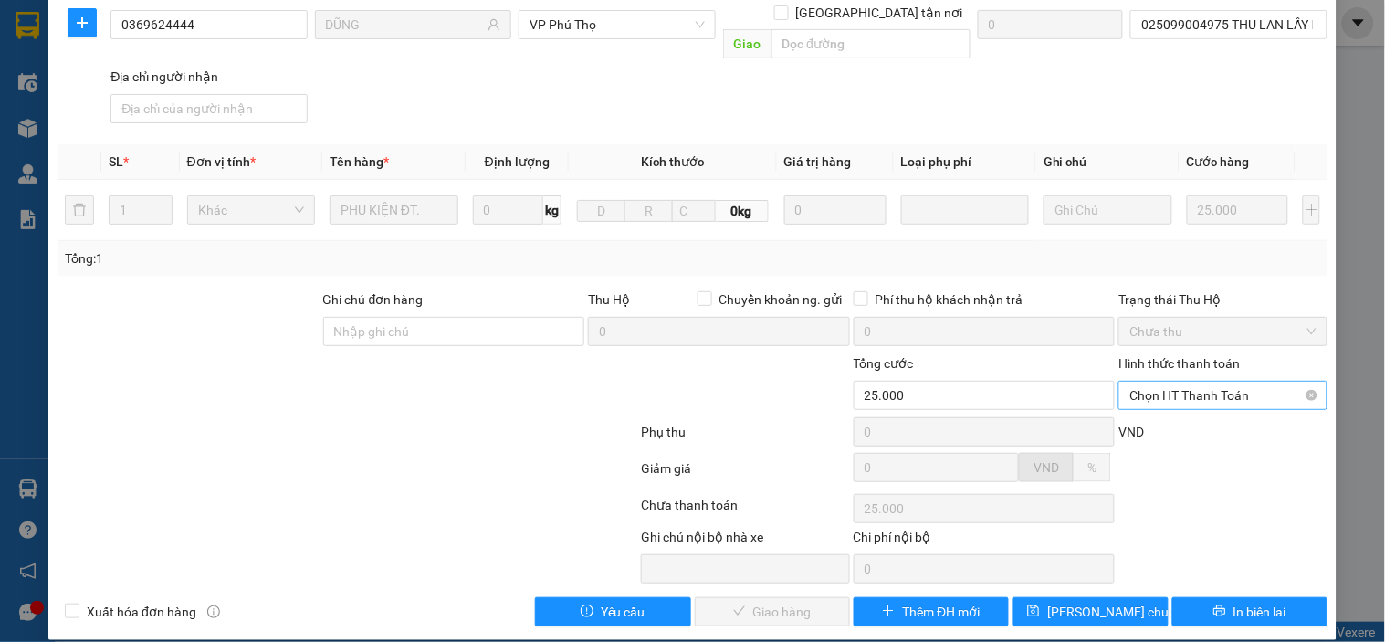
click at [1047, 382] on span "Chọn HT Thanh Toán" at bounding box center [1222, 395] width 186 height 27
click at [1047, 422] on div "Tại văn phòng" at bounding box center [1211, 411] width 206 height 29
type input "0"
click at [792, 601] on span "Giao hàng" at bounding box center [782, 611] width 58 height 20
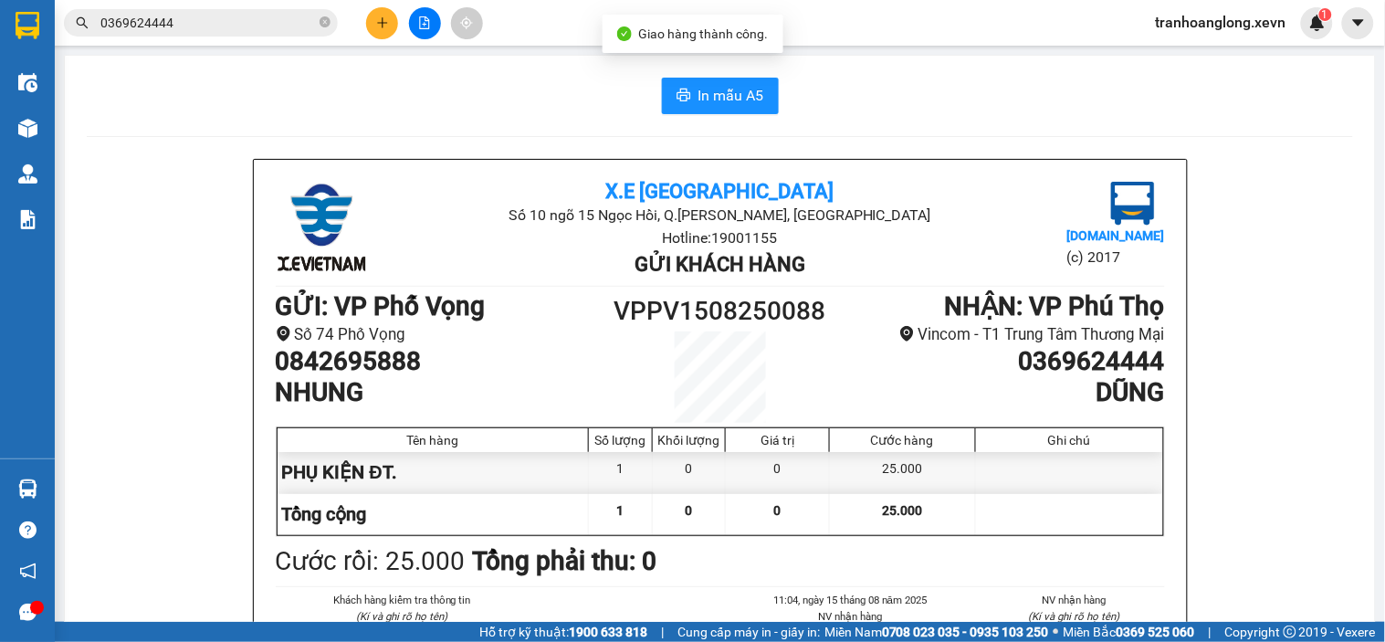
click at [298, 15] on input "0369624444" at bounding box center [207, 23] width 215 height 20
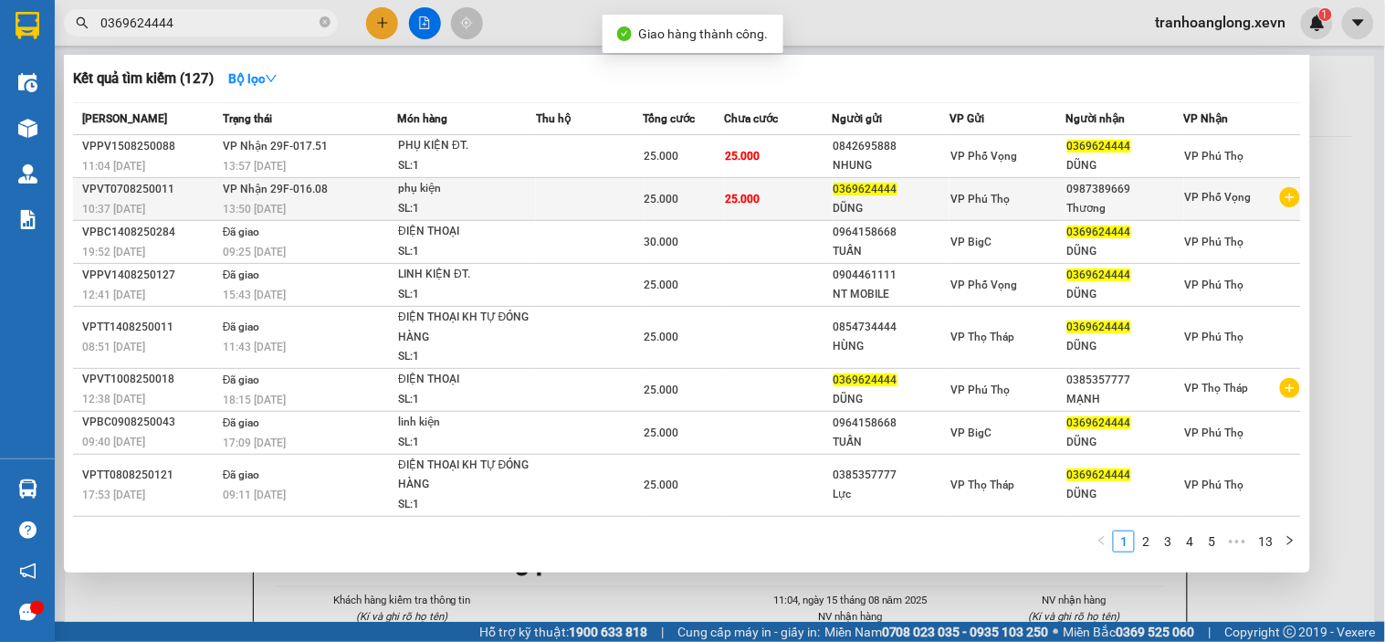
click at [563, 194] on td at bounding box center [590, 199] width 108 height 43
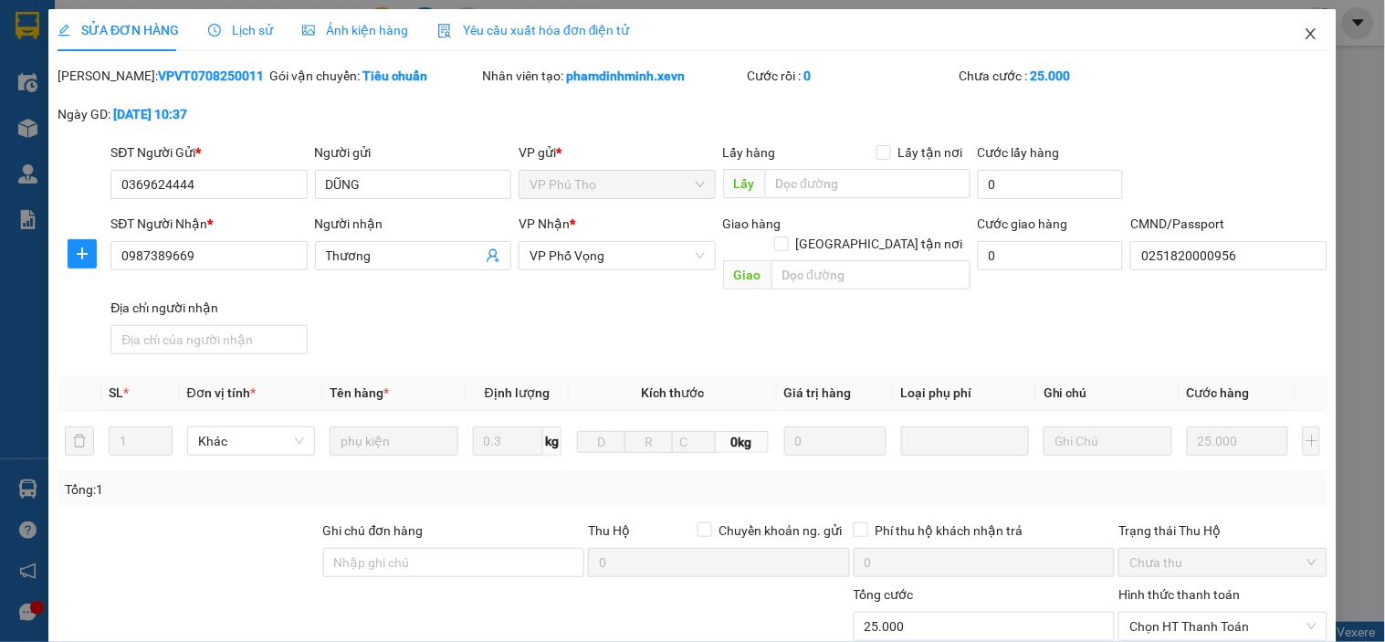
click at [1047, 34] on icon "close" at bounding box center [1310, 33] width 15 height 15
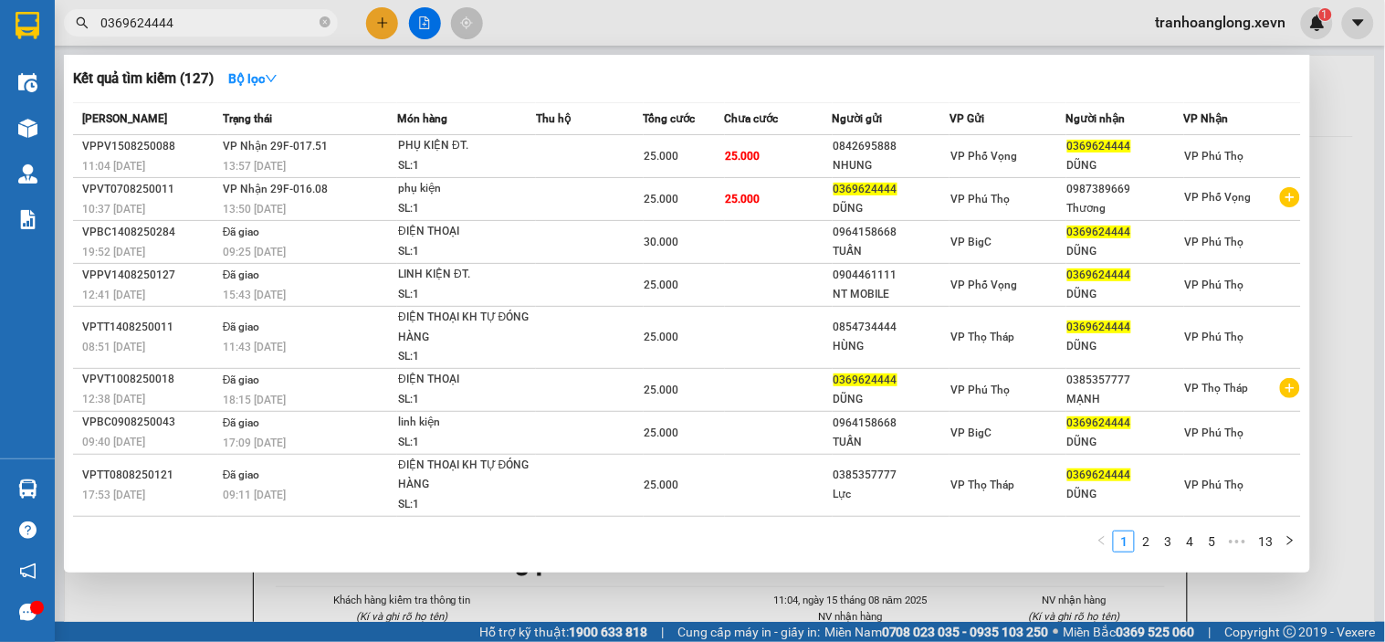
click at [247, 13] on input "0369624444" at bounding box center [207, 23] width 215 height 20
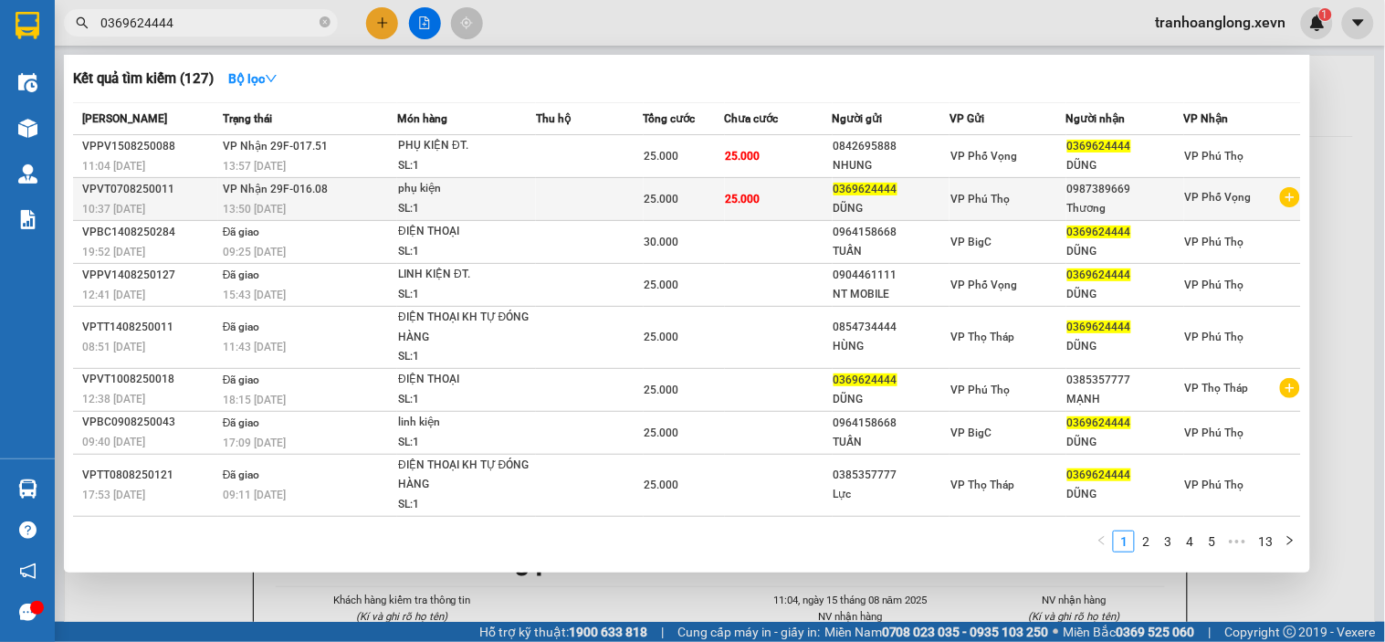
click at [598, 207] on td at bounding box center [590, 199] width 108 height 43
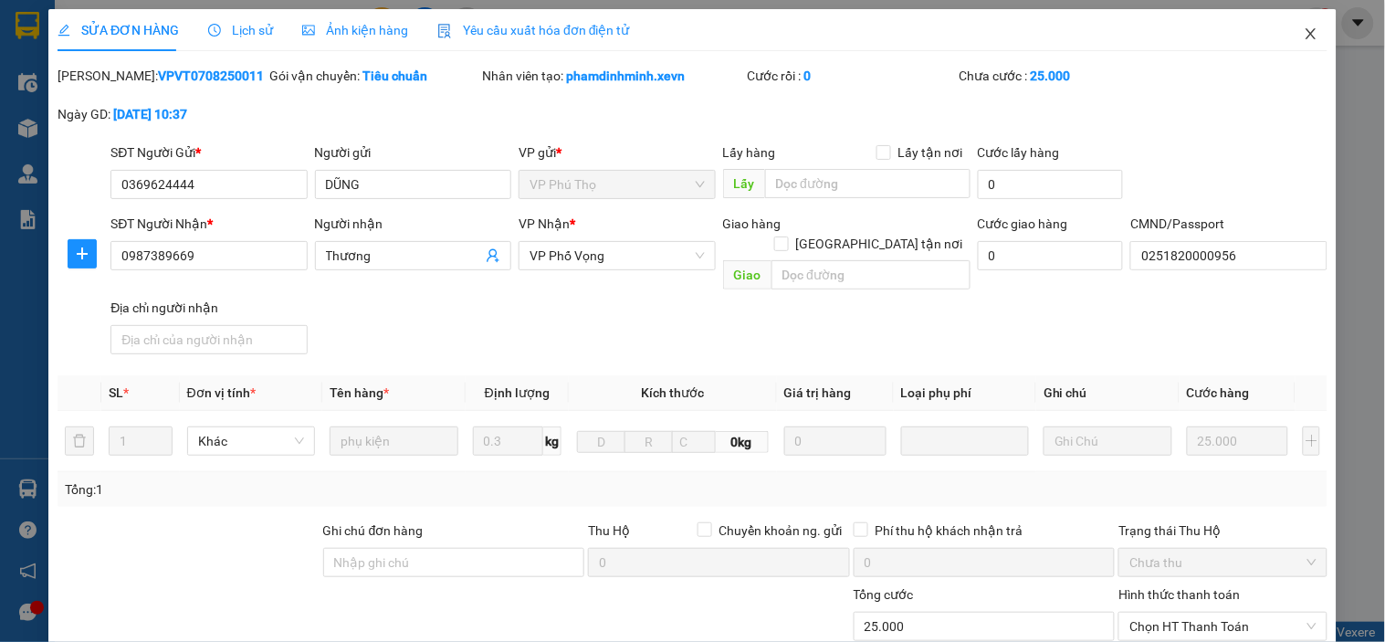
click at [1047, 35] on span "Close" at bounding box center [1310, 34] width 51 height 51
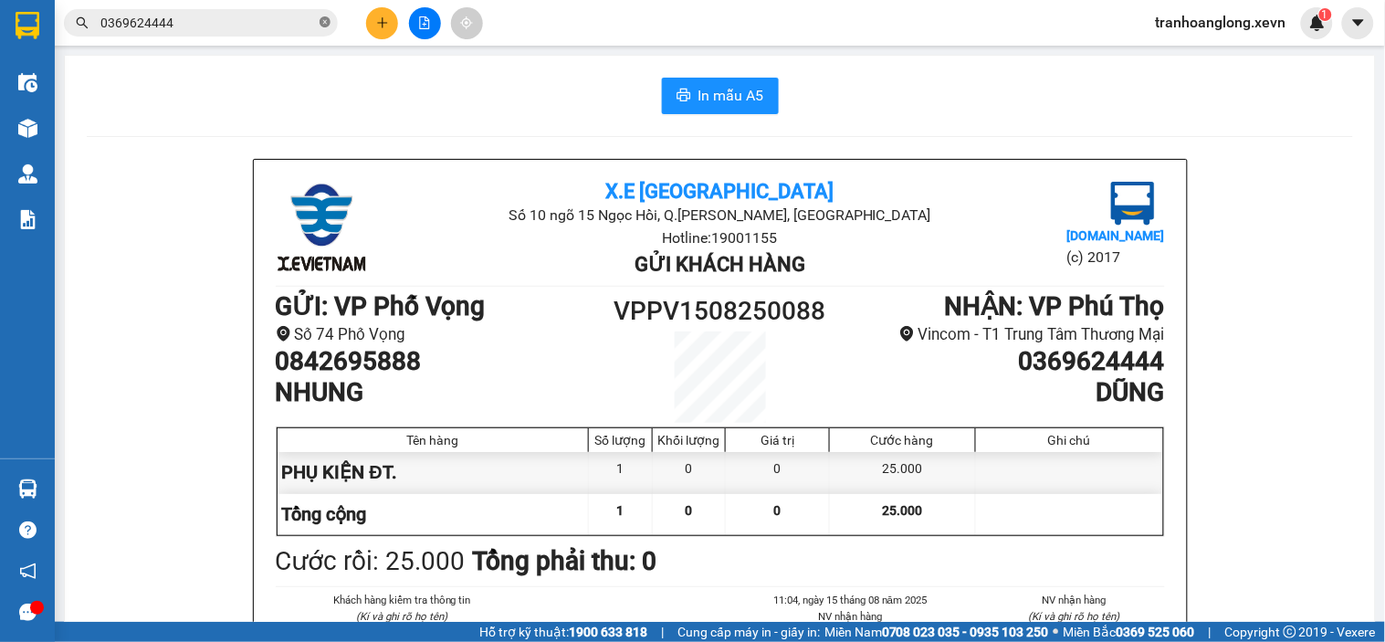
click at [324, 15] on span at bounding box center [324, 23] width 11 height 17
click at [261, 16] on input "text" at bounding box center [207, 23] width 215 height 20
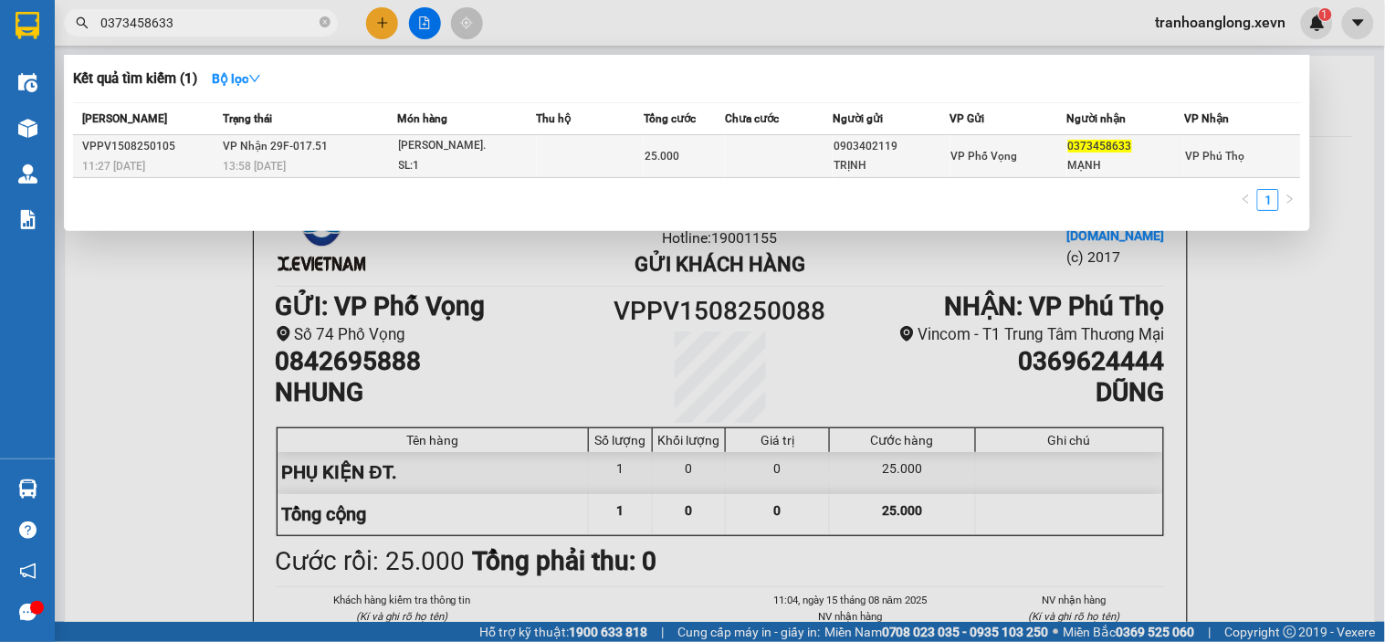
type input "0373458633"
click at [549, 162] on td at bounding box center [591, 156] width 108 height 43
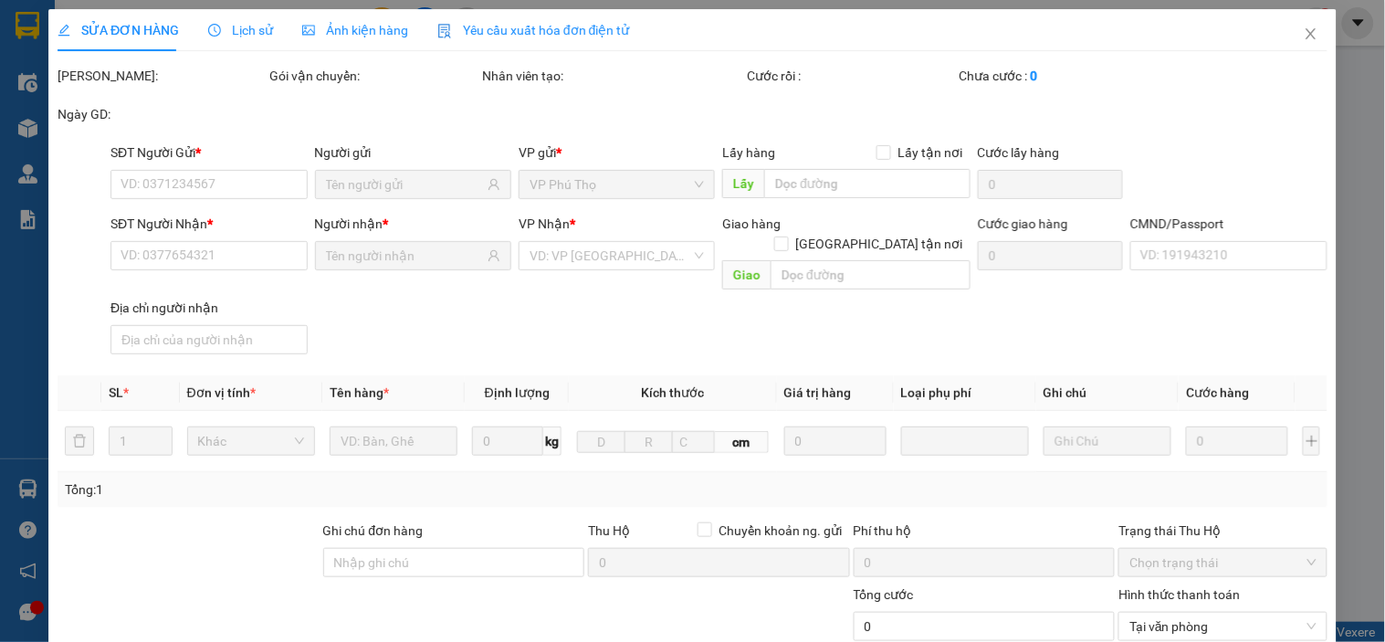
type input "0903402119"
type input "TRỊNH"
type input "0373458633"
type input "MẠNH"
type input "25.000"
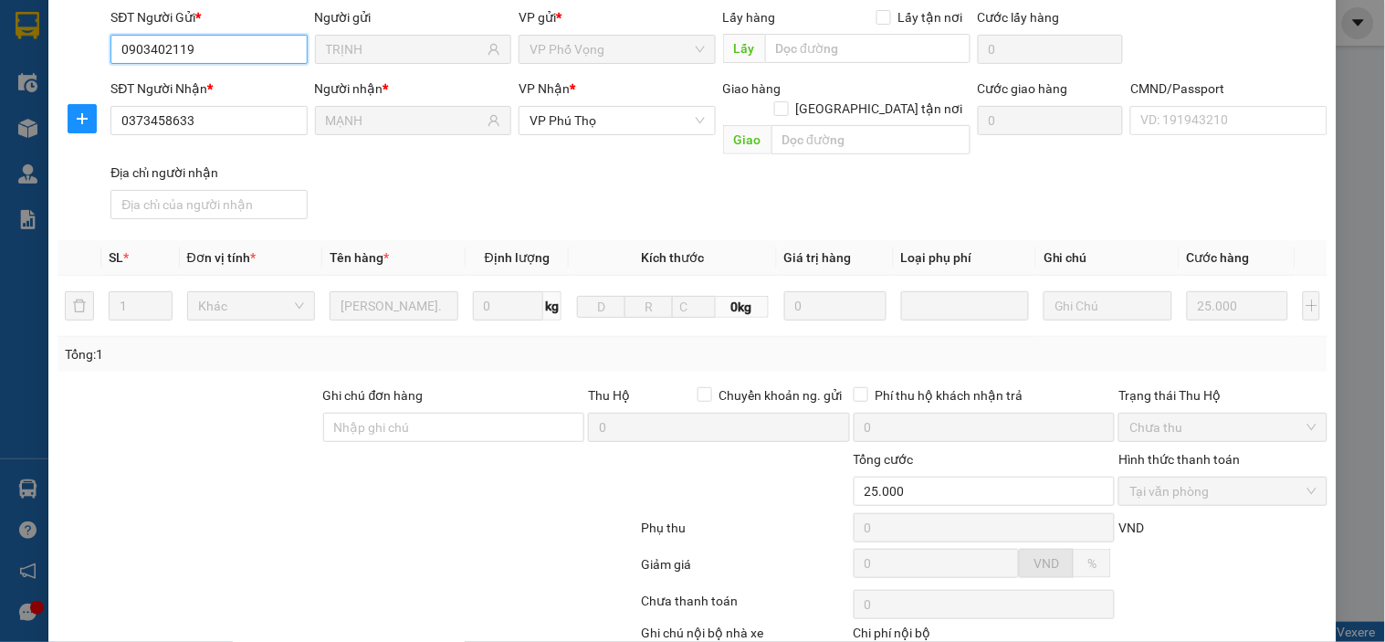
scroll to position [231, 0]
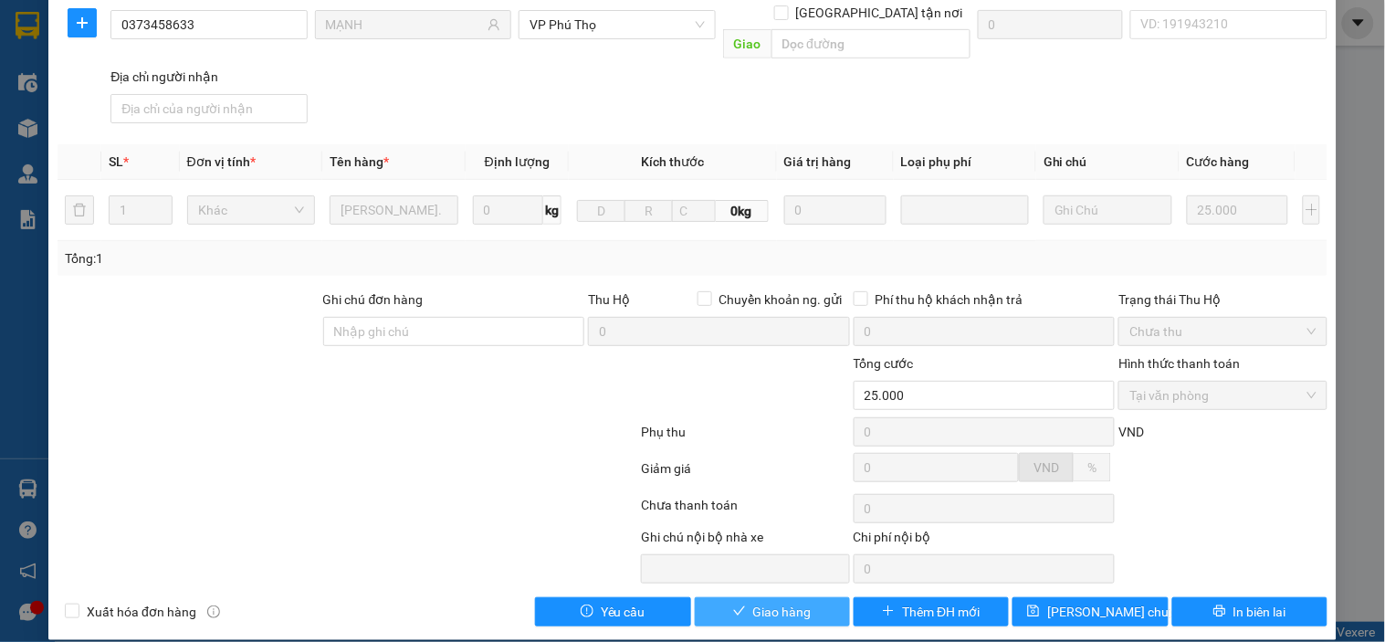
click at [772, 601] on span "Giao hàng" at bounding box center [782, 611] width 58 height 20
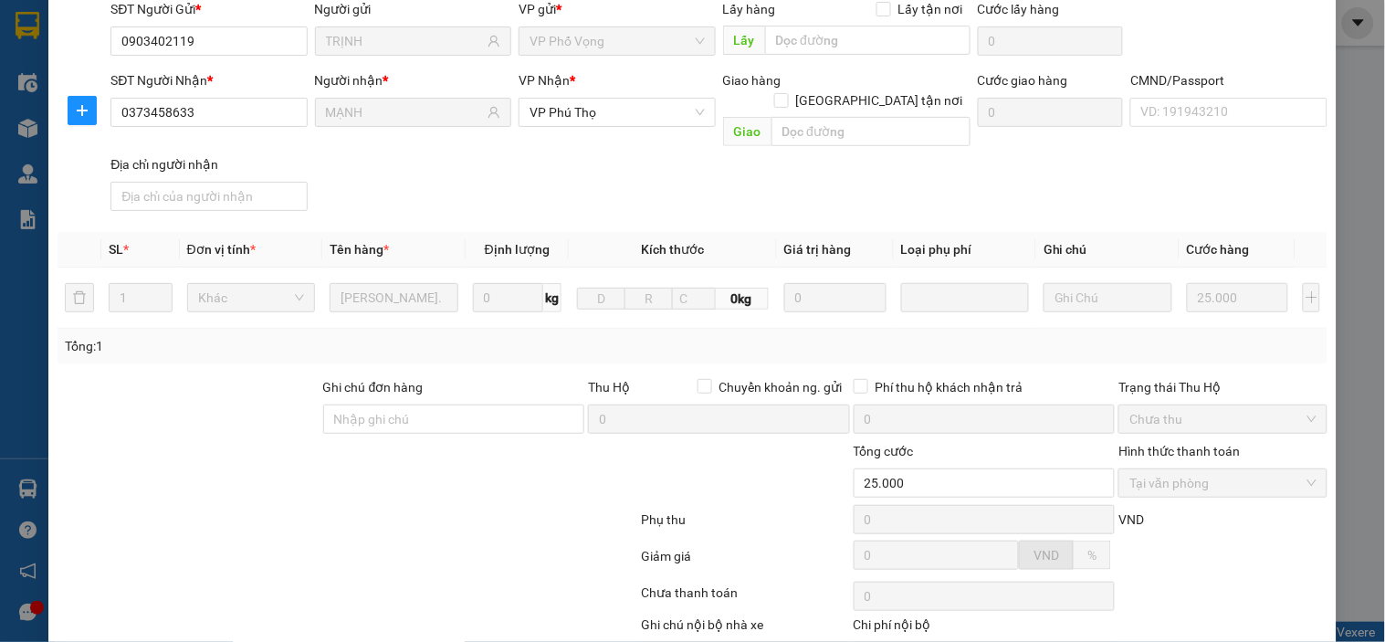
scroll to position [0, 0]
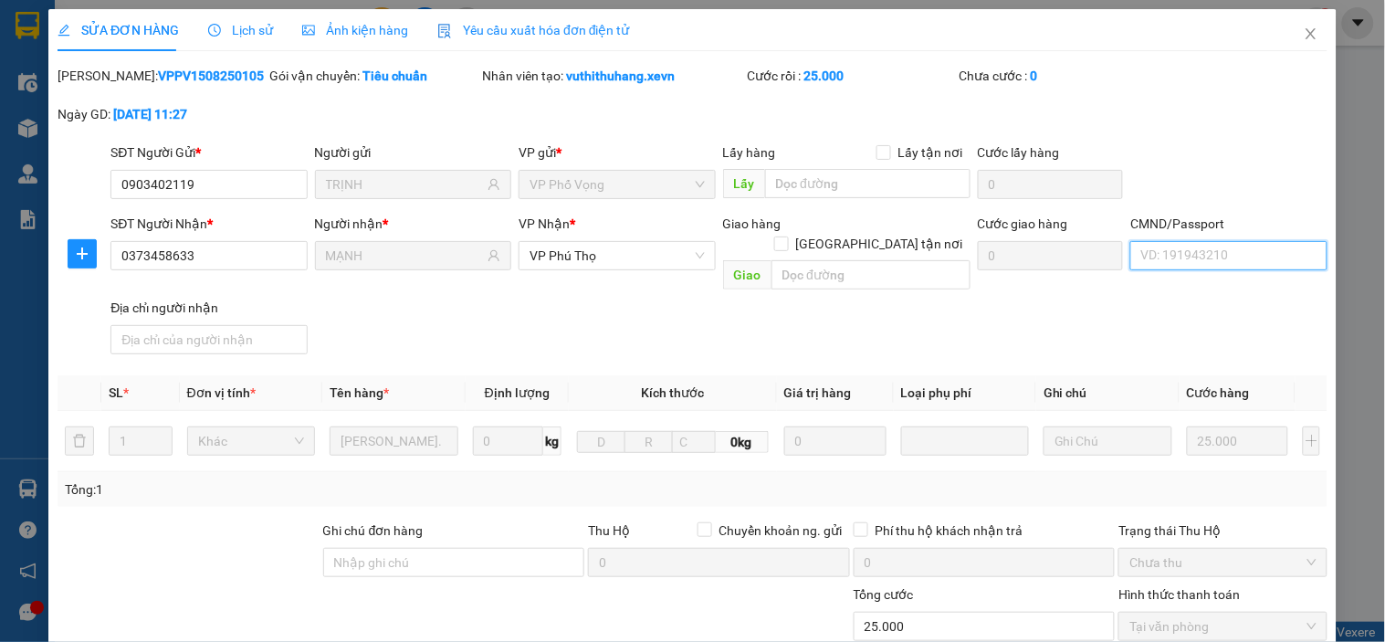
click at [1047, 251] on input "CMND/Passport" at bounding box center [1228, 255] width 196 height 29
type input "0000"
click at [1047, 321] on div "SĐT Người Nhận * 0373458633 Người nhận * MẠNH VP Nhận * VP Phú Thọ Giao hàng Gi…" at bounding box center [719, 288] width 1224 height 148
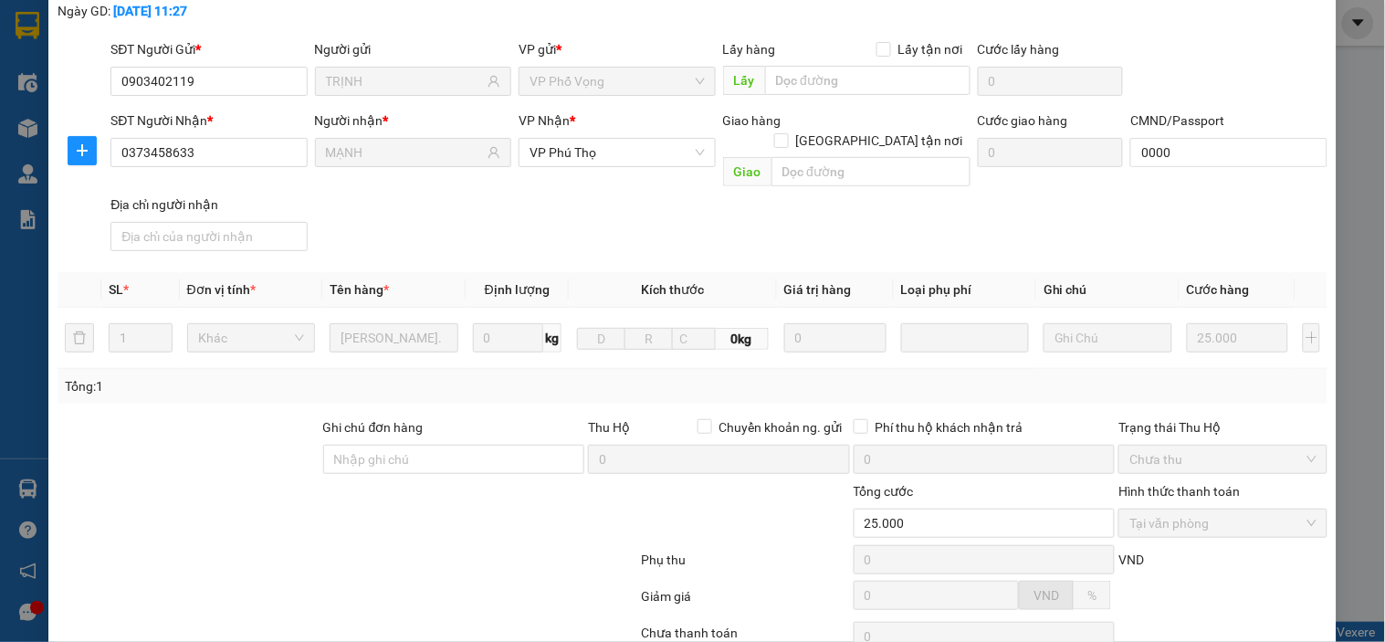
scroll to position [231, 0]
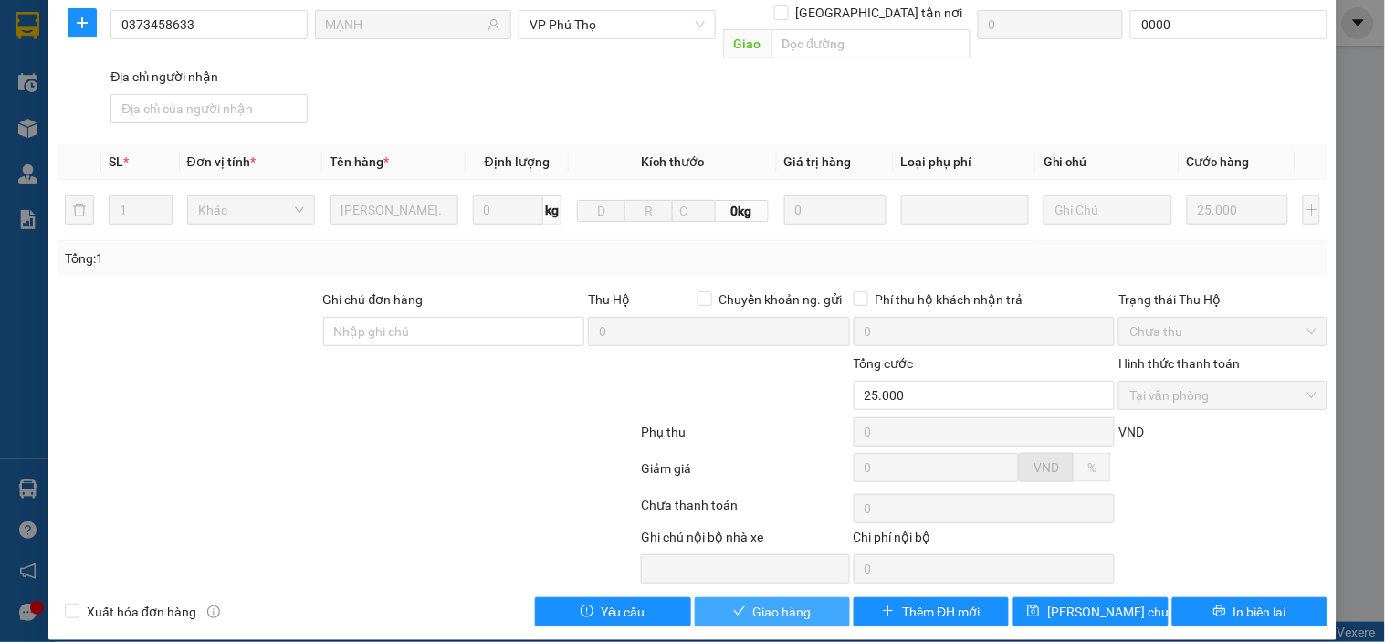
click at [806, 597] on button "Giao hàng" at bounding box center [772, 611] width 155 height 29
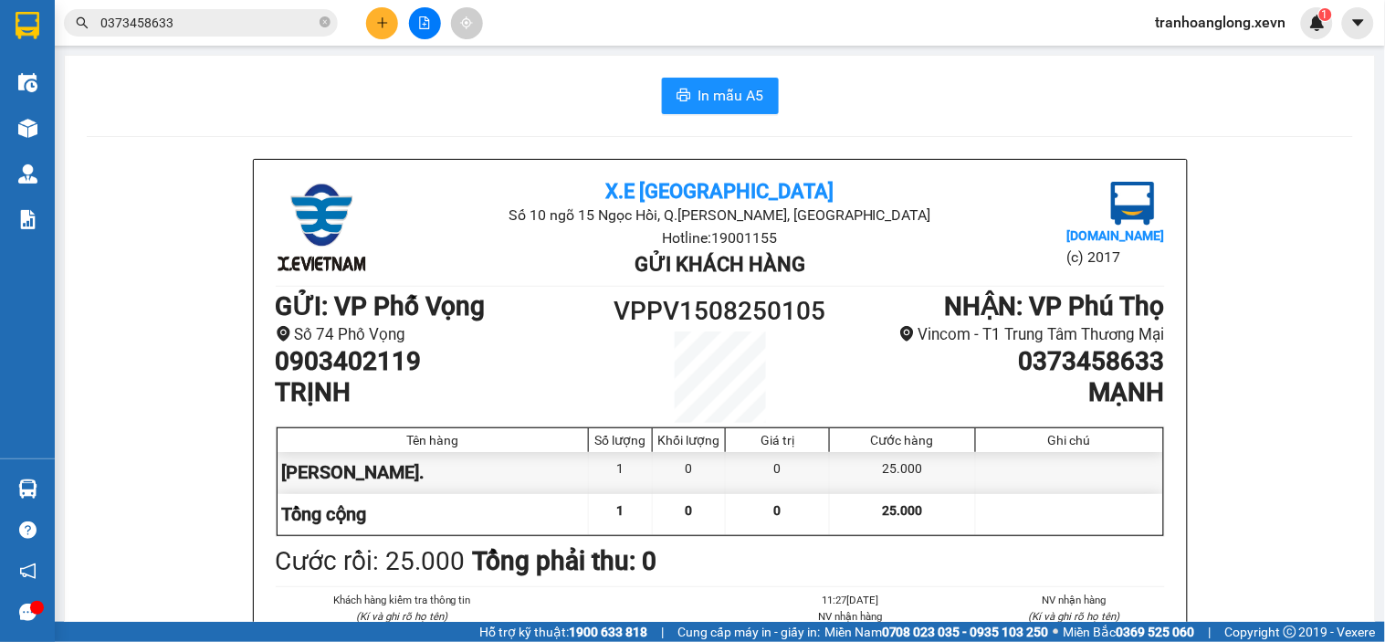
click at [397, 18] on button at bounding box center [382, 23] width 32 height 32
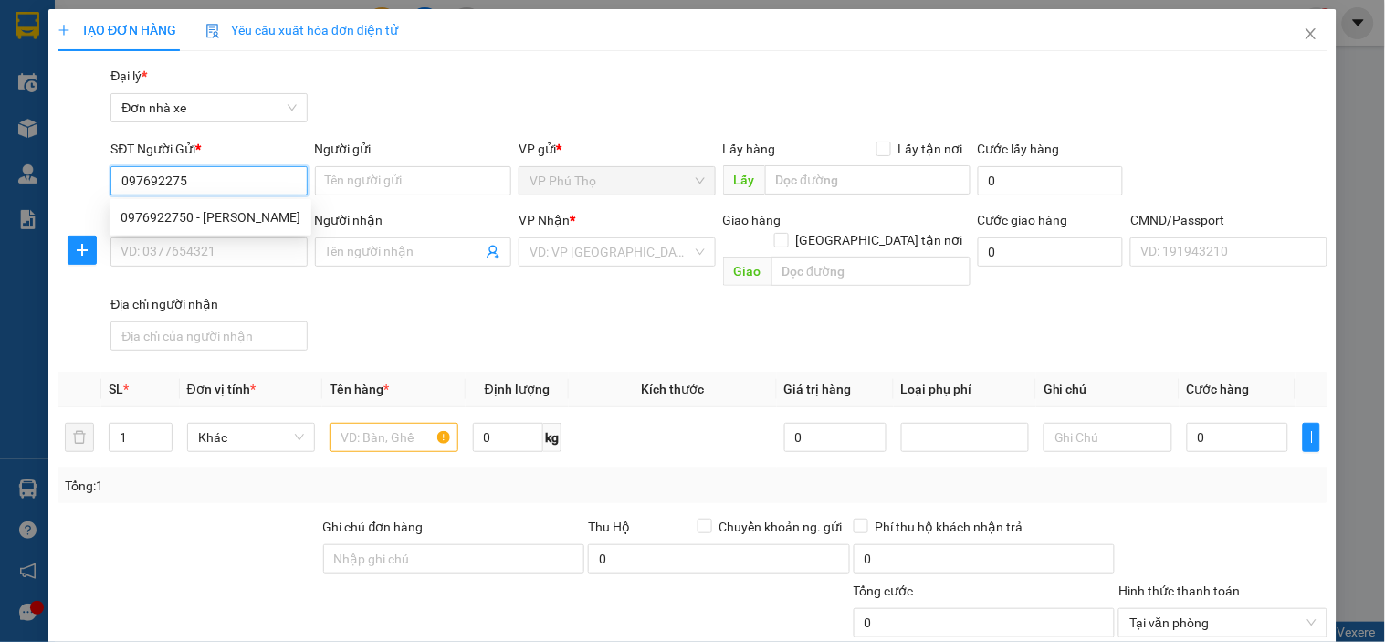
type input "0976922750"
click at [232, 210] on div "0976922750 - [PERSON_NAME]" at bounding box center [210, 217] width 180 height 20
type input "anh tuấn"
type input "0984342485"
type input "TÚ"
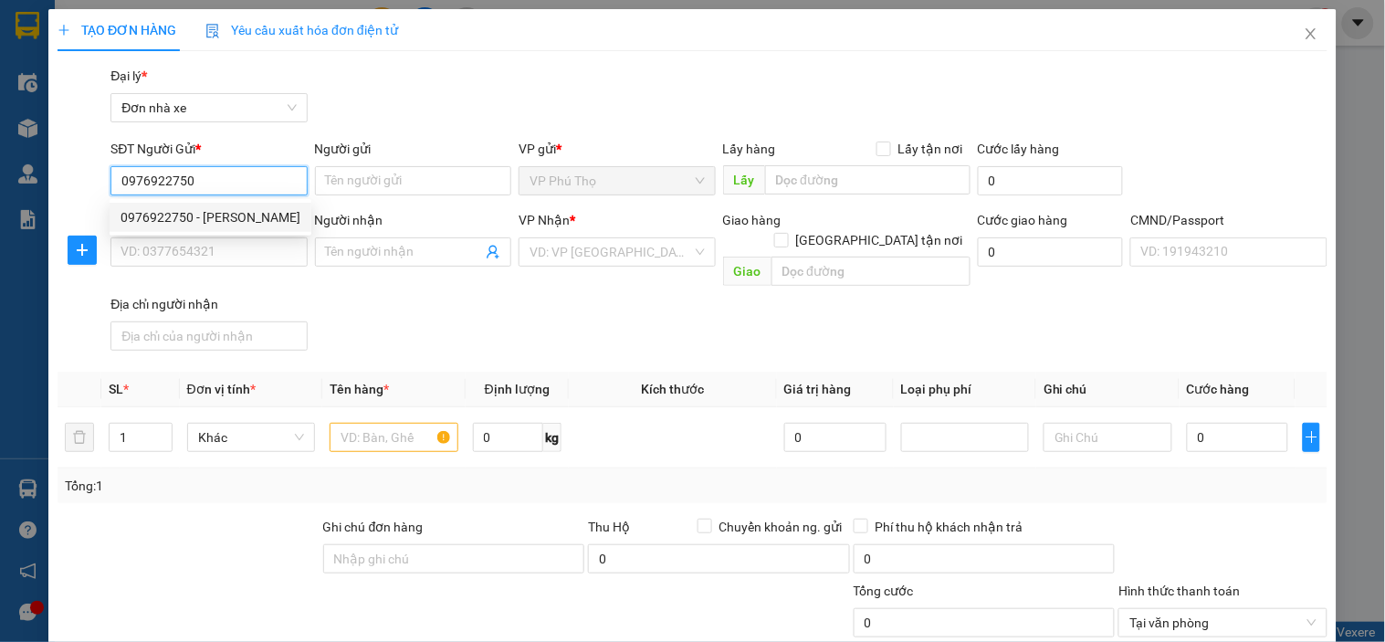
type input "036200009244 [PERSON_NAME]"
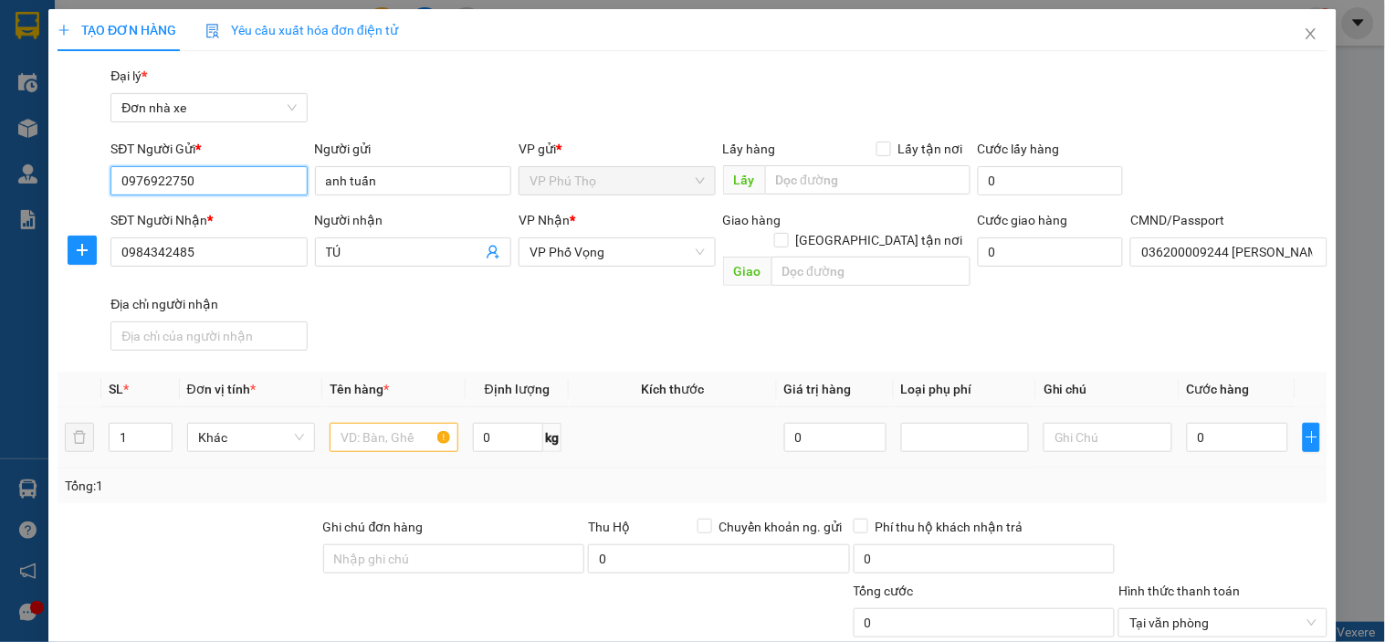
type input "0976922750"
click at [385, 423] on input "text" at bounding box center [393, 437] width 128 height 29
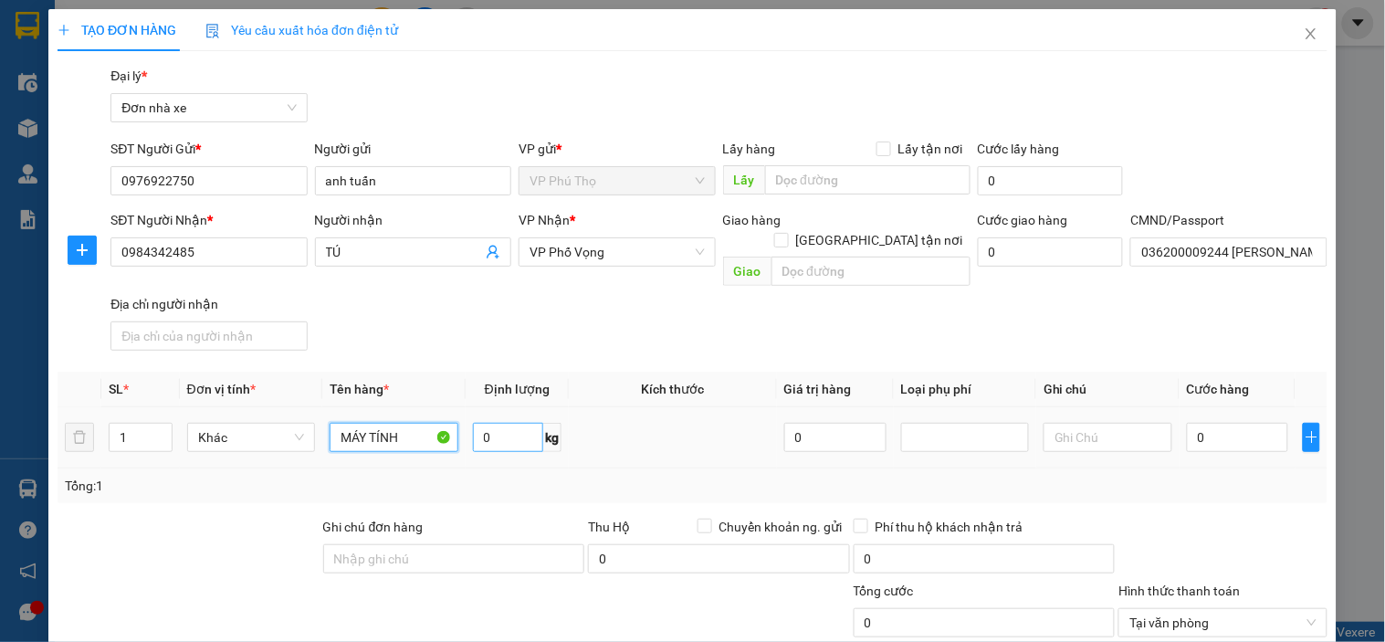
type input "MÁY TÍNH"
click at [531, 423] on input "0" at bounding box center [508, 437] width 71 height 29
type input "4.5"
click at [1047, 419] on div "0" at bounding box center [1237, 437] width 102 height 37
click at [1047, 423] on input "0" at bounding box center [1237, 437] width 102 height 29
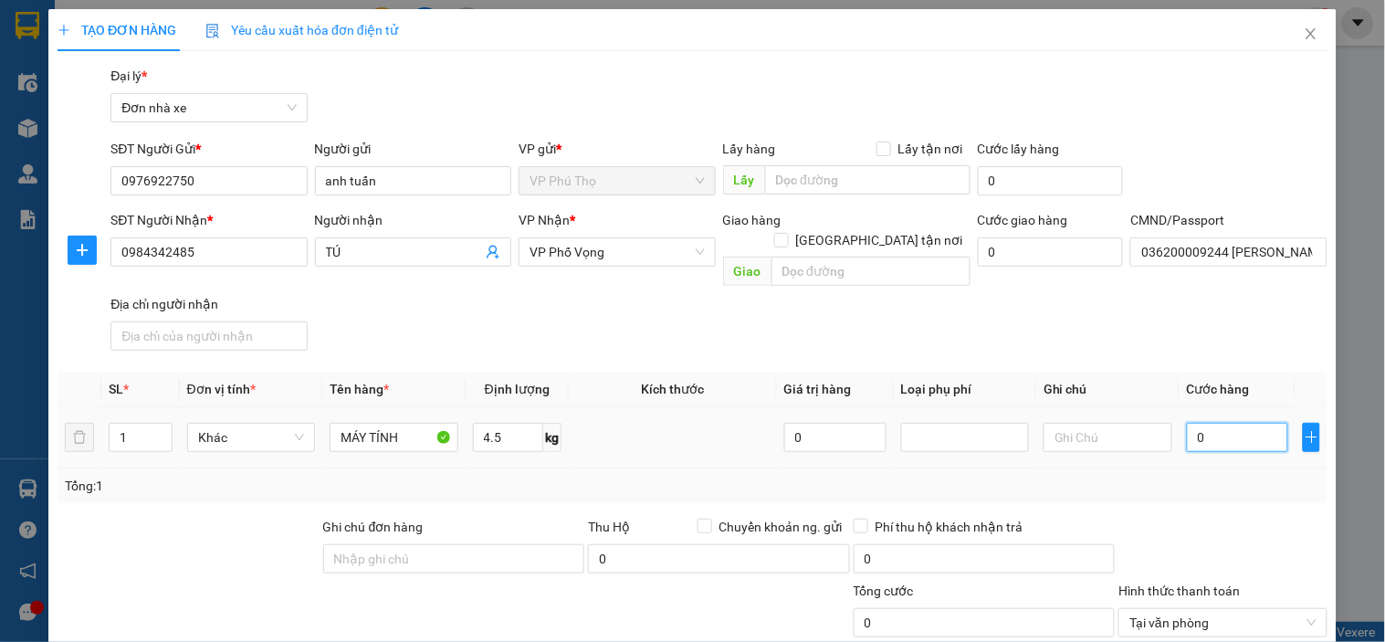
type input "3"
type input "30"
type input "30.000"
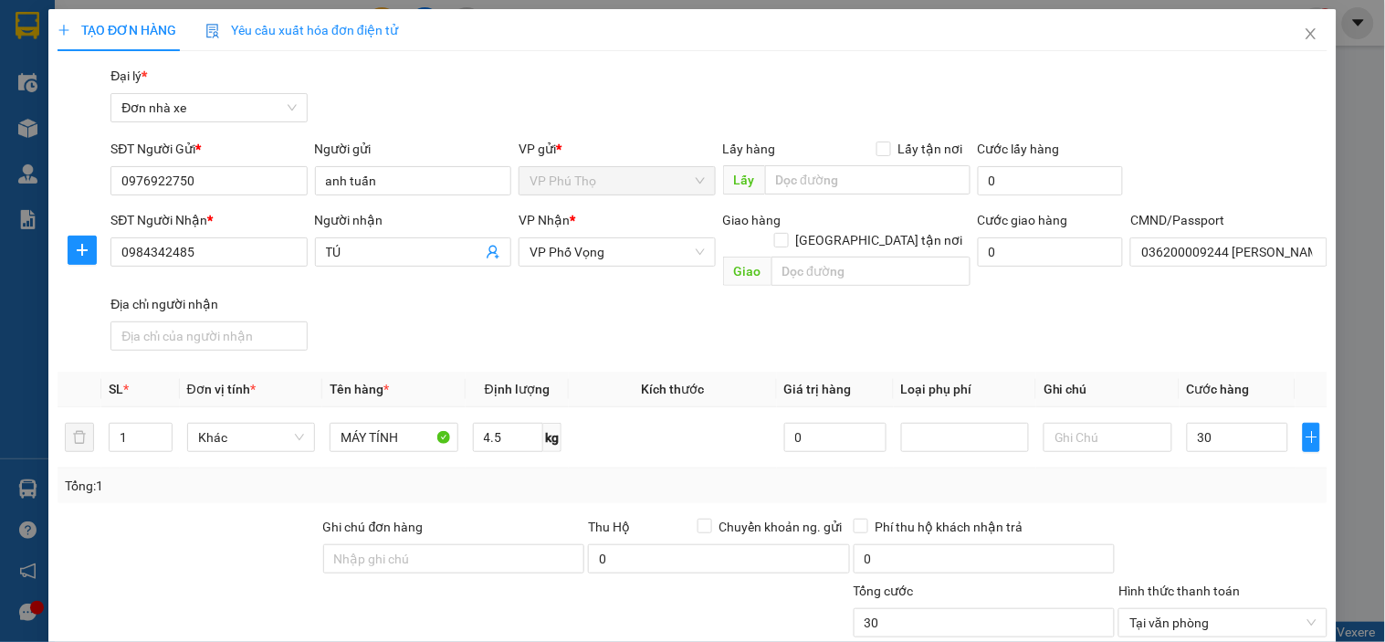
type input "30.000"
click at [1047, 329] on div "SĐT Người Nhận * 0984342485 Người nhận TÚ VP Nhận * VP Phố Vọng Giao hàng Giao …" at bounding box center [719, 284] width 1224 height 148
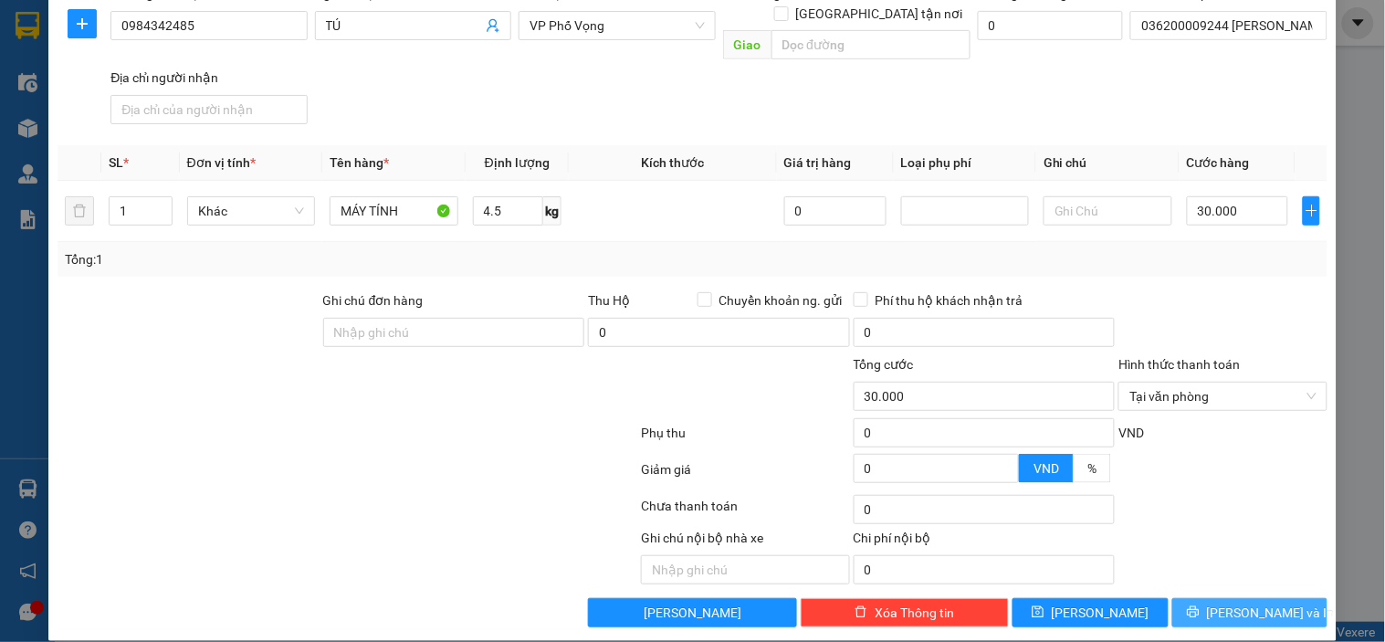
click at [1047, 598] on button "[PERSON_NAME] và In" at bounding box center [1249, 612] width 155 height 29
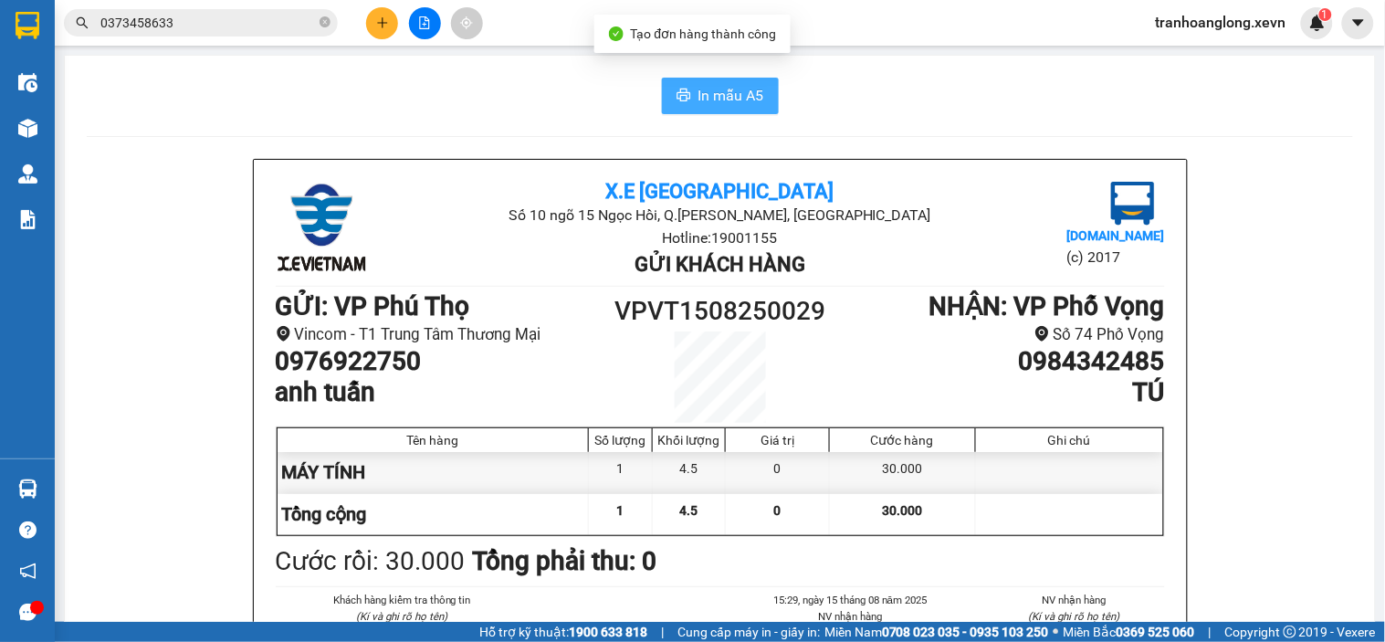
click at [710, 84] on span "In mẫu A5" at bounding box center [731, 95] width 66 height 23
